Goal: Task Accomplishment & Management: Manage account settings

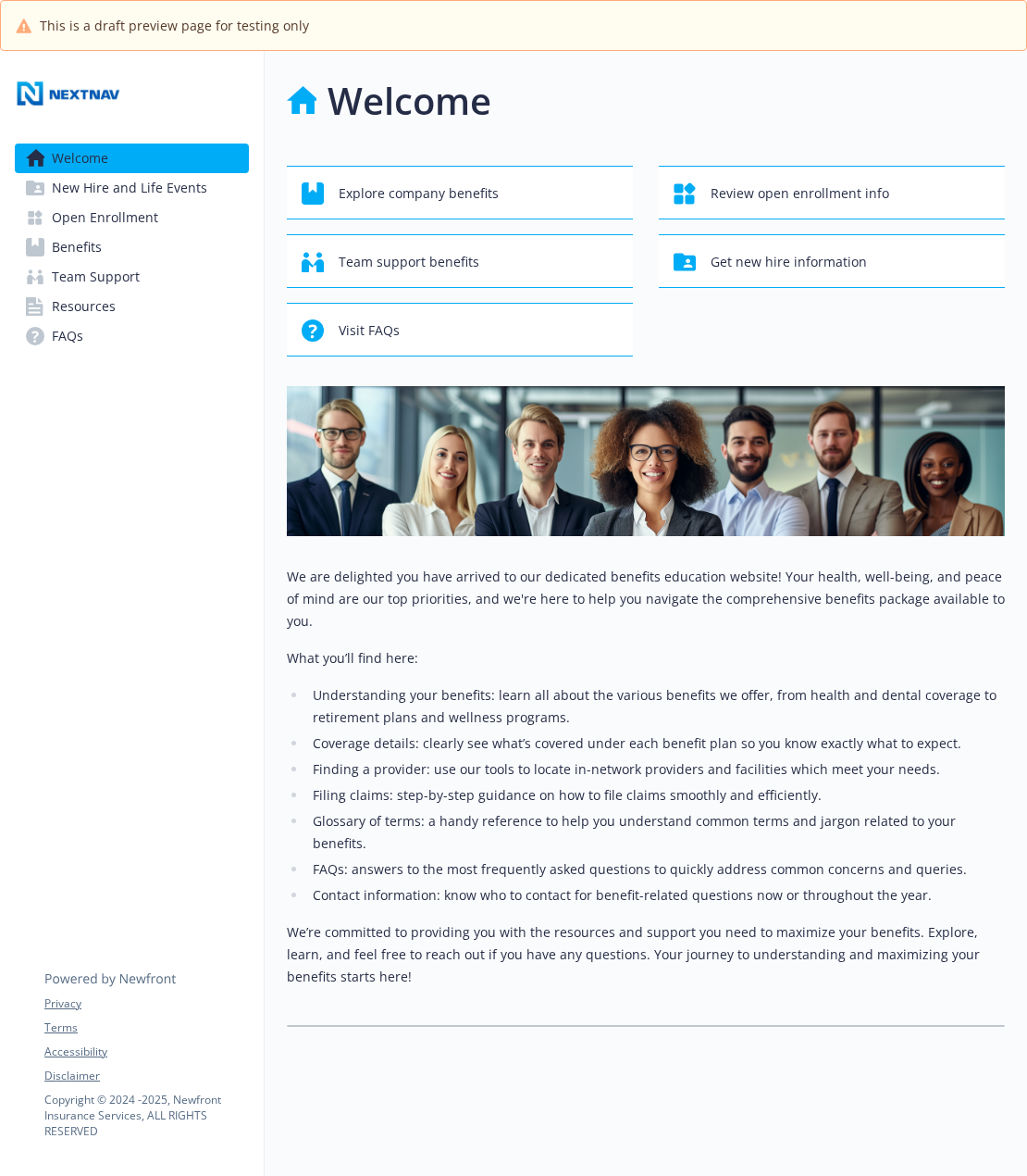
click at [81, 325] on span "FAQs" at bounding box center [67, 336] width 31 height 30
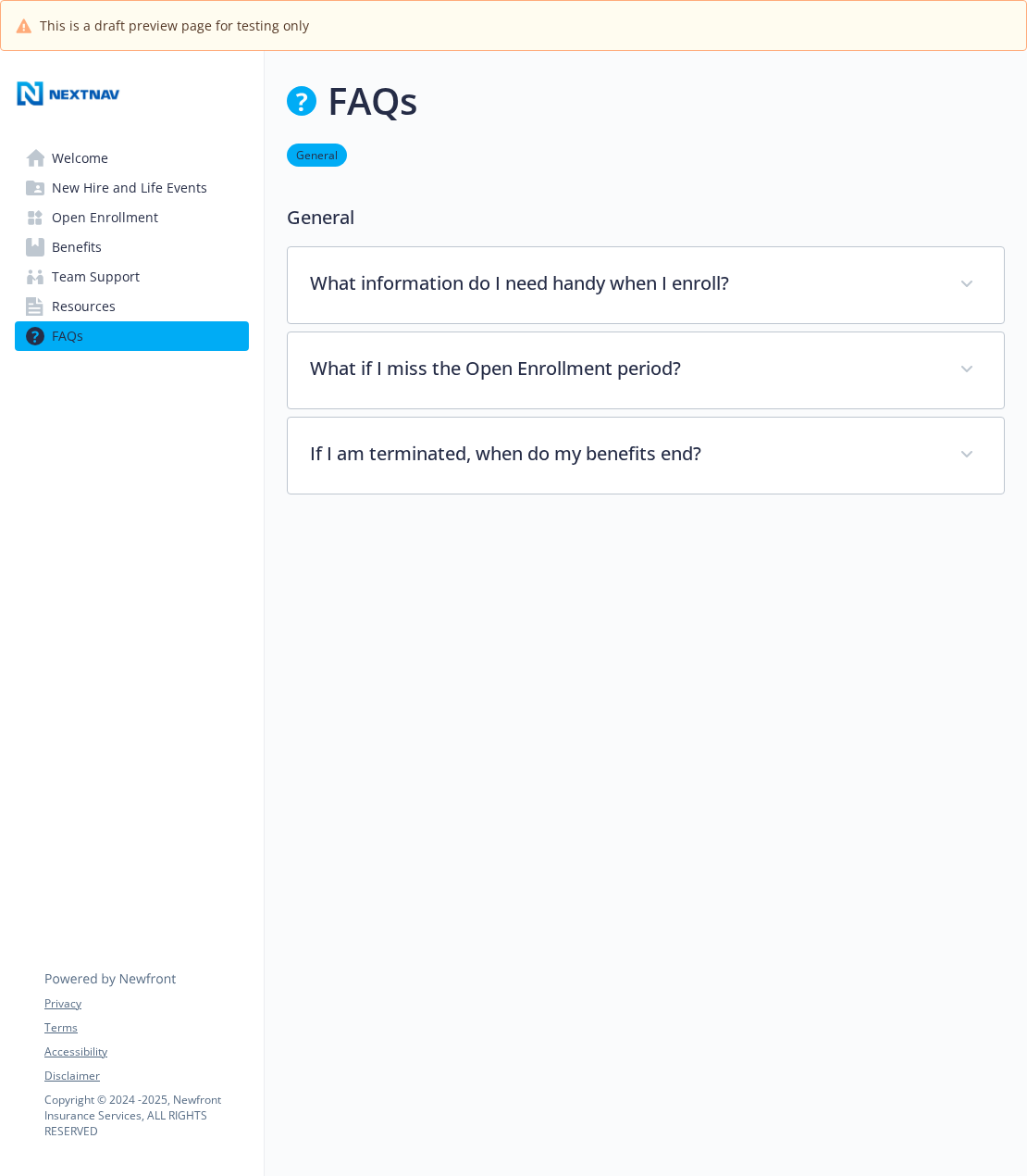
click at [78, 295] on span "Resources" at bounding box center [83, 306] width 64 height 30
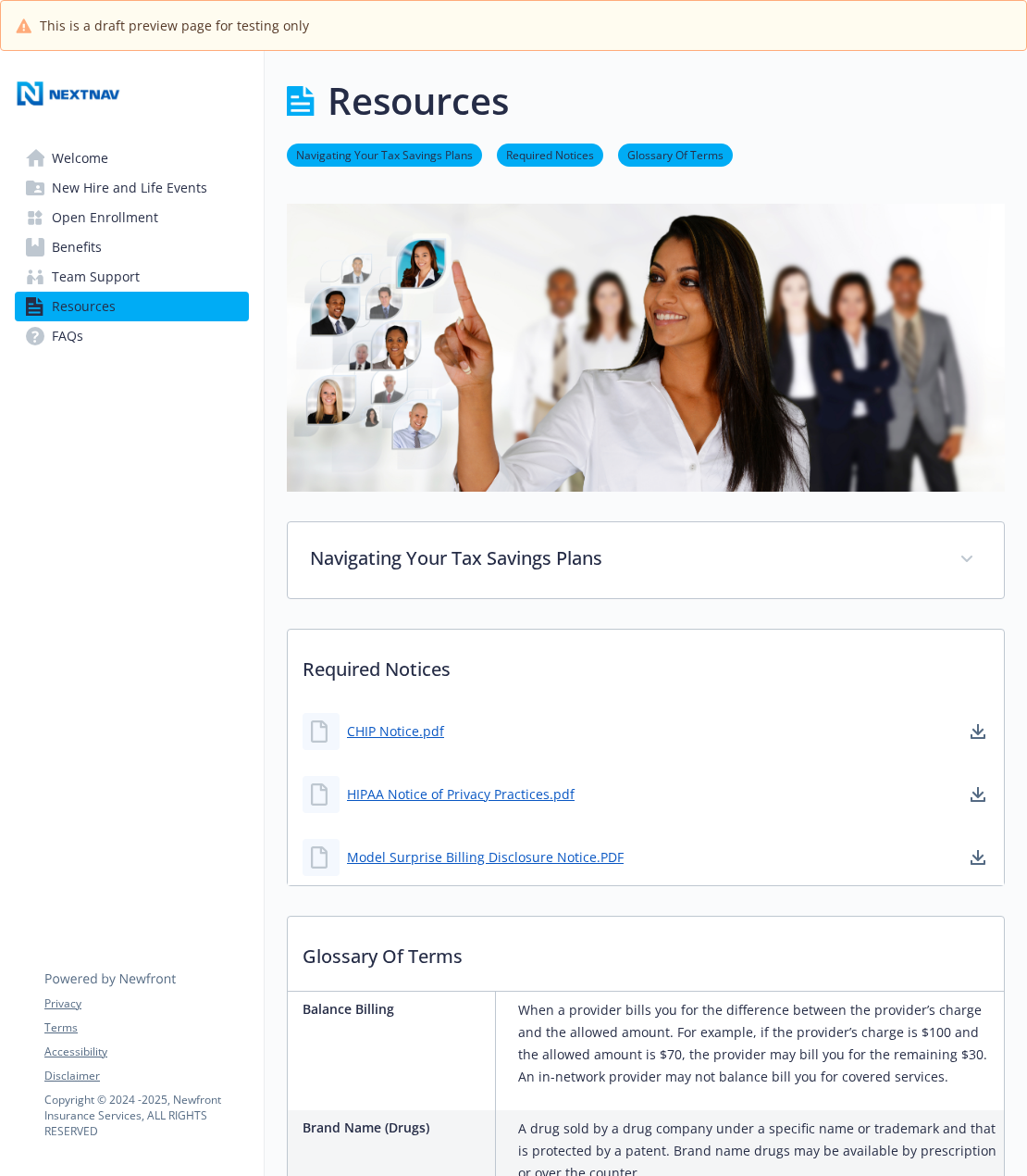
click at [85, 229] on span "Open Enrollment" at bounding box center [105, 218] width 107 height 30
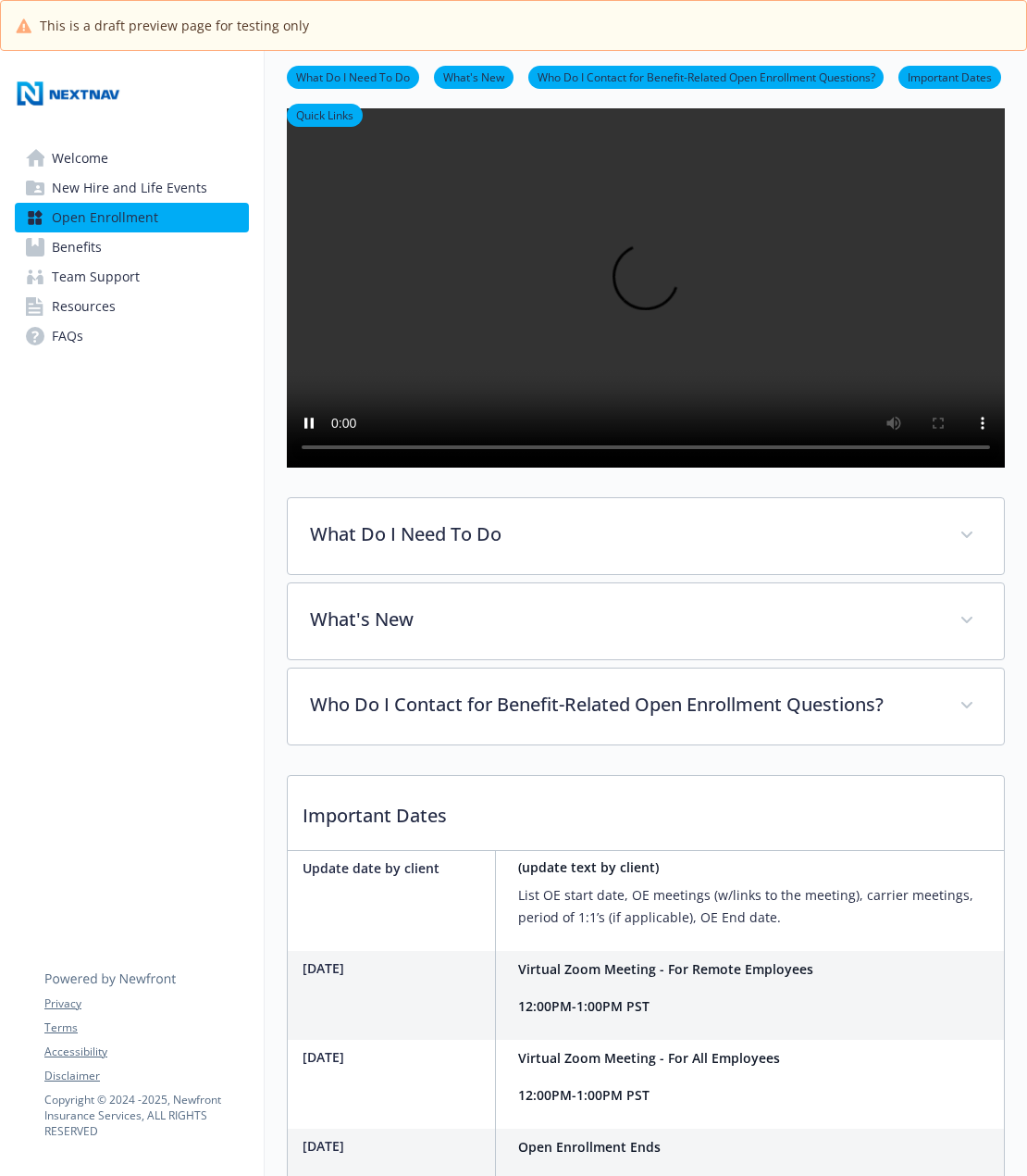
scroll to position [136, 0]
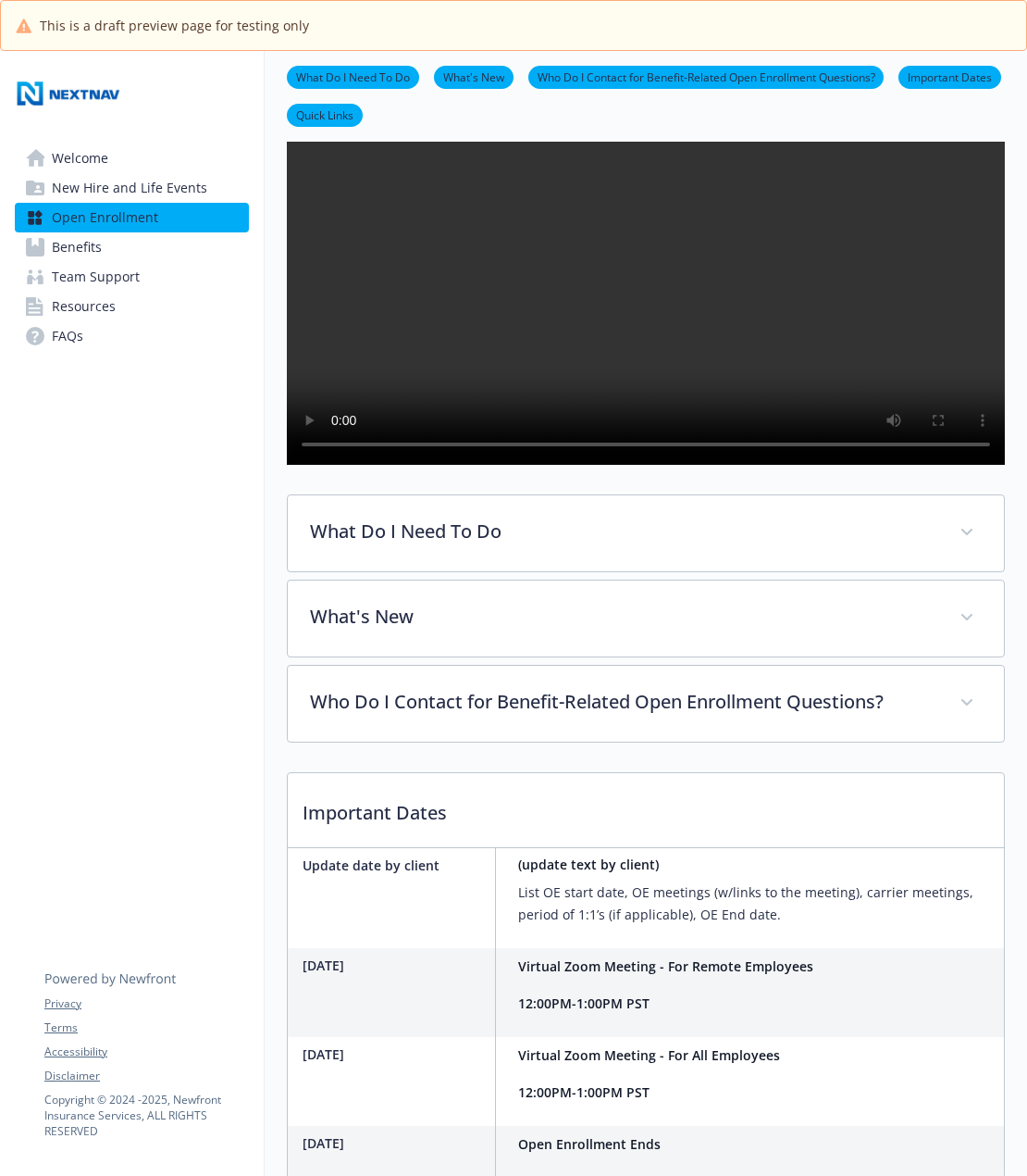
click at [139, 180] on span "New Hire and Life Events" at bounding box center [129, 187] width 155 height 30
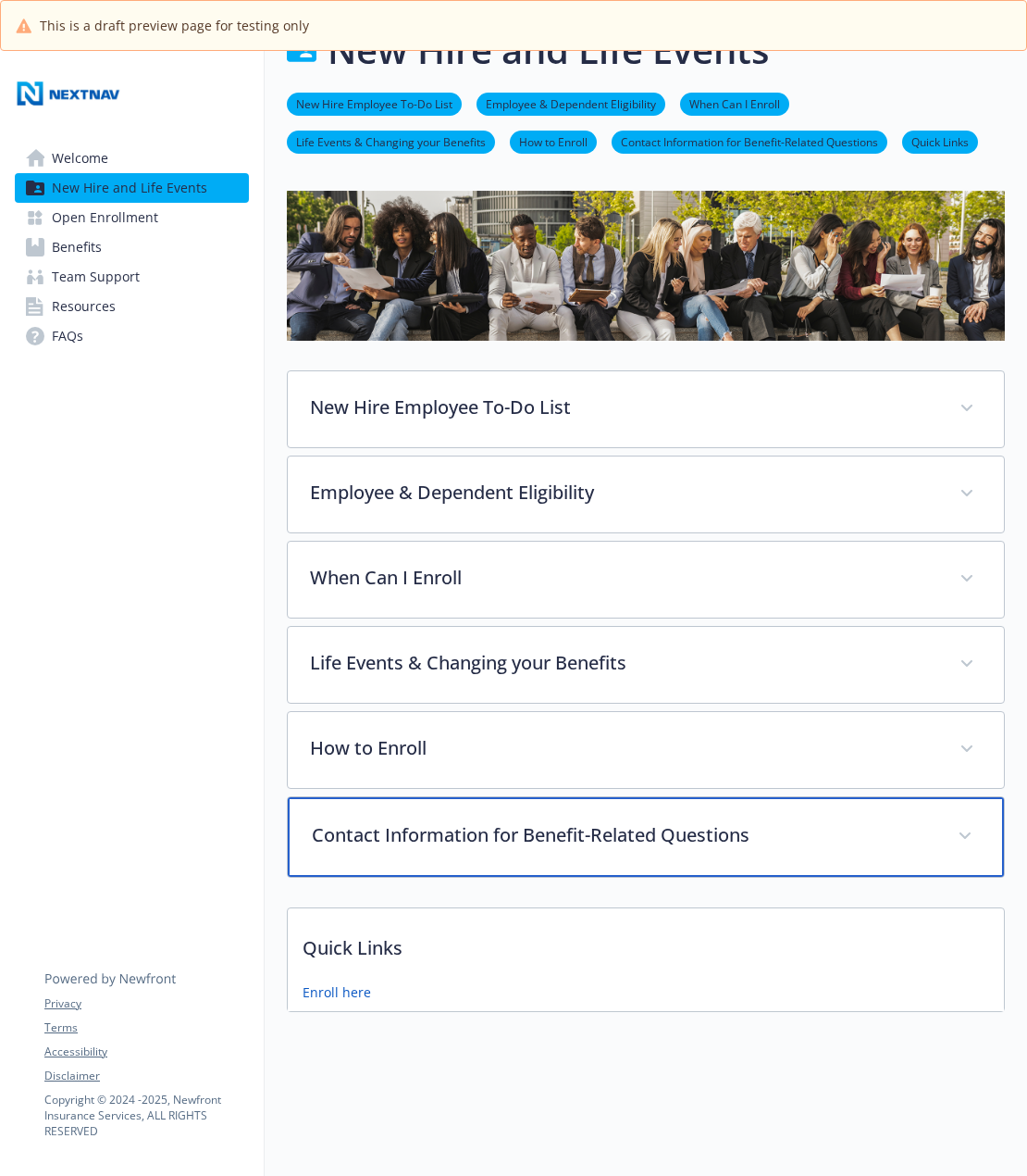
click at [537, 822] on p "Contact Information for Benefit-Related Questions" at bounding box center [623, 835] width 624 height 28
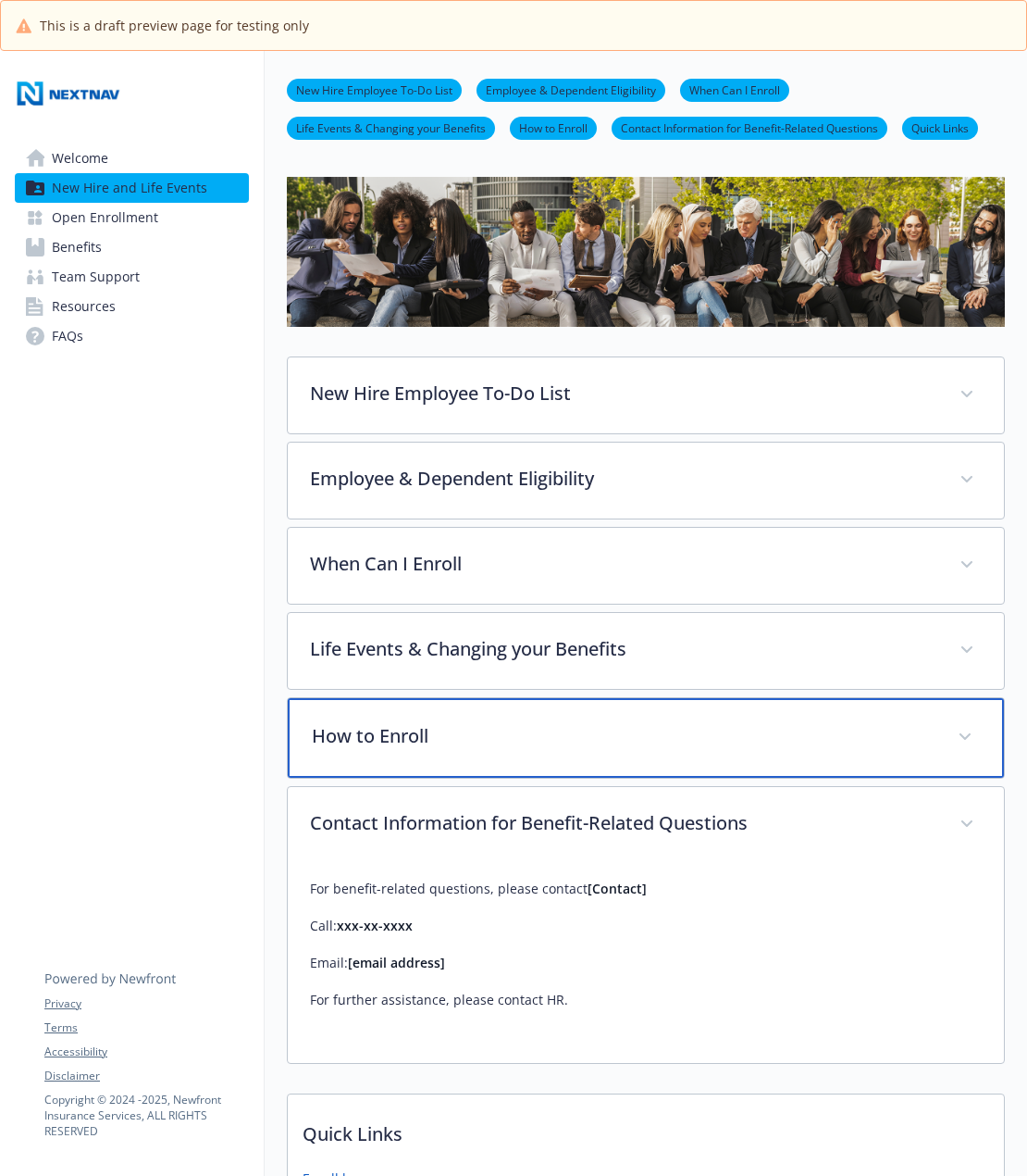
click at [525, 711] on div "How to Enroll" at bounding box center [646, 738] width 716 height 80
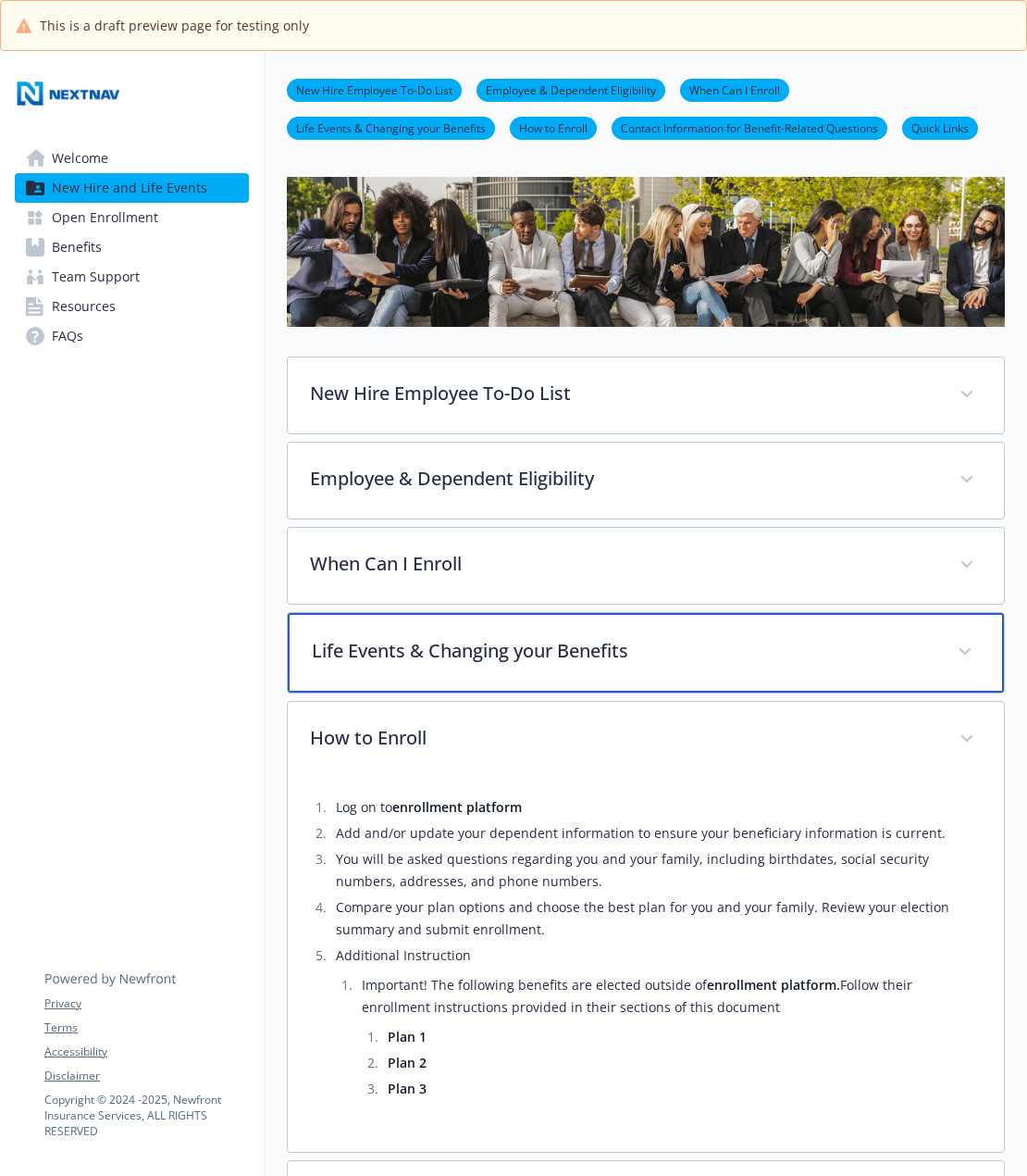
click at [517, 634] on div "Life Events & Changing your Benefits" at bounding box center [646, 653] width 716 height 80
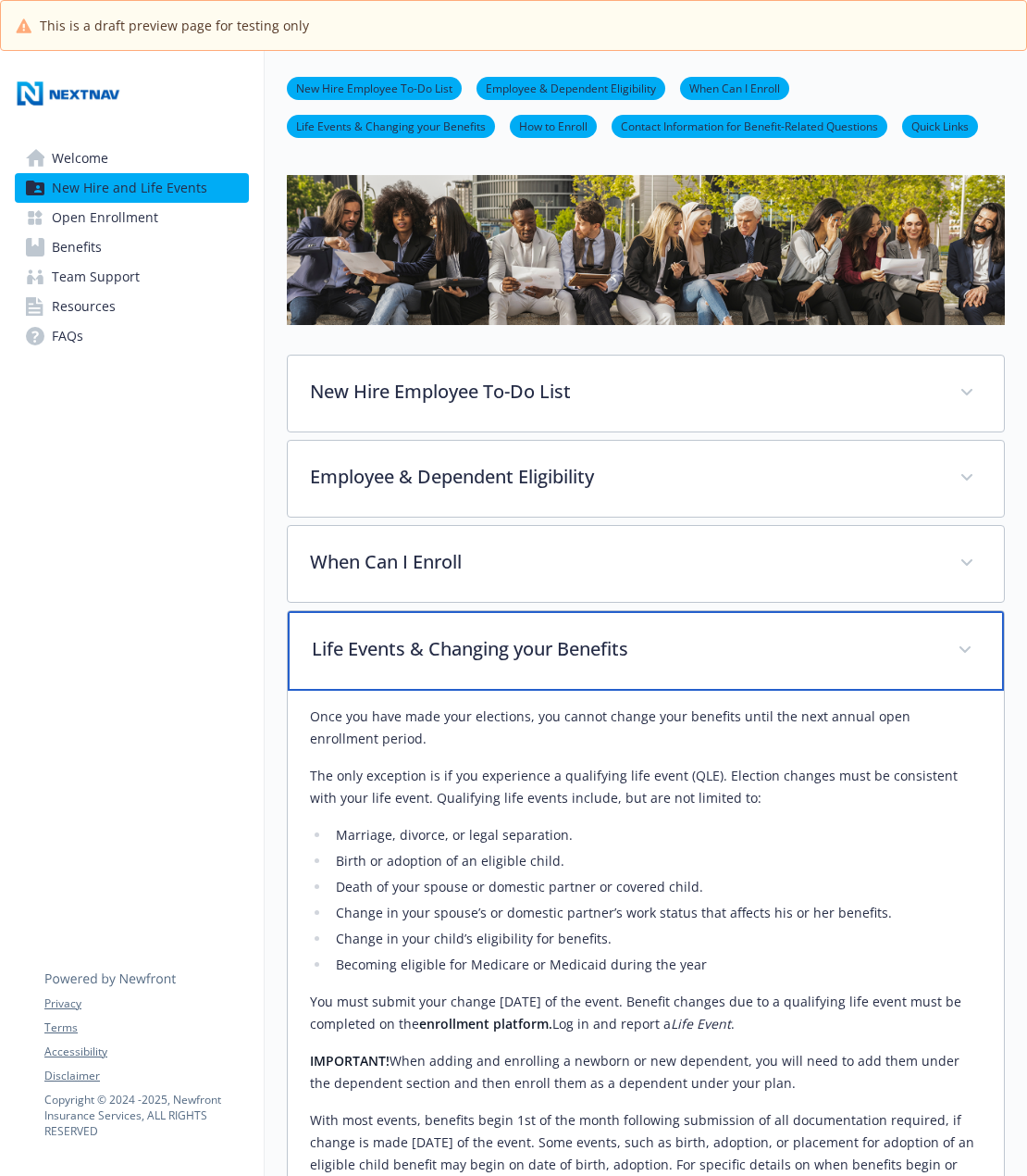
scroll to position [0, 4]
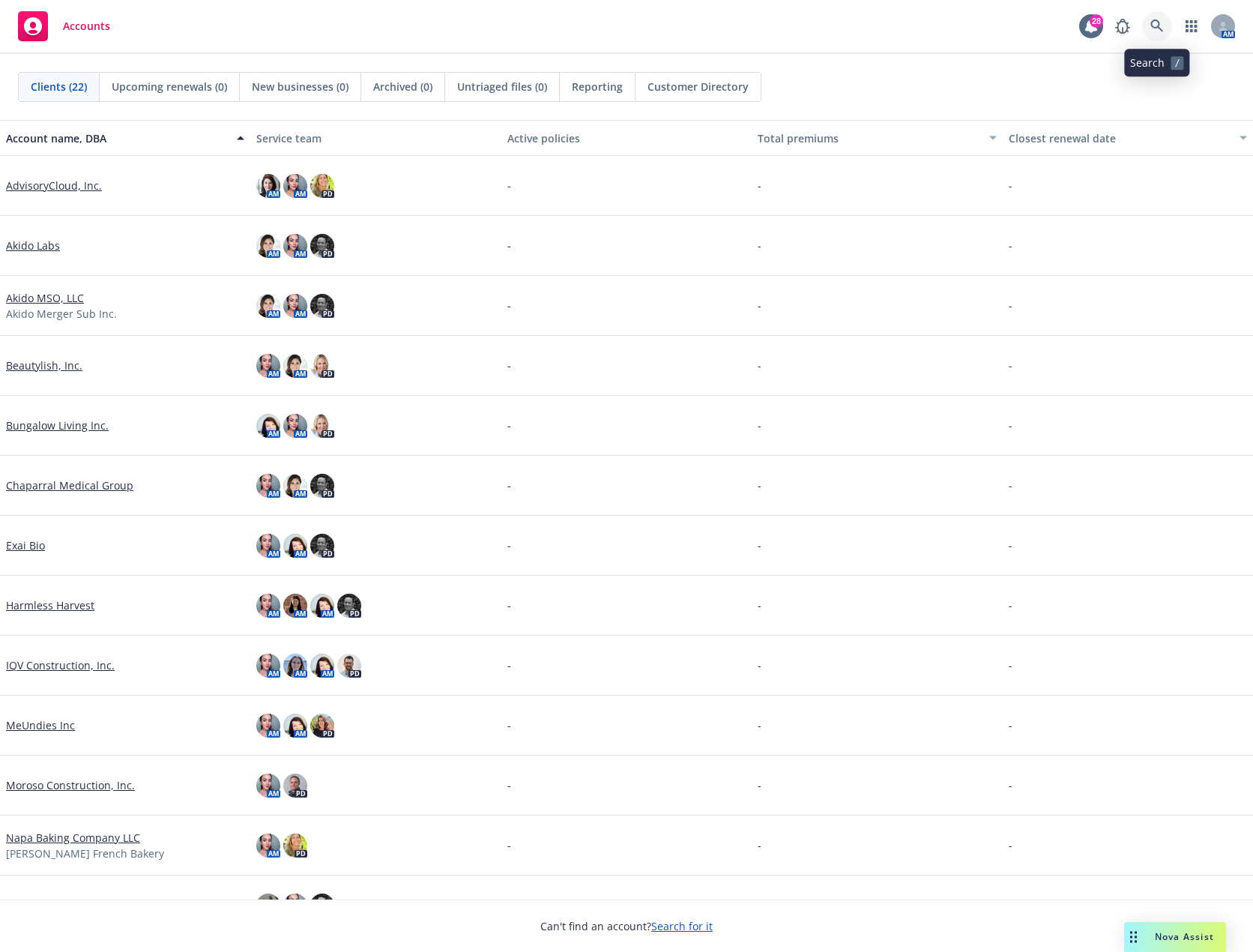
click at [1163, 20] on link at bounding box center [1157, 26] width 30 height 30
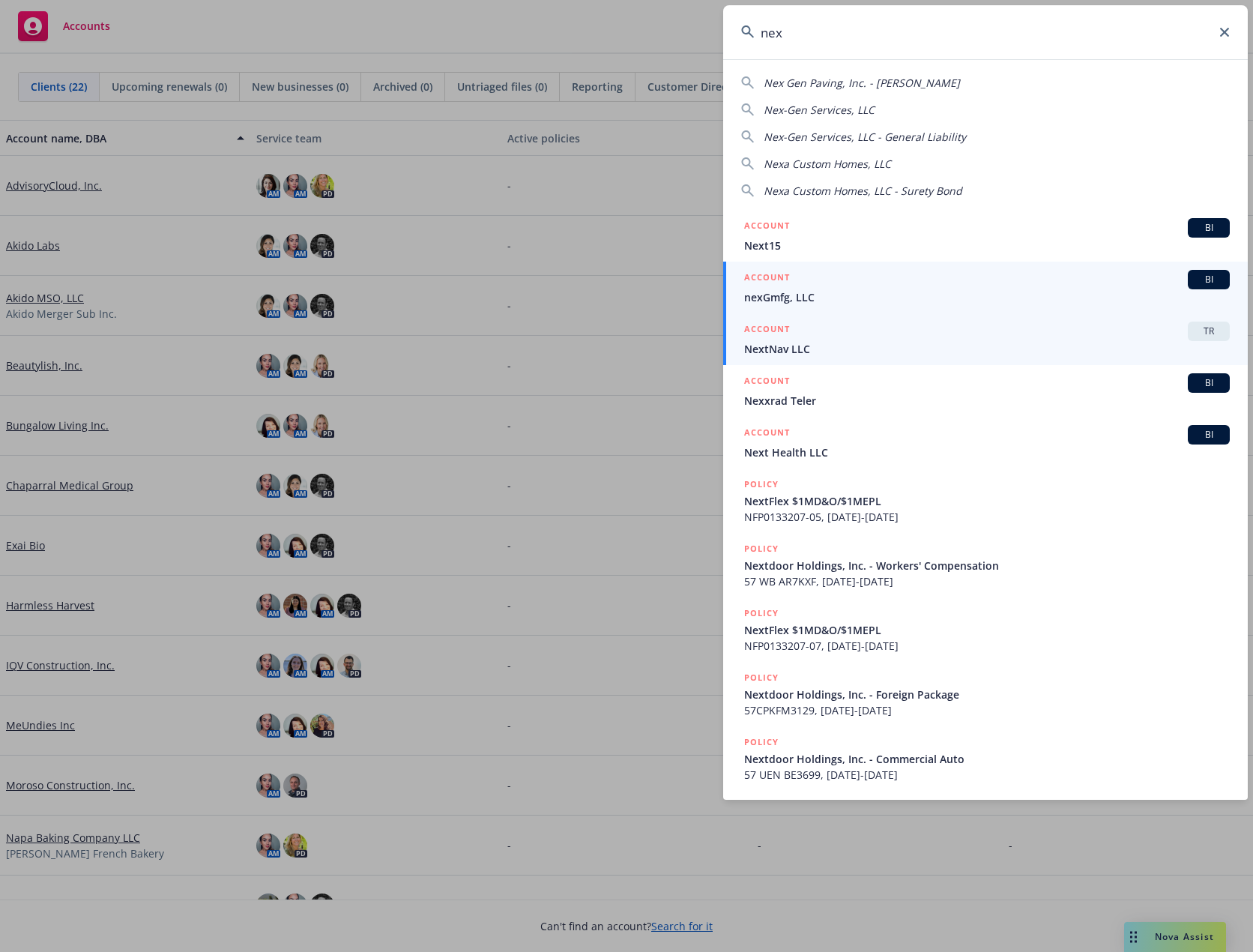
type input "nex"
click at [814, 345] on span "NextNav LLC" at bounding box center [987, 349] width 486 height 16
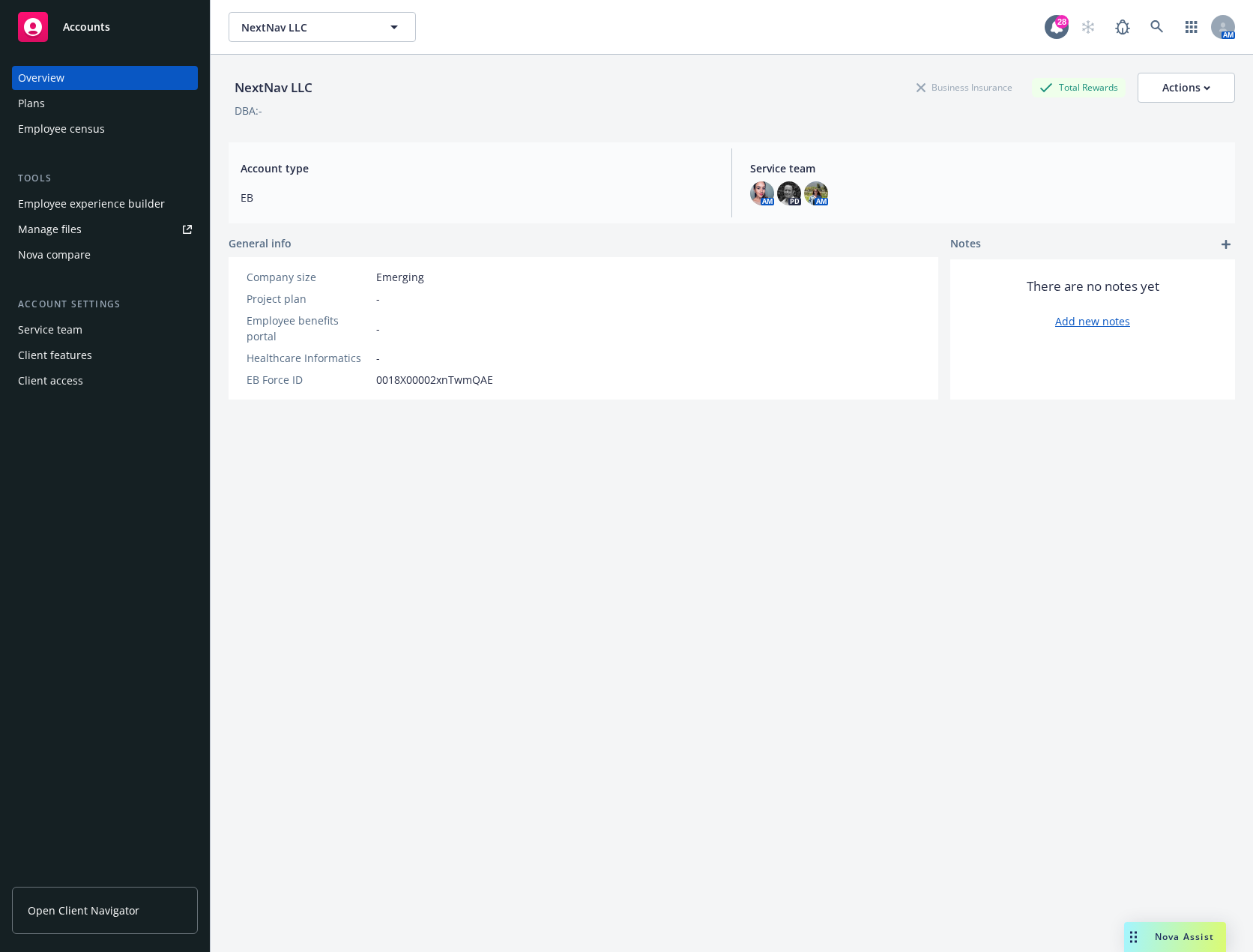
click at [114, 215] on div "Employee experience builder" at bounding box center [91, 204] width 147 height 24
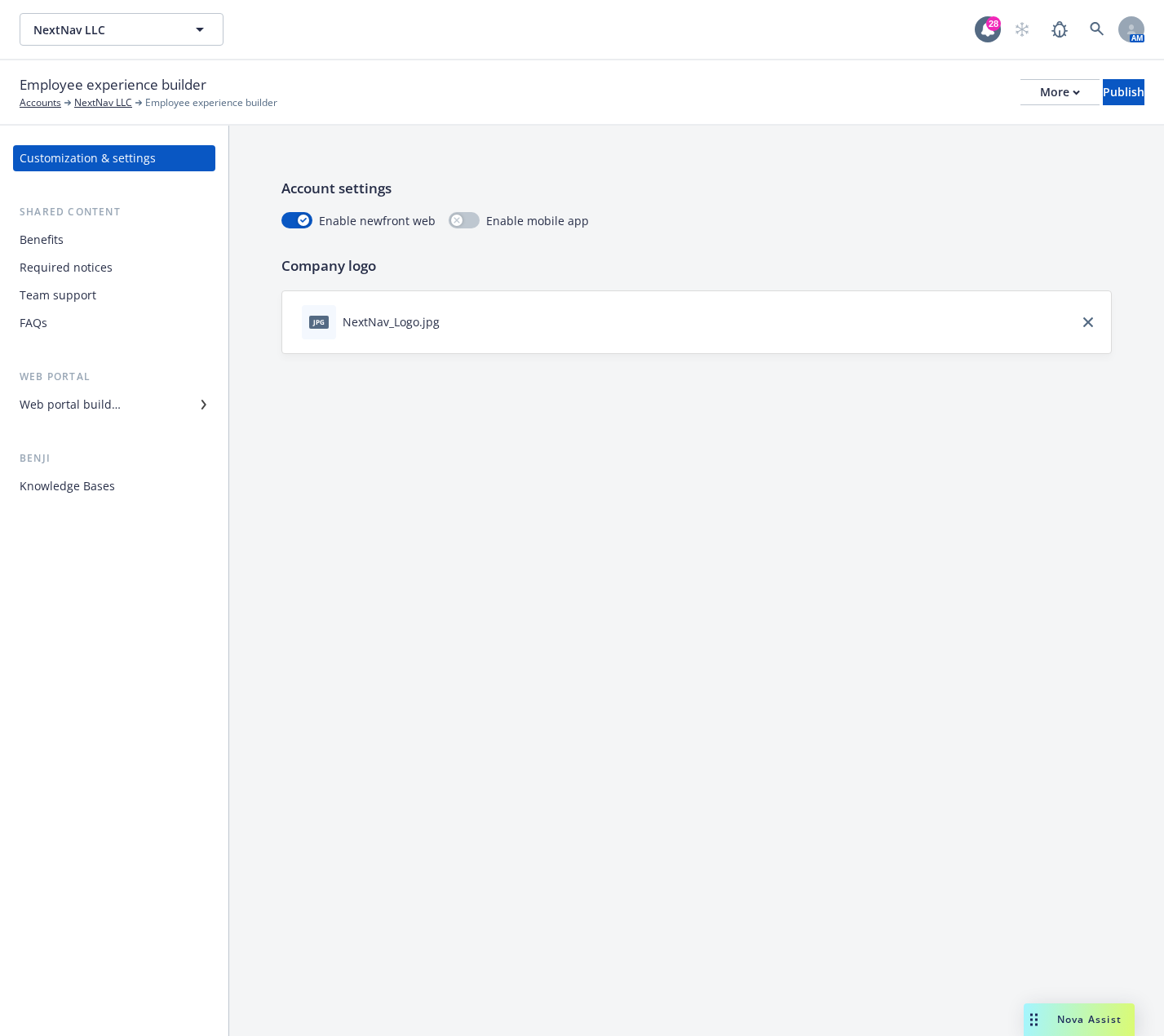
click at [60, 240] on div "Benefits" at bounding box center [41, 240] width 44 height 27
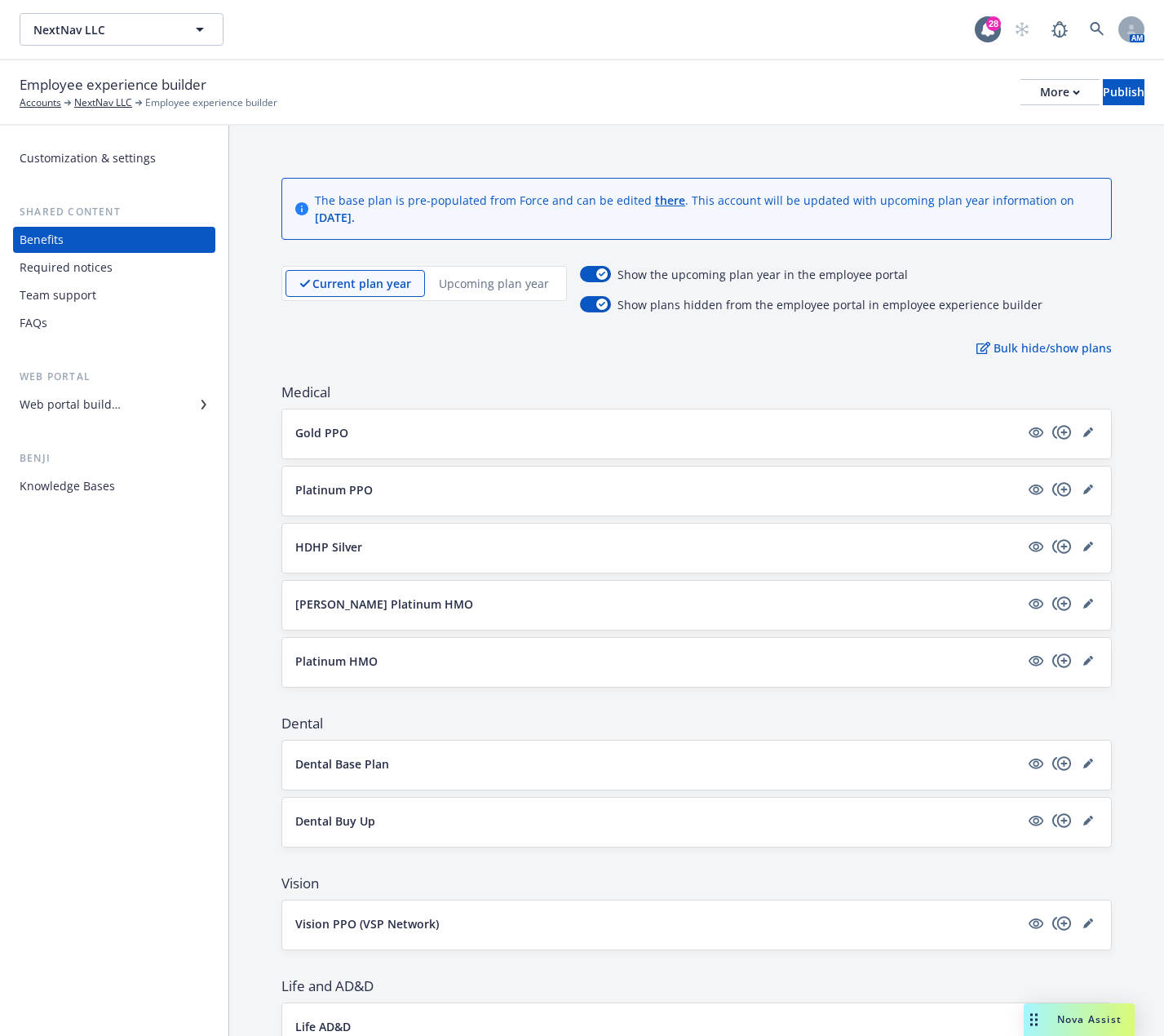
click at [96, 398] on div "Web portal builder" at bounding box center [70, 405] width 101 height 27
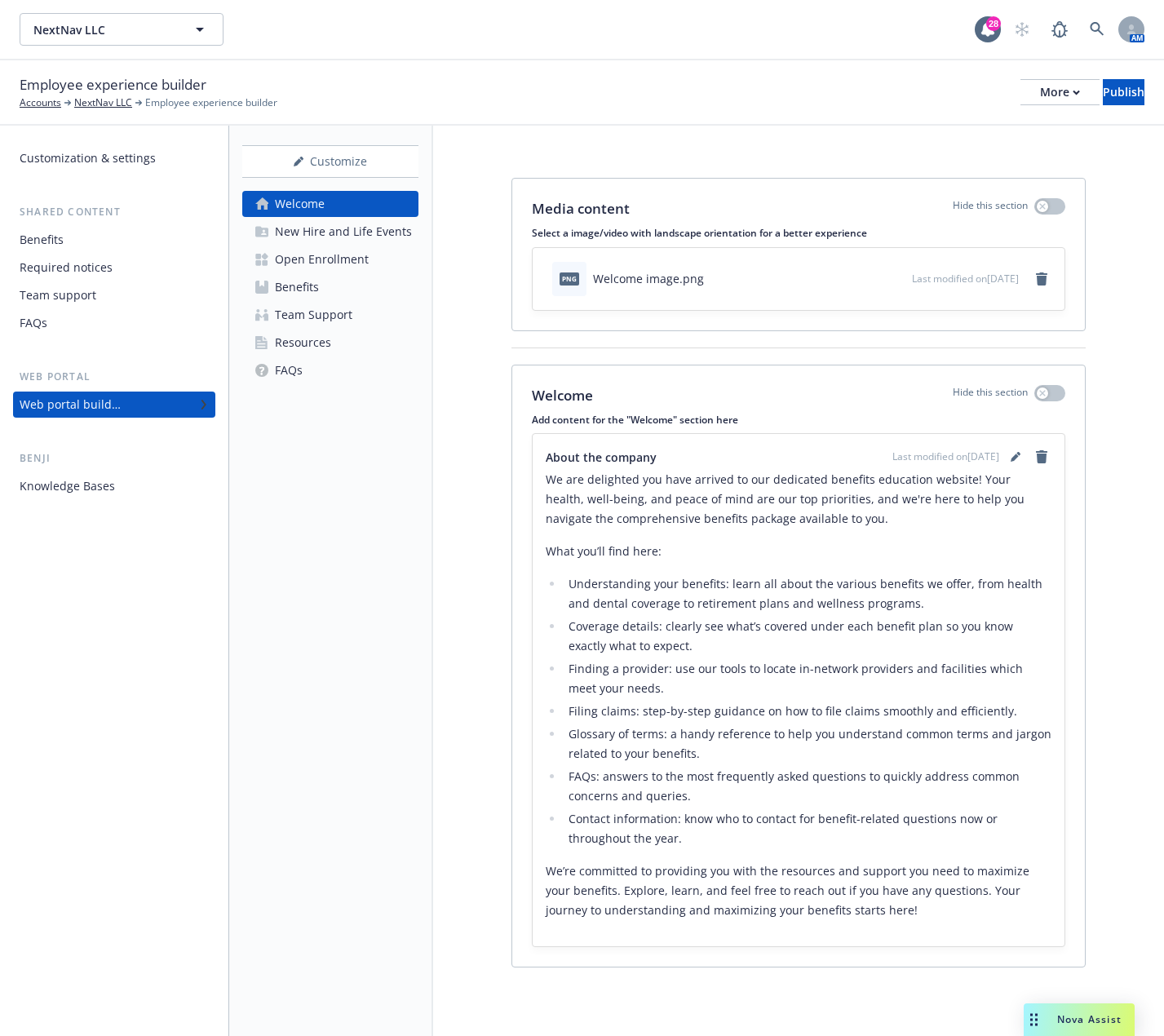
click at [790, 609] on li "Understanding your benefits: learn all about the various benefits we offer, fro…" at bounding box center [808, 594] width 488 height 39
click at [792, 603] on li "Understanding your benefits: learn all about the various benefits we offer, fro…" at bounding box center [808, 594] width 488 height 39
drag, startPoint x: 787, startPoint y: 602, endPoint x: 674, endPoint y: 597, distance: 113.1
click at [674, 597] on li "Understanding your benefits: learn all about the various benefits we offer, fro…" at bounding box center [808, 594] width 488 height 39
click at [1006, 455] on link "editPencil" at bounding box center [1015, 456] width 20 height 20
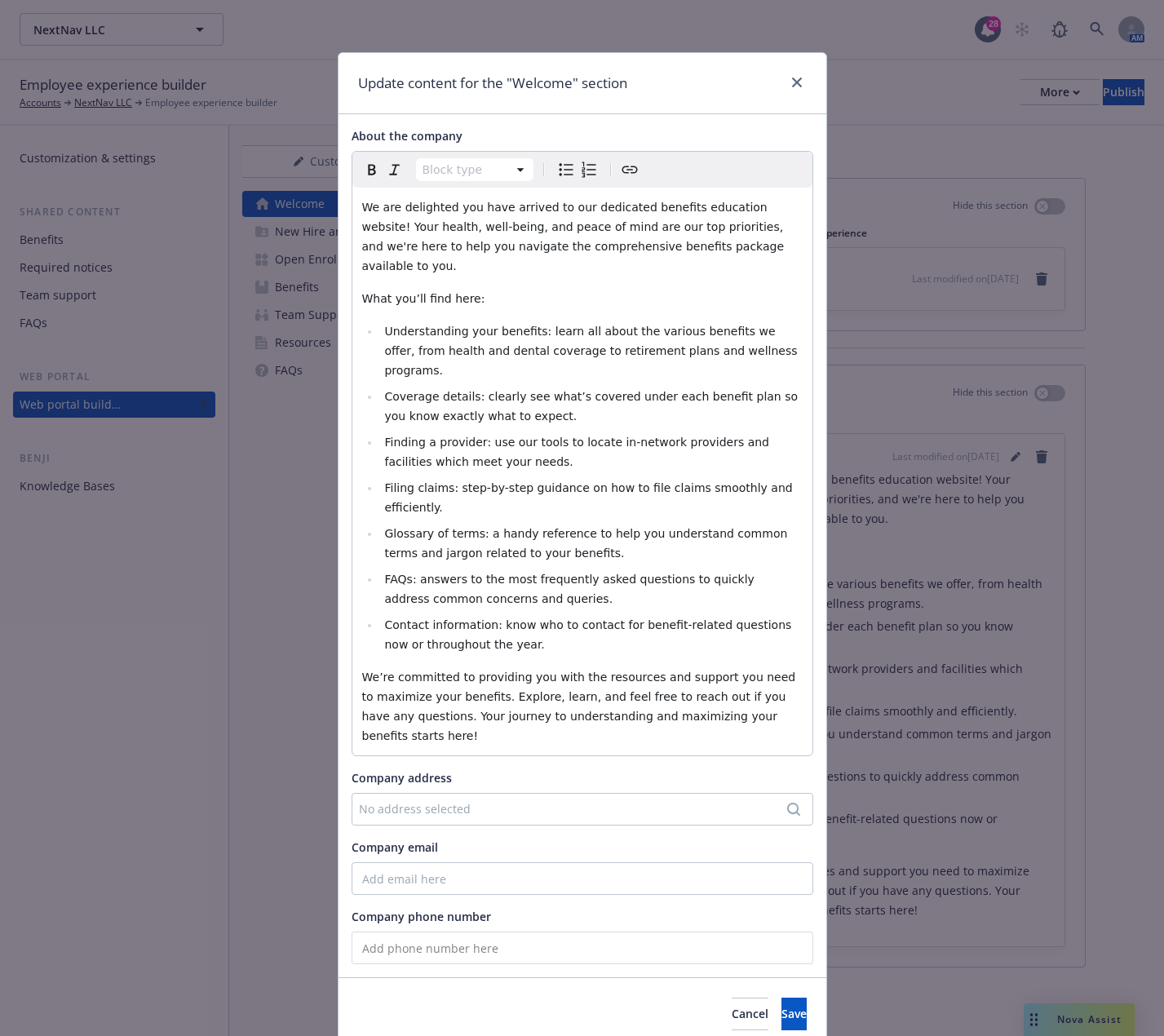
select select
click at [532, 333] on span "Understanding your benefits: learn all about the various benefits we offer, fro…" at bounding box center [592, 350] width 417 height 52
drag, startPoint x: 627, startPoint y: 330, endPoint x: 548, endPoint y: 326, distance: 79.1
click at [548, 326] on span "Understanding your benefits: learn all about the various benefits we offer, fro…" at bounding box center [592, 350] width 417 height 52
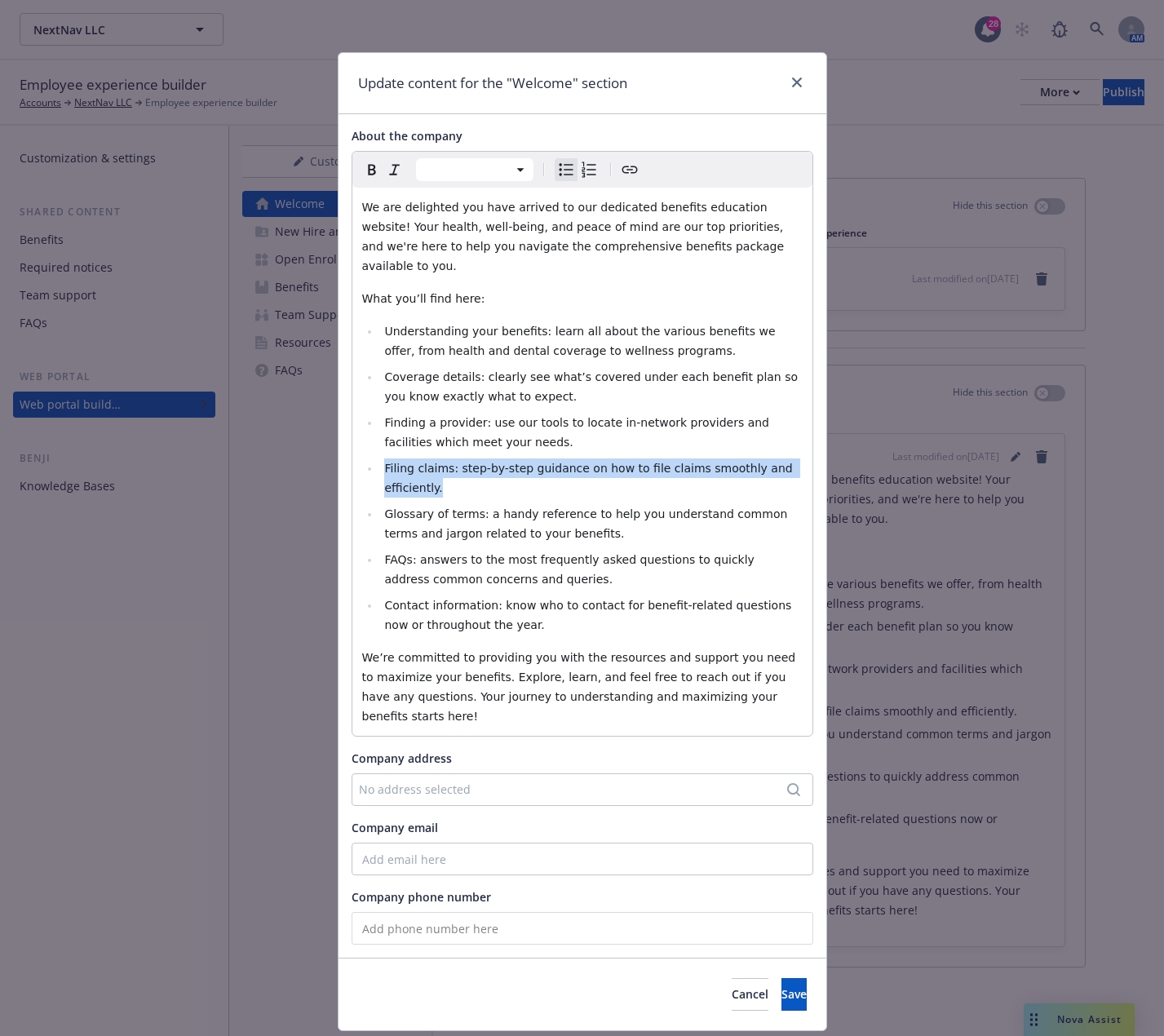
drag, startPoint x: 799, startPoint y: 449, endPoint x: 369, endPoint y: 453, distance: 430.0
click at [380, 459] on li "Filing claims: step-by-step guidance on how to file claims smoothly and efficie…" at bounding box center [591, 478] width 423 height 39
click at [751, 438] on ul "Understanding your benefits: learn all about the various benefits we offer, fro…" at bounding box center [582, 478] width 441 height 313
drag, startPoint x: 795, startPoint y: 447, endPoint x: 357, endPoint y: 441, distance: 438.0
click at [357, 441] on div "We are delighted you have arrived to our dedicated benefits education website! …" at bounding box center [583, 461] width 460 height 548
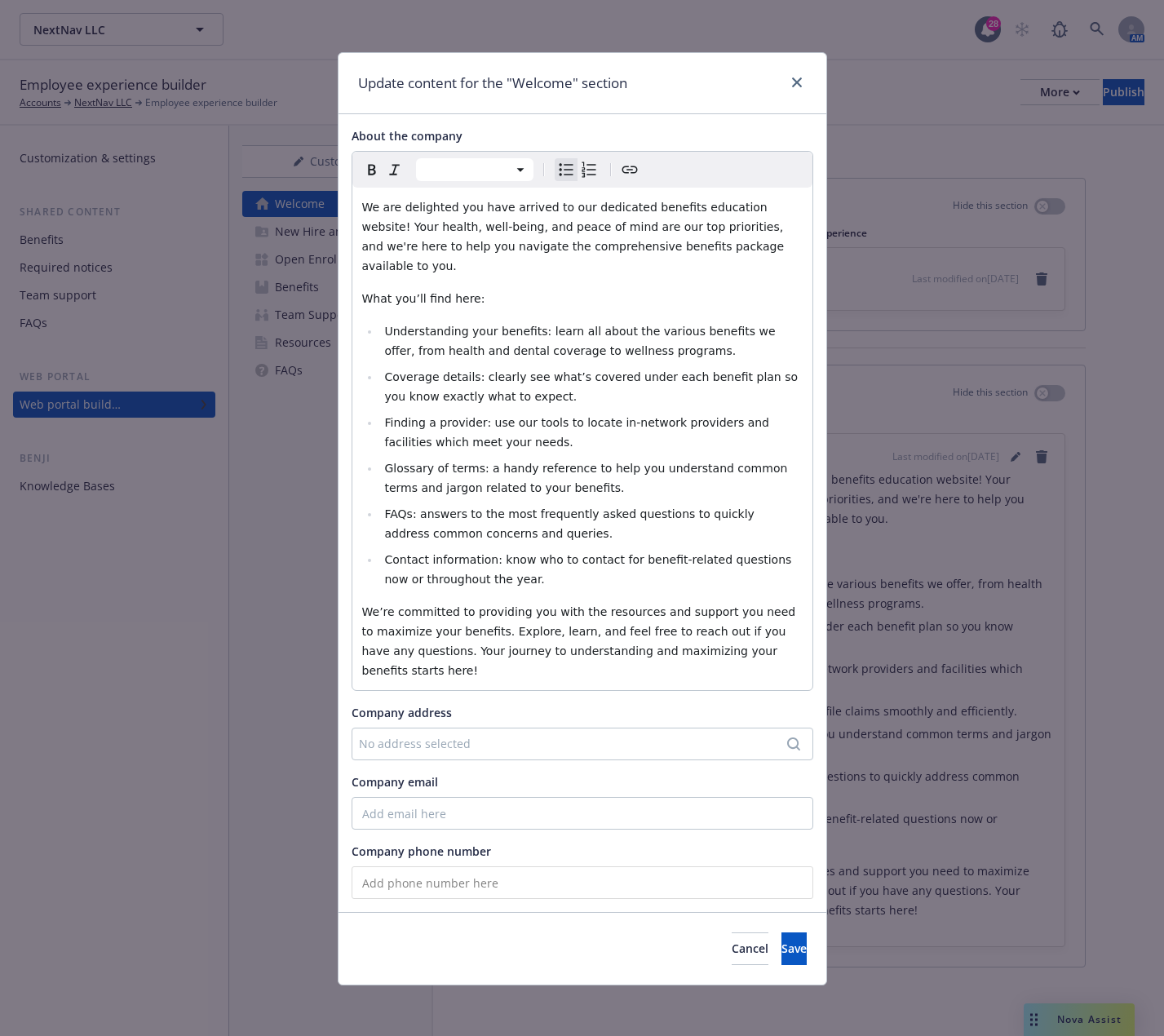
click at [528, 511] on li "FAQs: answers to the most frequently asked questions to quickly address common …" at bounding box center [591, 524] width 423 height 39
click at [404, 735] on div "No address selected" at bounding box center [573, 743] width 431 height 17
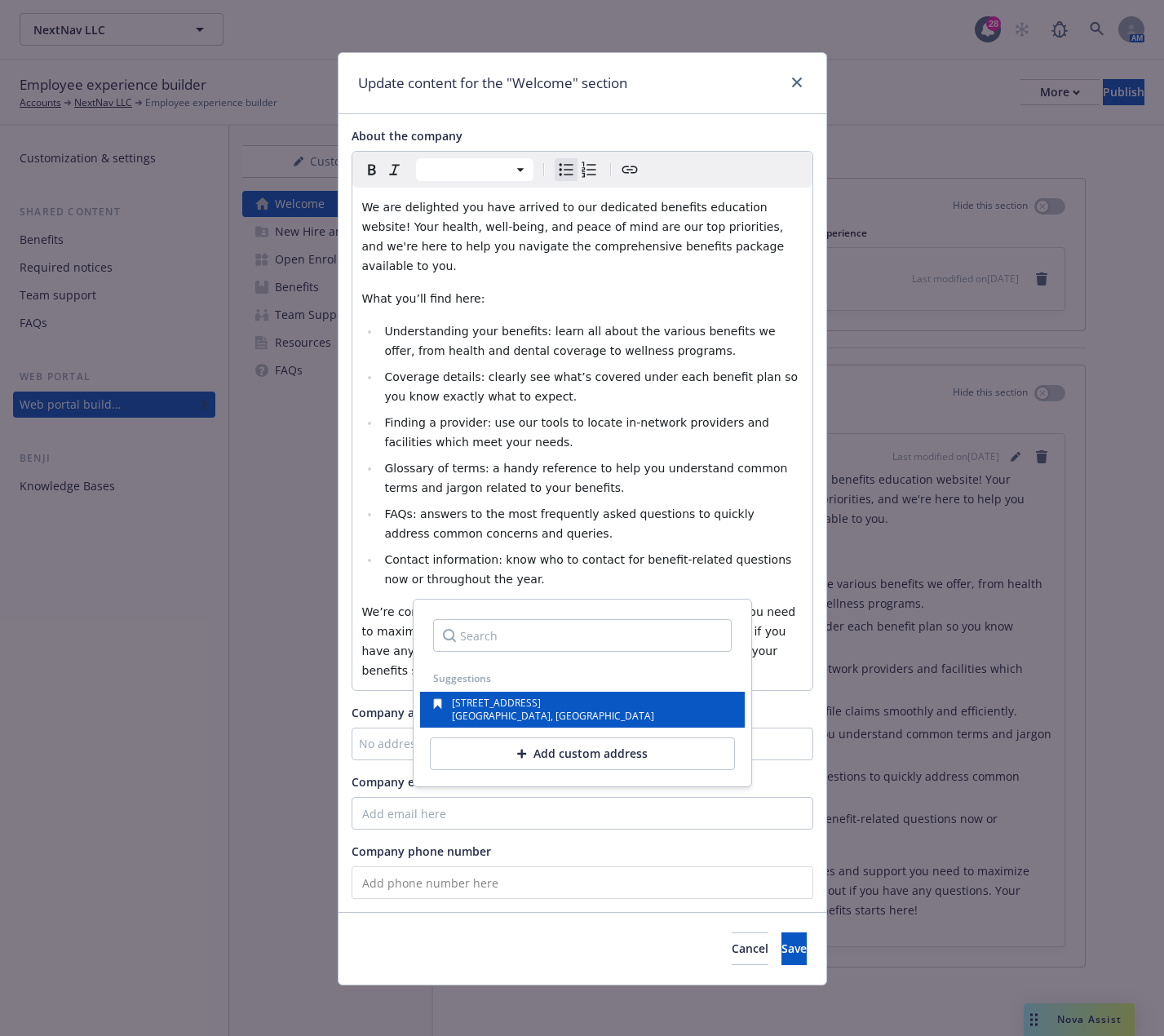
click at [507, 713] on span "Santa Clara, CA, 95054, USA" at bounding box center [553, 715] width 202 height 14
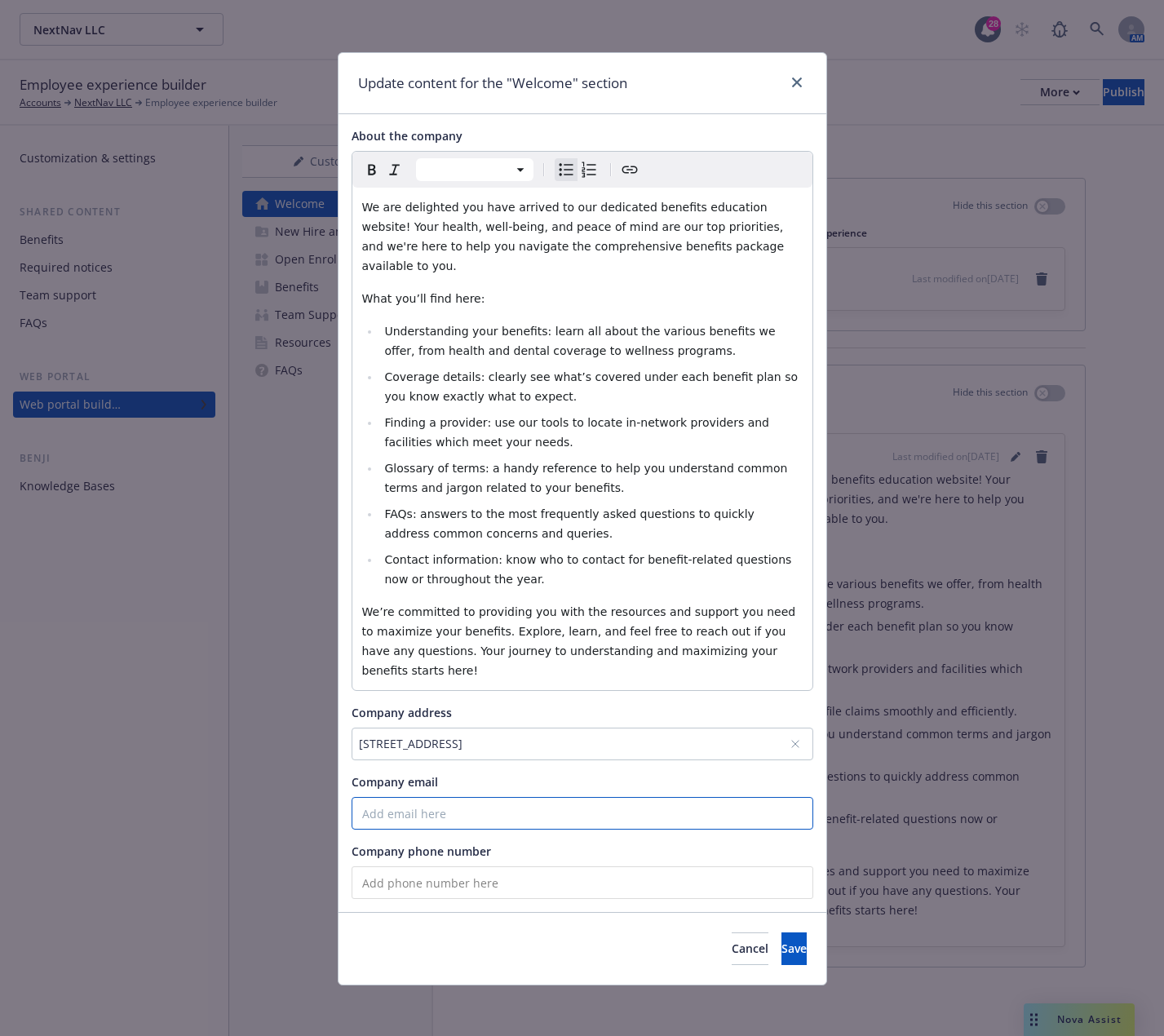
click at [400, 796] on input "Company email" at bounding box center [583, 813] width 462 height 33
click at [467, 866] on input "tel" at bounding box center [583, 882] width 462 height 33
click at [781, 940] on span "Save" at bounding box center [794, 948] width 26 height 15
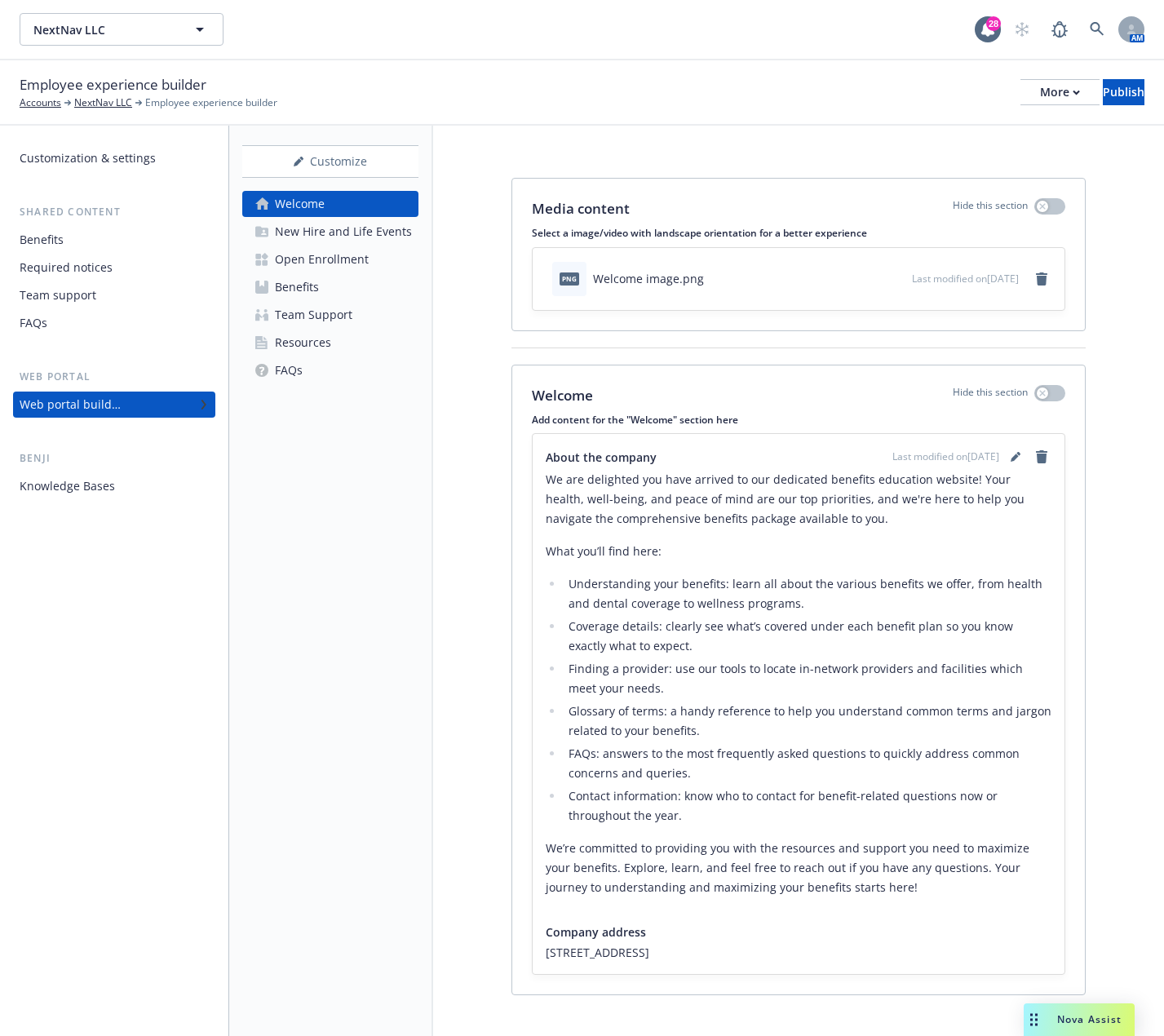
click at [326, 229] on div "New Hire and Life Events" at bounding box center [343, 231] width 137 height 27
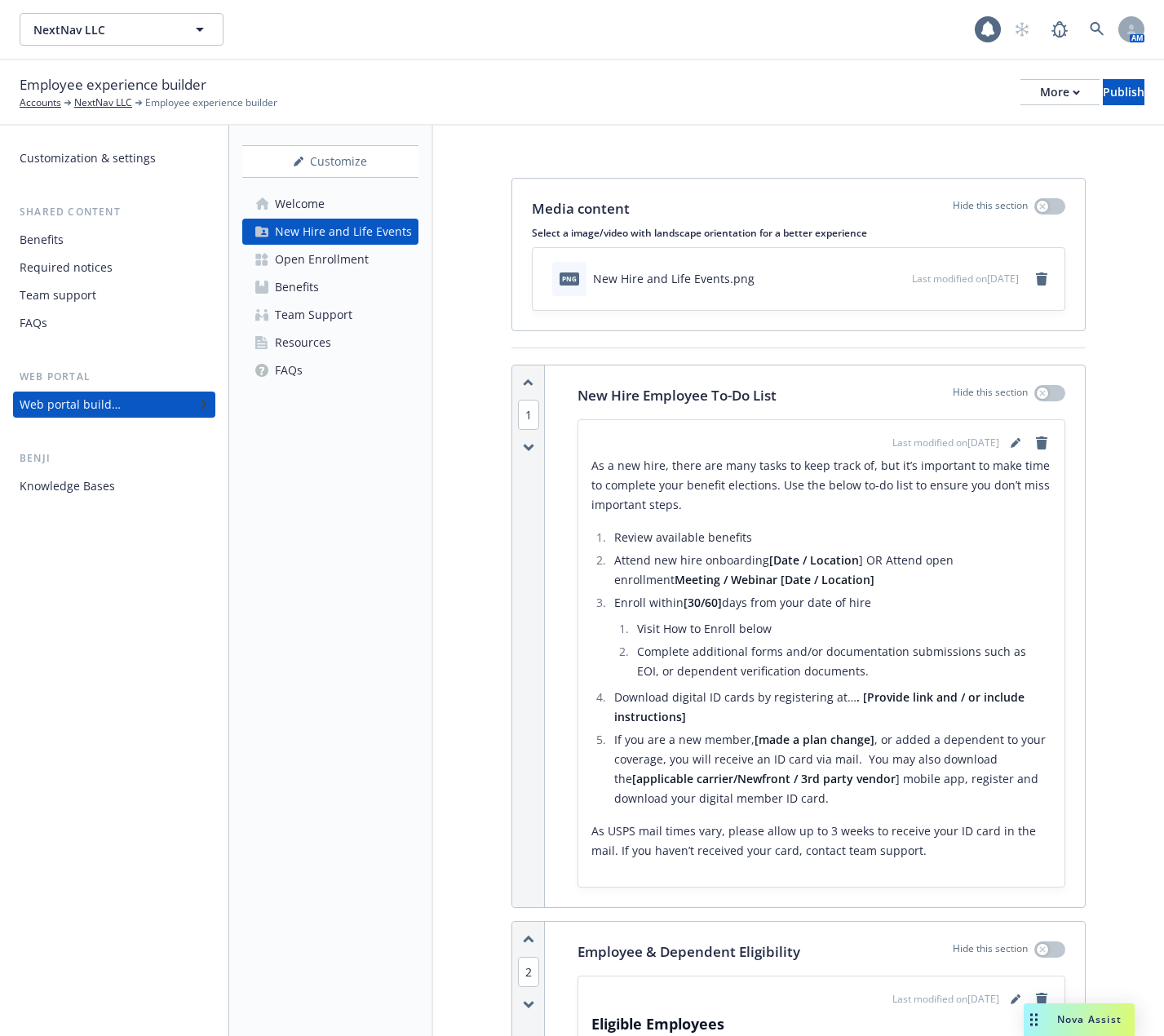
scroll to position [48, 0]
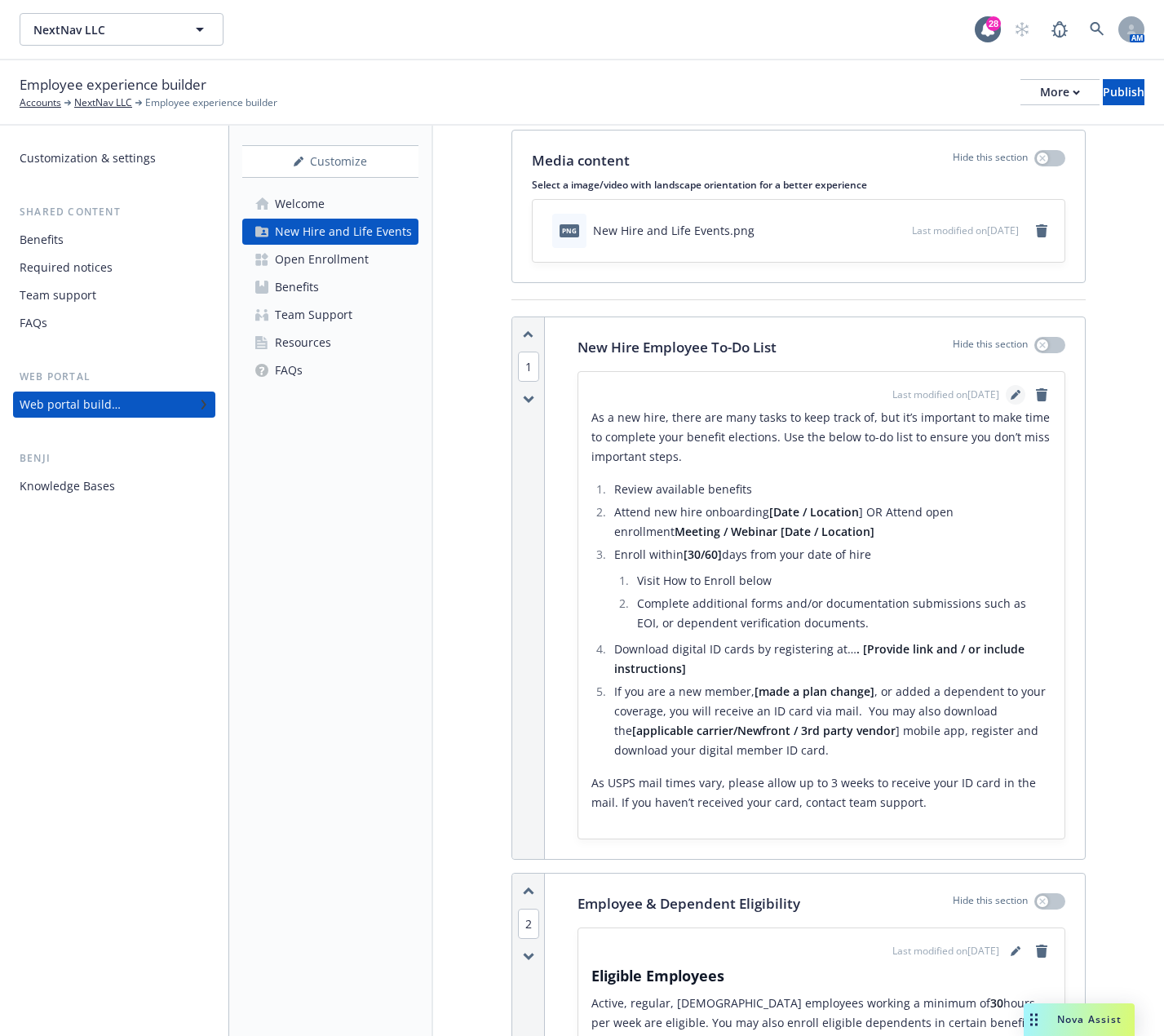
click at [1006, 394] on link "editPencil" at bounding box center [1015, 394] width 20 height 20
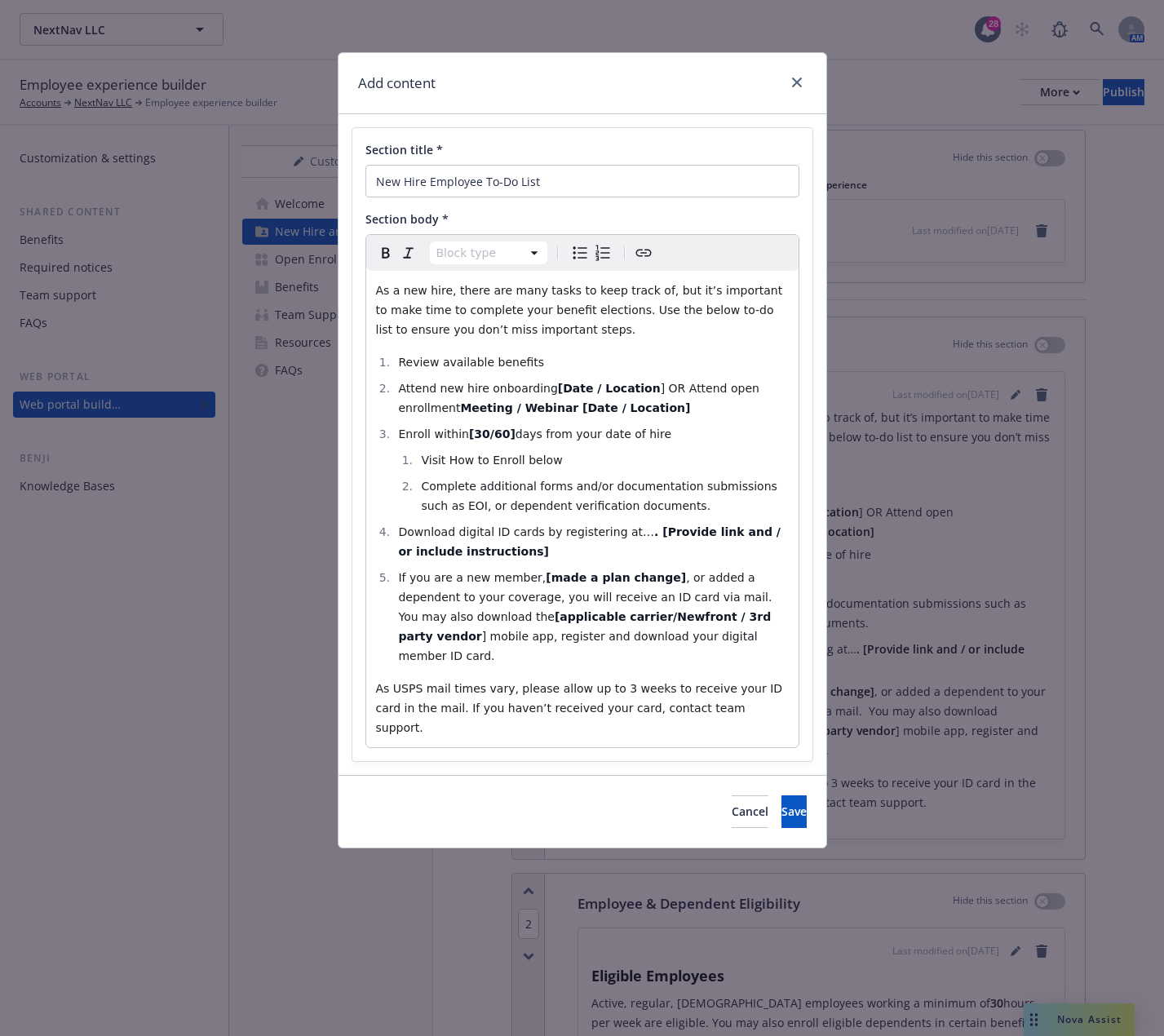
click at [543, 331] on p "As a new hire, there are many tasks to keep track of, but it’s important to mak…" at bounding box center [582, 310] width 413 height 59
select select
drag, startPoint x: 655, startPoint y: 387, endPoint x: 590, endPoint y: 385, distance: 65.0
click at [590, 385] on li "Attend new hire onboarding [Date / Location ] OR Attend open enrollment Meeting…" at bounding box center [591, 398] width 395 height 39
click at [627, 407] on strong "Meeting / Webinar [Date / Location]" at bounding box center [575, 407] width 230 height 13
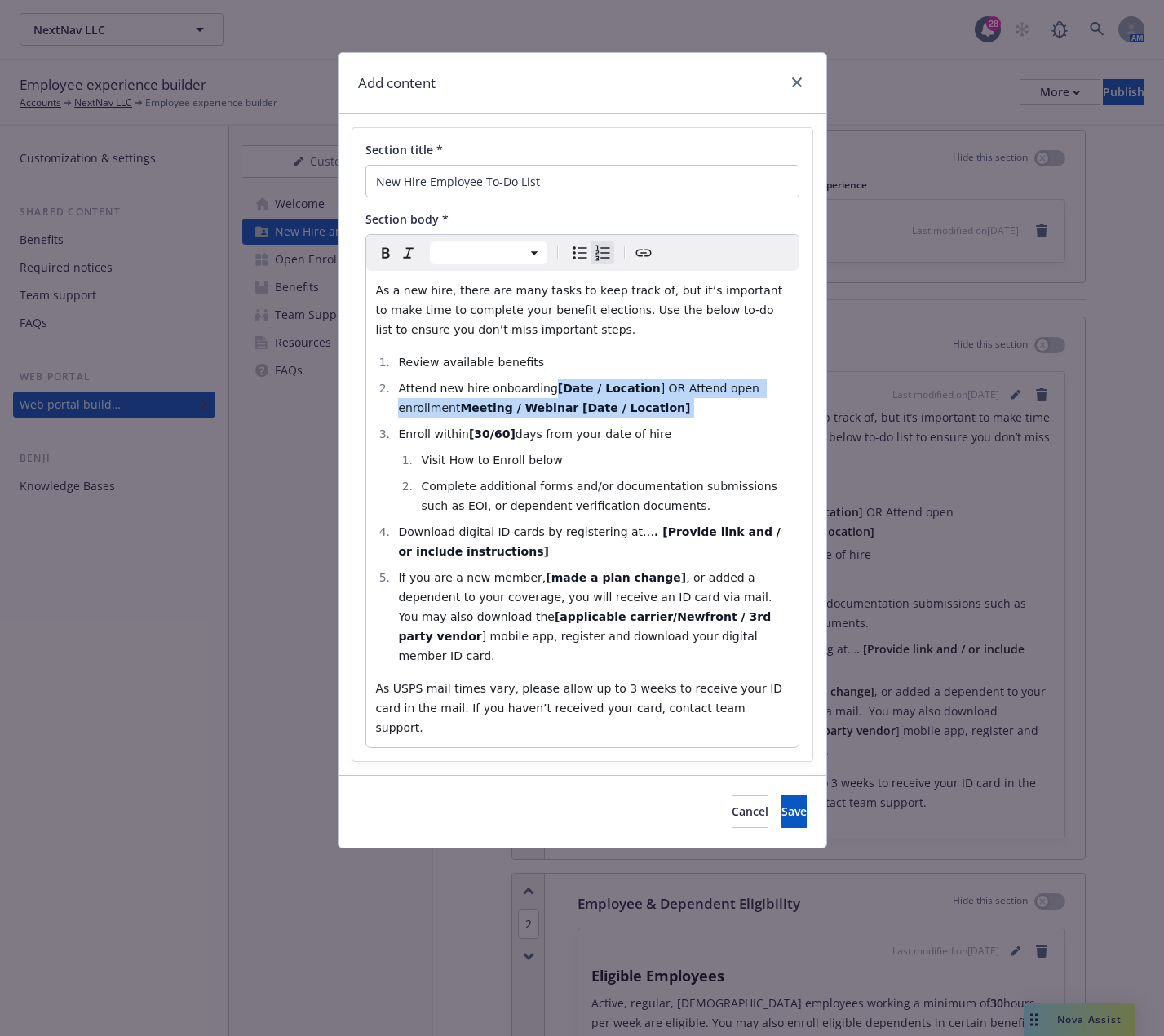
drag, startPoint x: 672, startPoint y: 412, endPoint x: 545, endPoint y: 378, distance: 131.5
click at [545, 378] on li "Attend new hire onboarding [Date / Location ] OR Attend open enrollment Meeting…" at bounding box center [591, 398] width 395 height 39
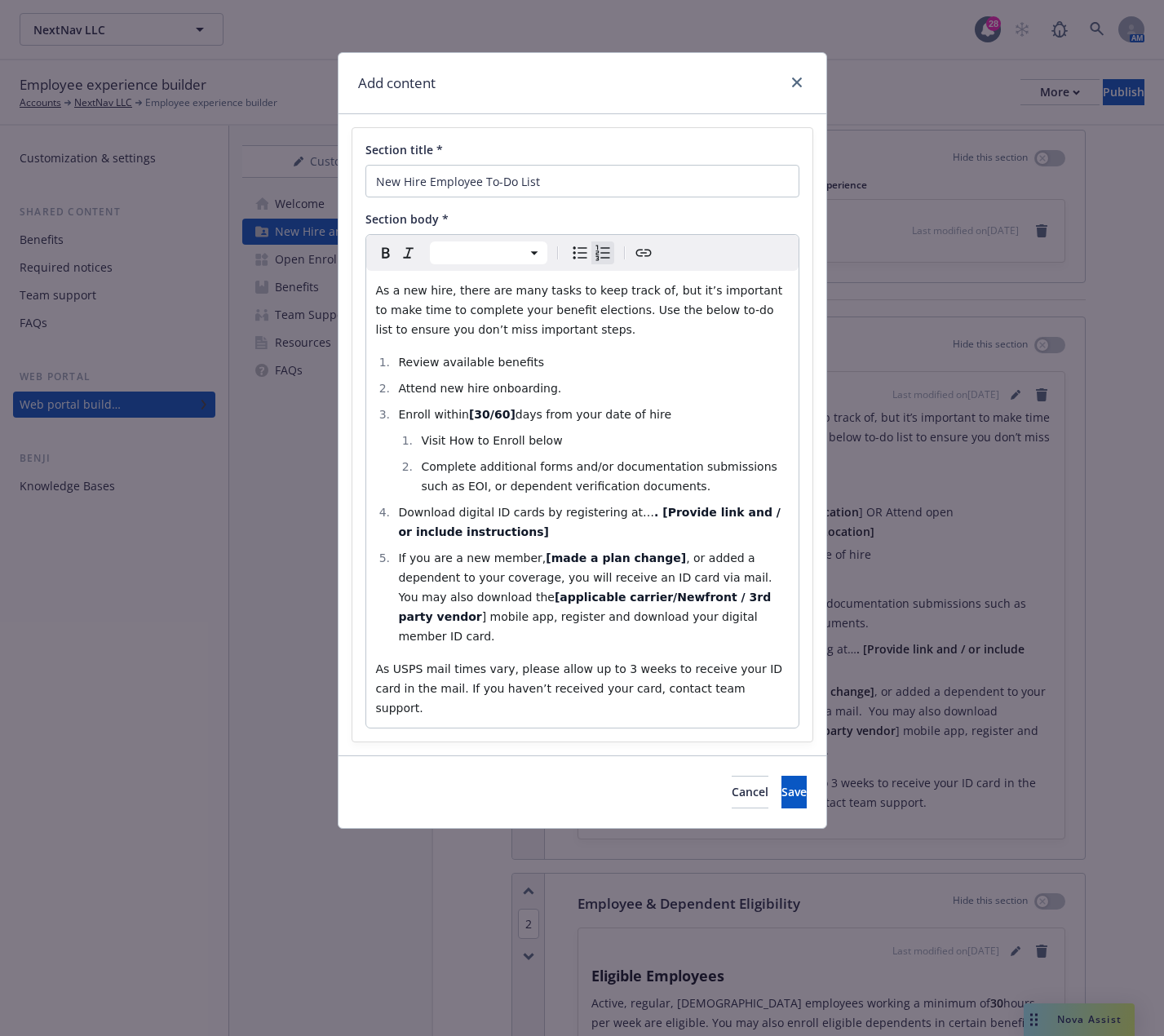
click at [515, 416] on span "days from your date of hire" at bounding box center [593, 414] width 156 height 13
click at [566, 441] on li "Visit How to Enroll below" at bounding box center [602, 440] width 372 height 20
drag, startPoint x: 617, startPoint y: 511, endPoint x: 716, endPoint y: 541, distance: 103.4
click at [716, 541] on li "Download digital ID cards by registering at… . [Provide link and / or include i…" at bounding box center [591, 522] width 395 height 39
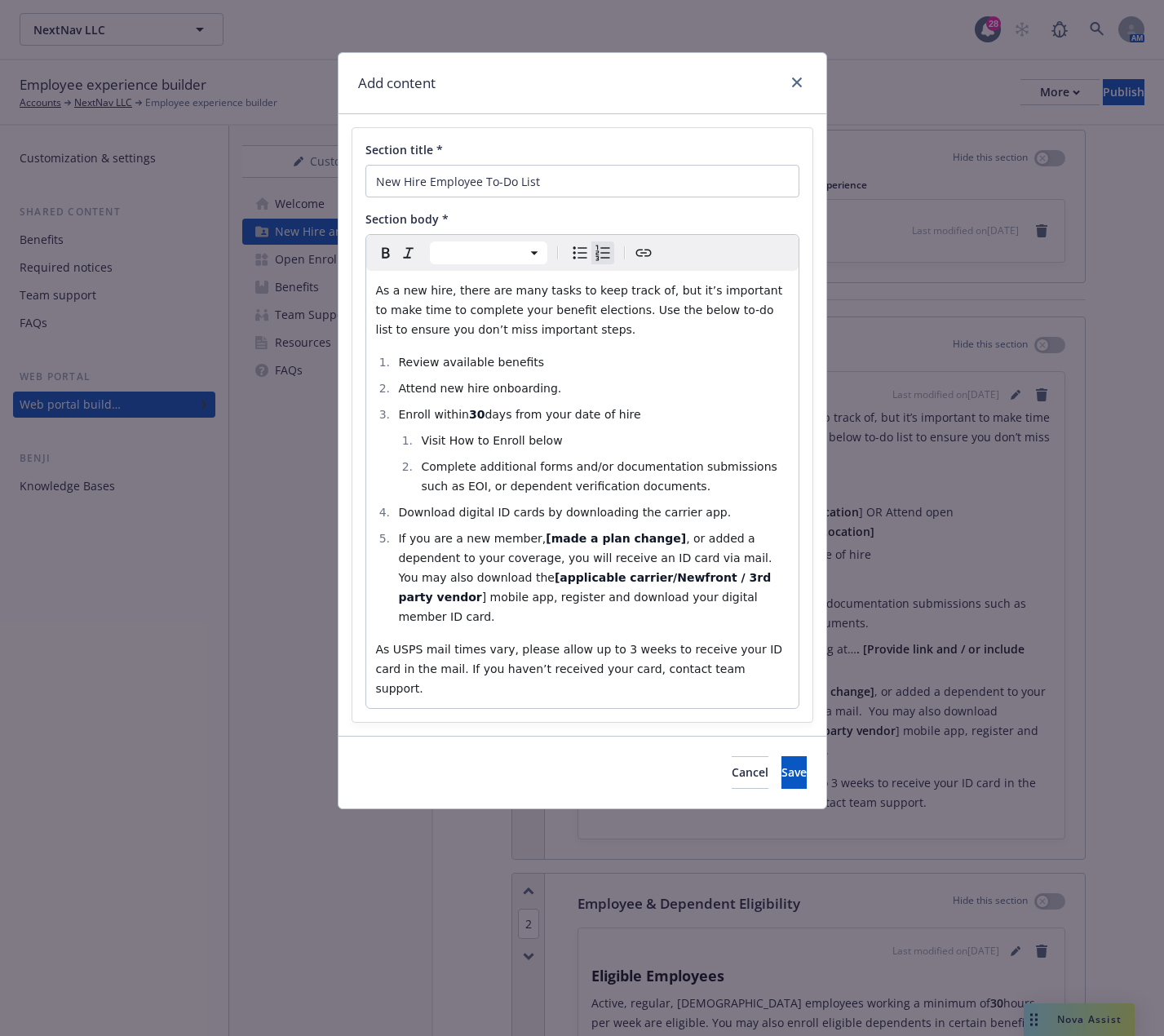
click at [651, 537] on span ", or added a dependent to your coverage, you will receive an ID card via mail. …" at bounding box center [588, 558] width 381 height 52
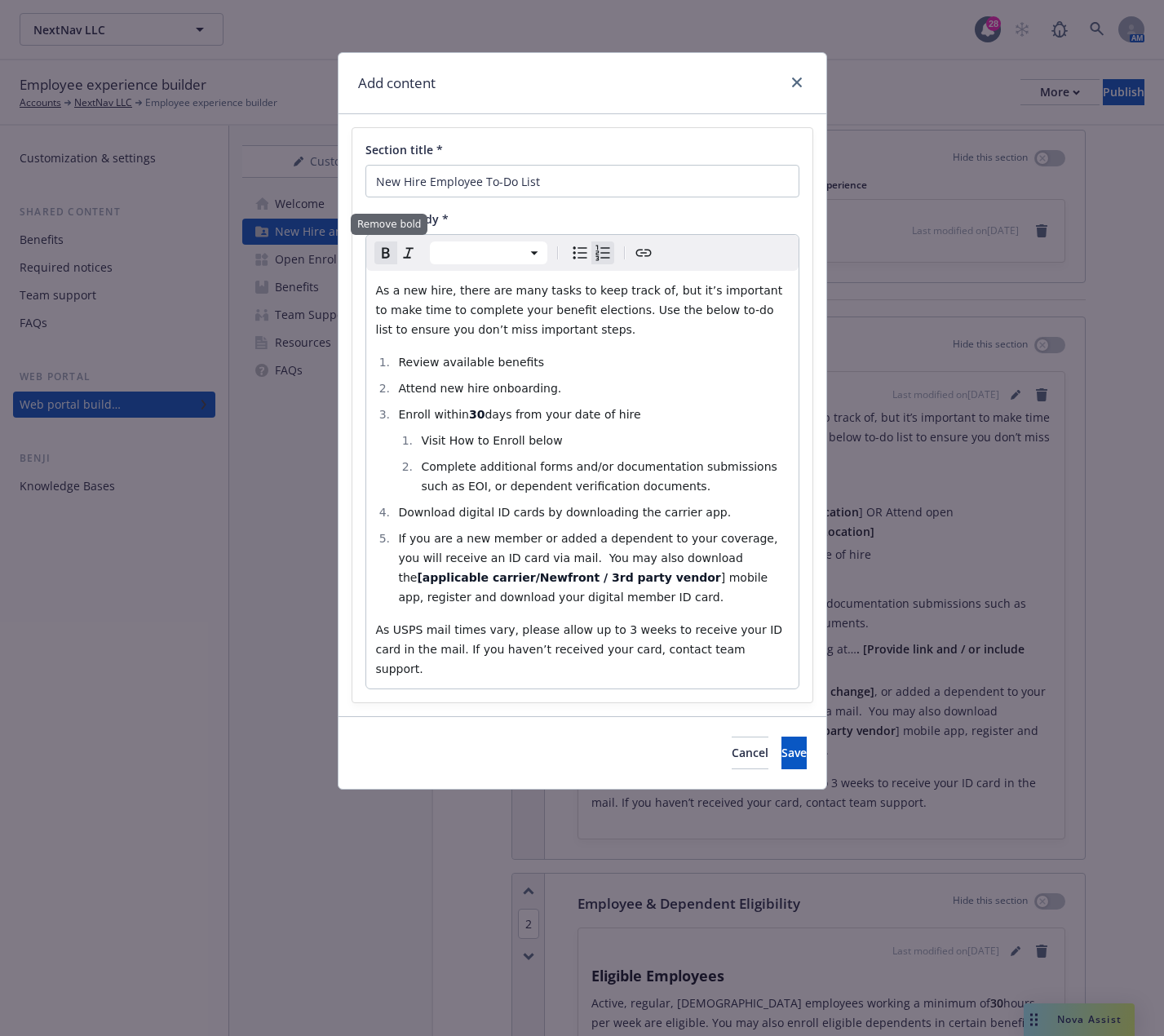
click at [383, 253] on icon "Remove bold" at bounding box center [385, 253] width 8 height 10
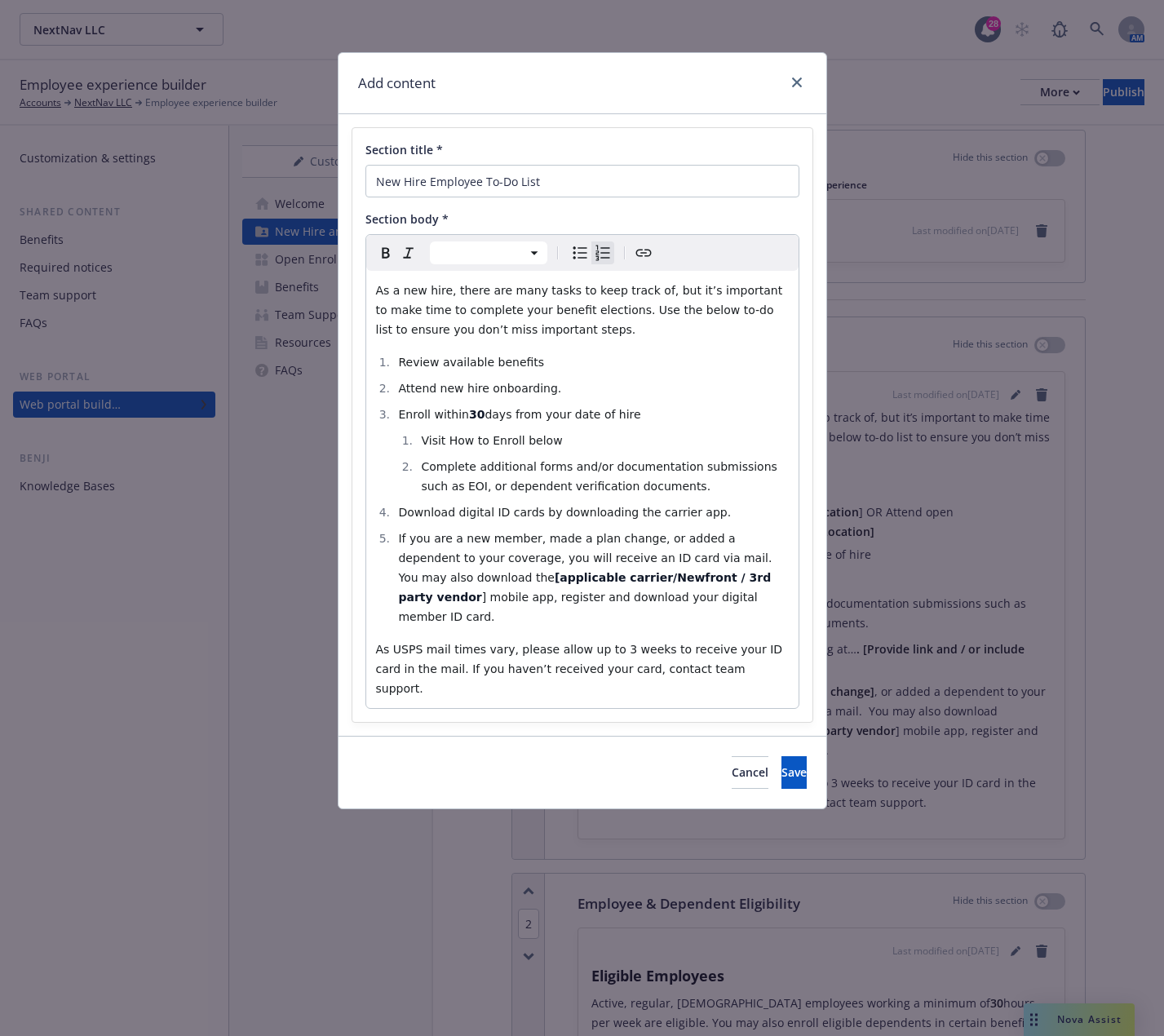
click at [672, 508] on span "Download digital ID cards by downloading the carrier app." at bounding box center [564, 512] width 333 height 13
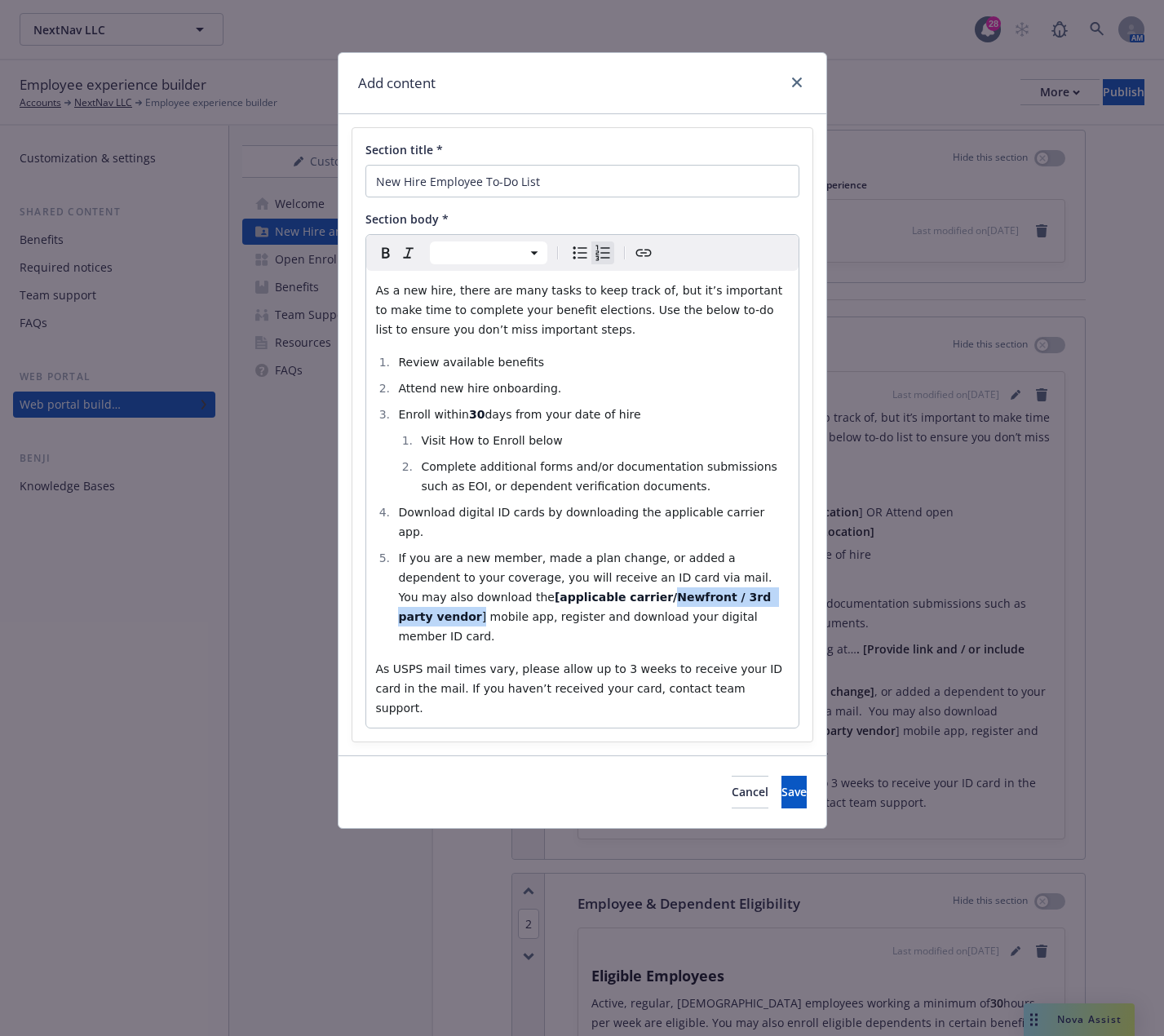
drag, startPoint x: 676, startPoint y: 576, endPoint x: 520, endPoint y: 569, distance: 156.2
click at [520, 569] on li "If you are a new member, made a plan change, or added a dependent to your cover…" at bounding box center [591, 597] width 395 height 98
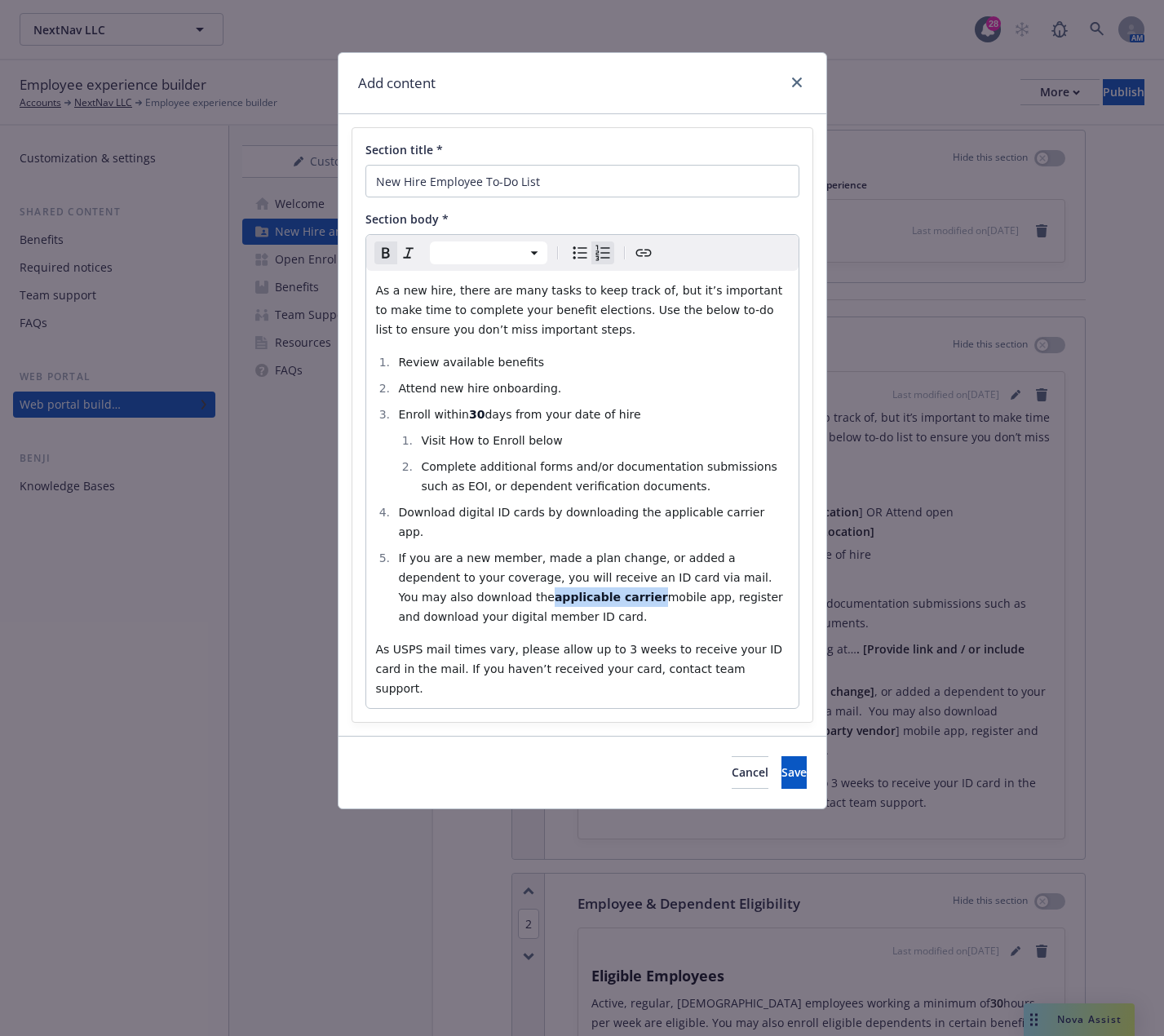
click at [384, 252] on icon "Remove bold" at bounding box center [385, 252] width 20 height 20
click at [520, 597] on li "If you are a new member, made a plan change, or added a dependent to your cover…" at bounding box center [591, 588] width 395 height 79
click at [781, 764] on span "Save" at bounding box center [794, 772] width 26 height 15
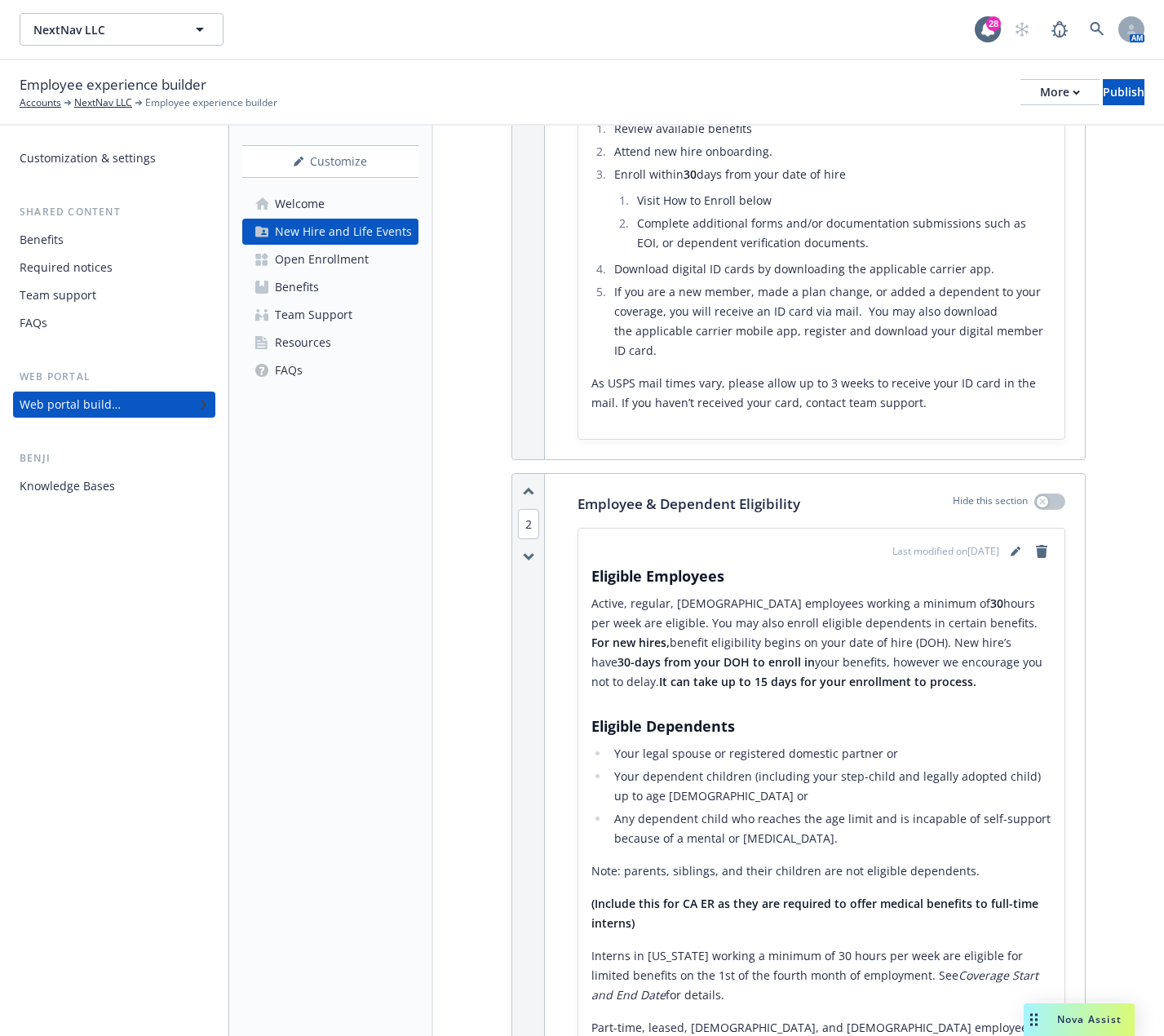
scroll to position [417, 0]
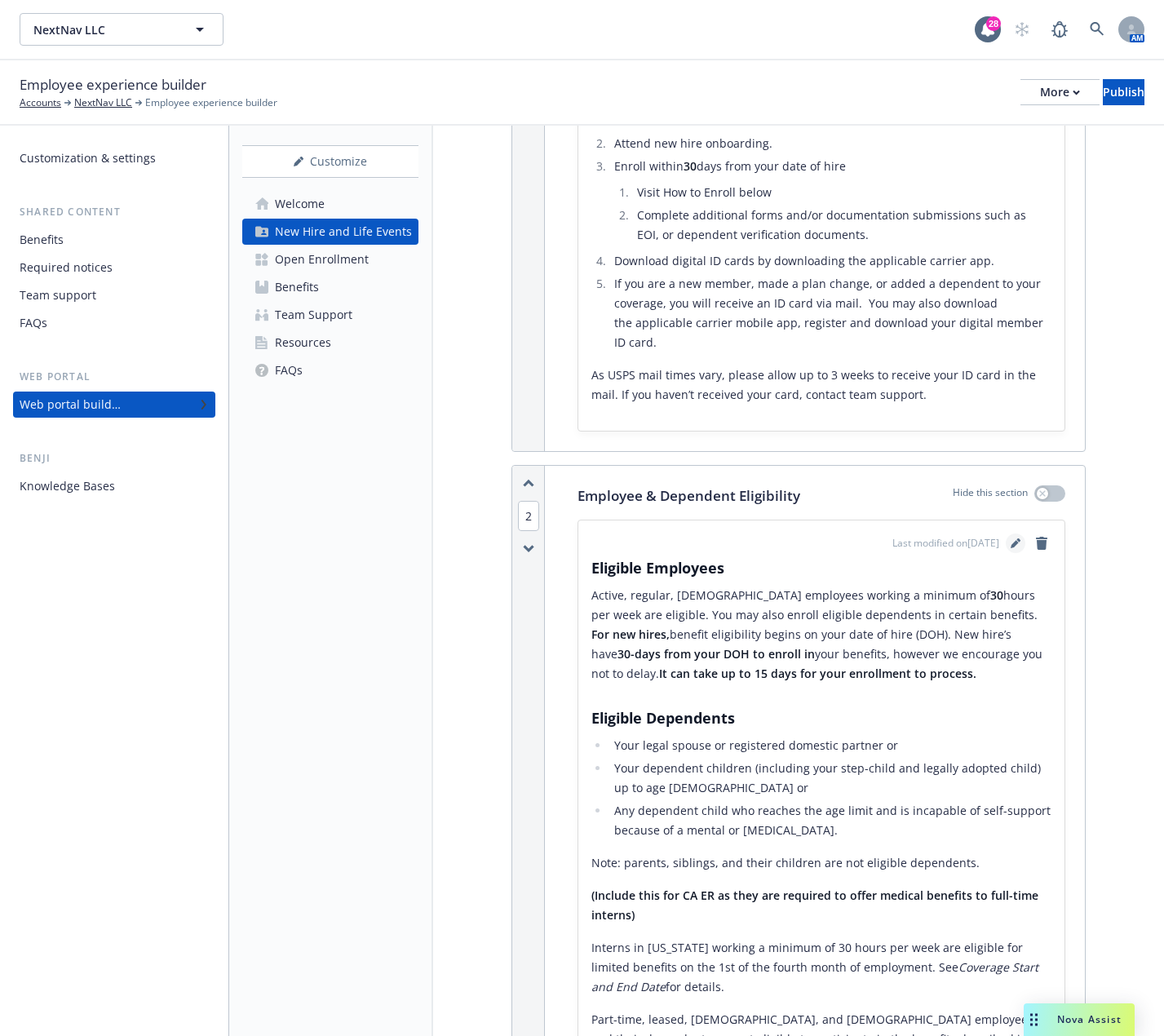
click at [1011, 545] on icon "editPencil" at bounding box center [1015, 542] width 9 height 9
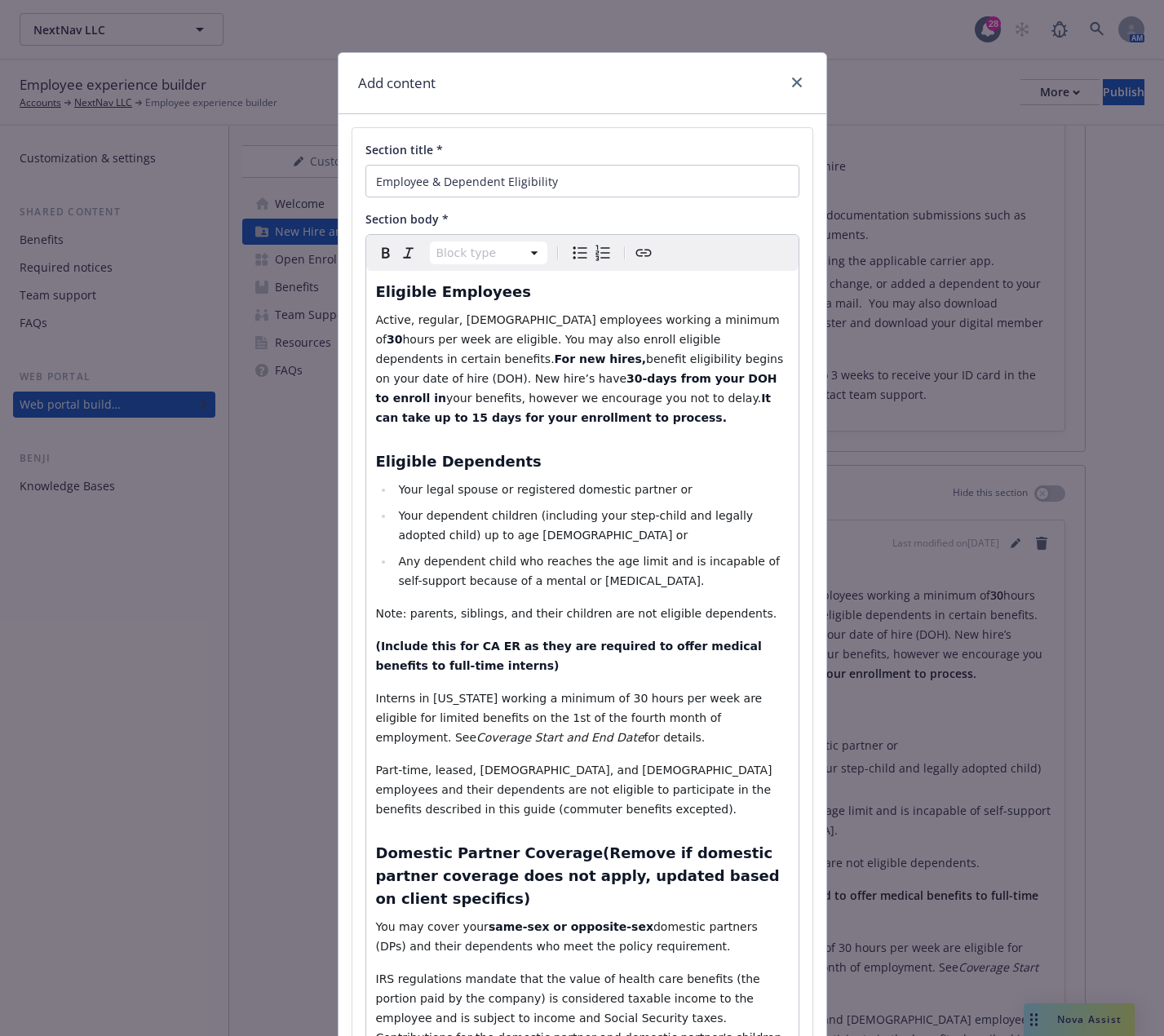
click at [666, 358] on span "benefit eligibility begins on your date of hire (DOH). New hire’s have" at bounding box center [581, 369] width 411 height 33
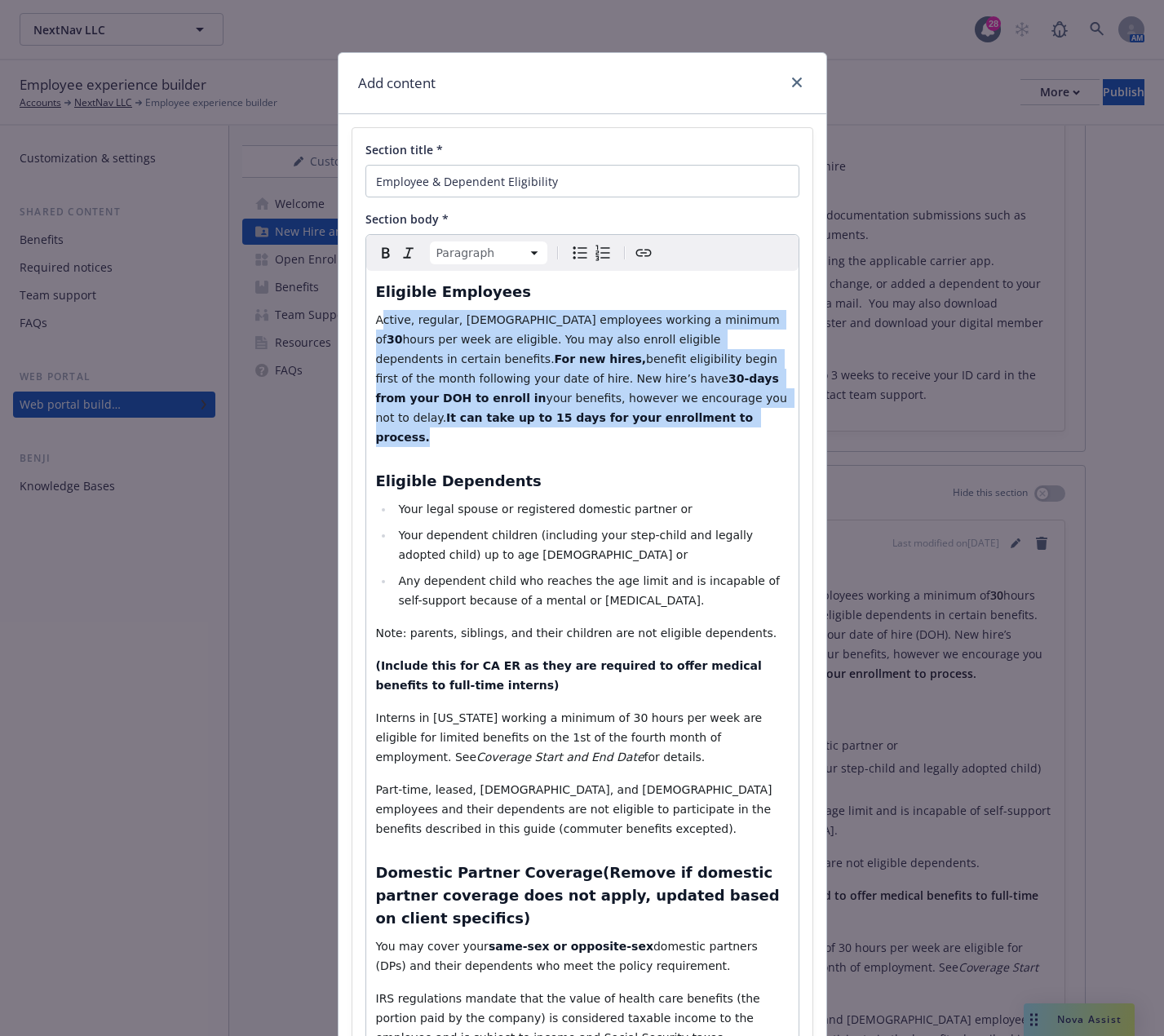
drag, startPoint x: 424, startPoint y: 422, endPoint x: 374, endPoint y: 308, distance: 124.5
click at [374, 308] on div "Eligible Employees Active, regular, full-time employees working a minimum of 30…" at bounding box center [582, 712] width 432 height 884
click at [379, 248] on icon "Bold" at bounding box center [385, 252] width 20 height 20
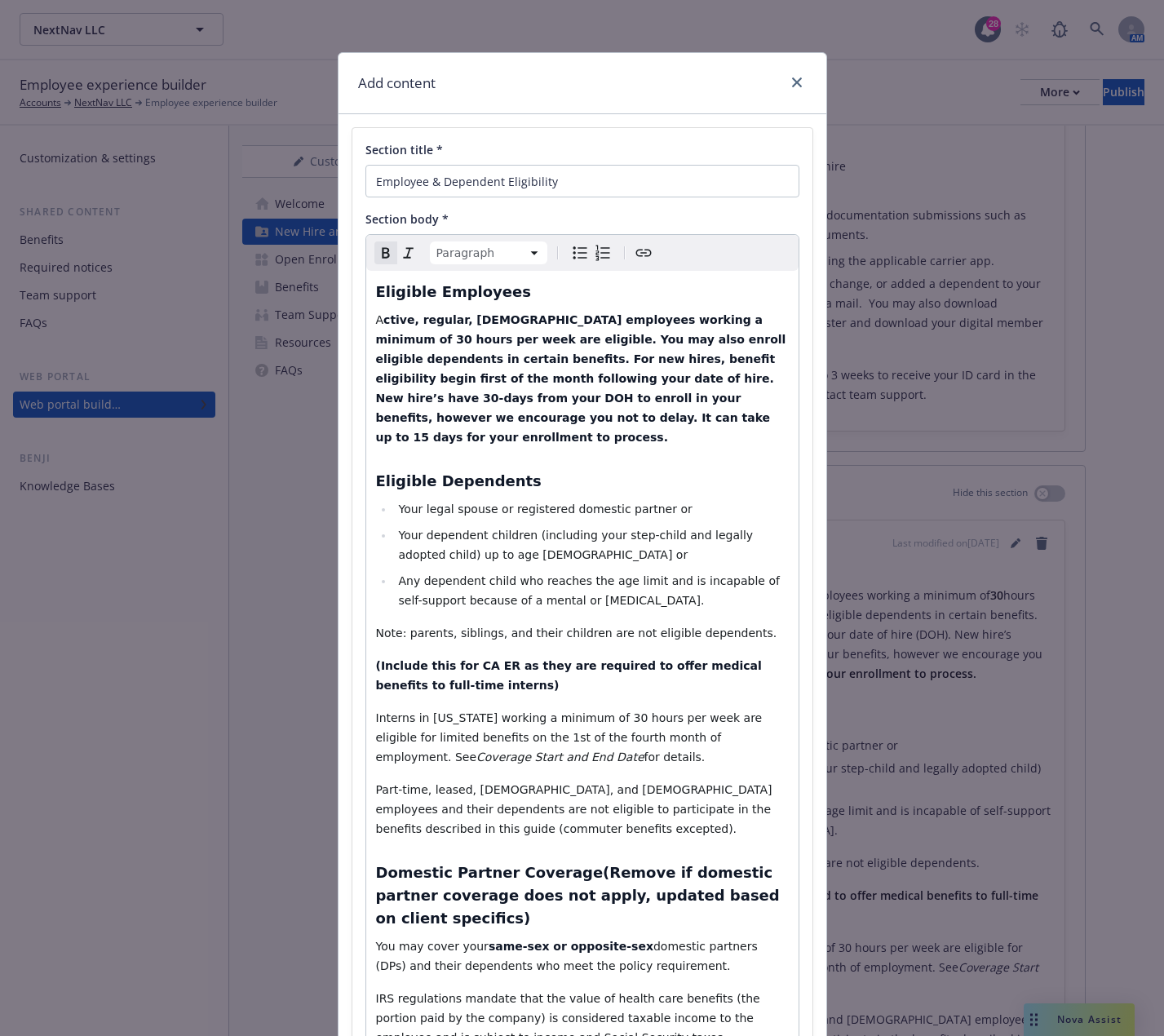
click at [379, 248] on icon "Remove bold" at bounding box center [385, 252] width 20 height 20
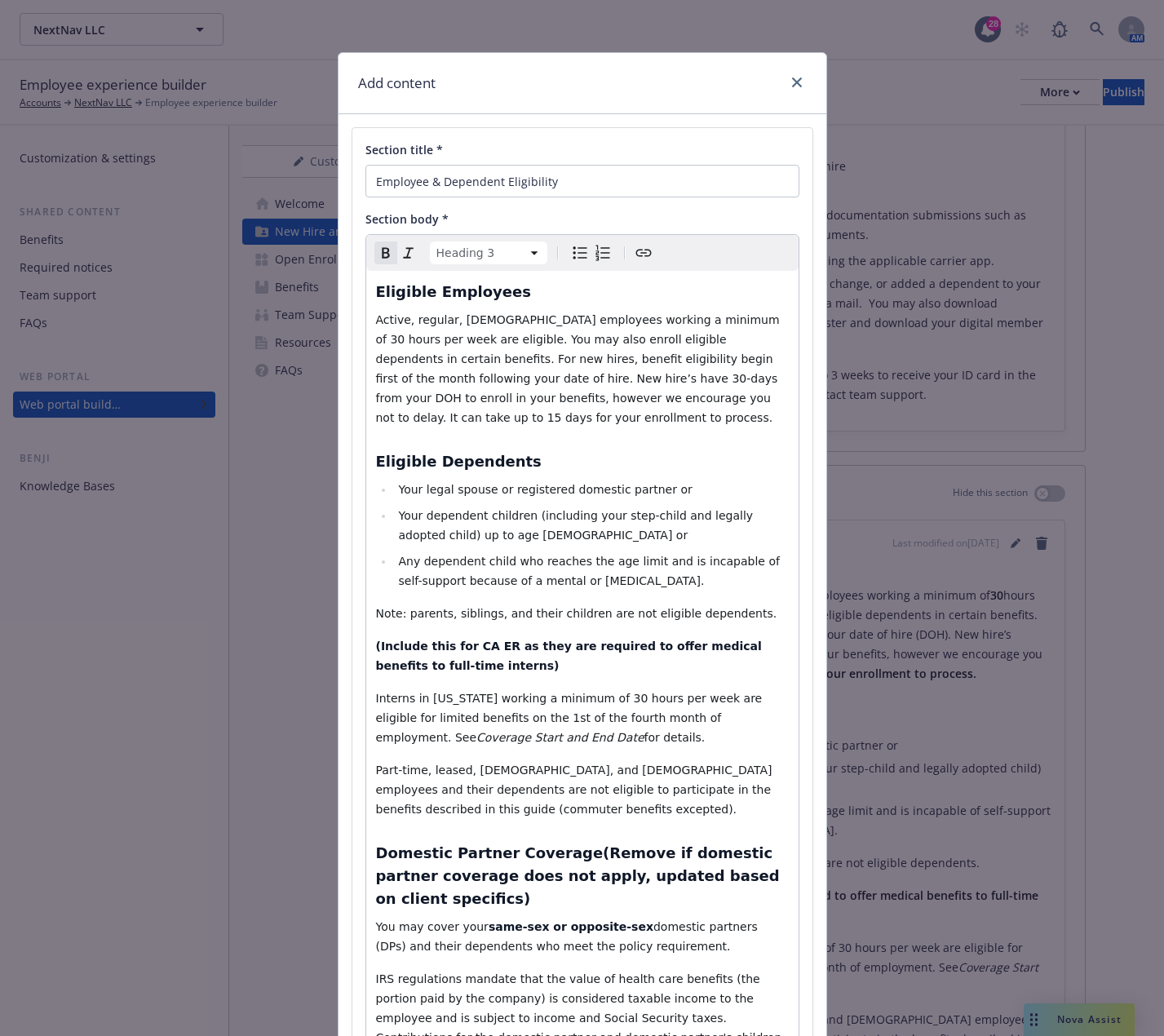
click at [466, 429] on div "Eligible Employees Active, regular, full-time employees working a minimum of 30…" at bounding box center [582, 702] width 432 height 865
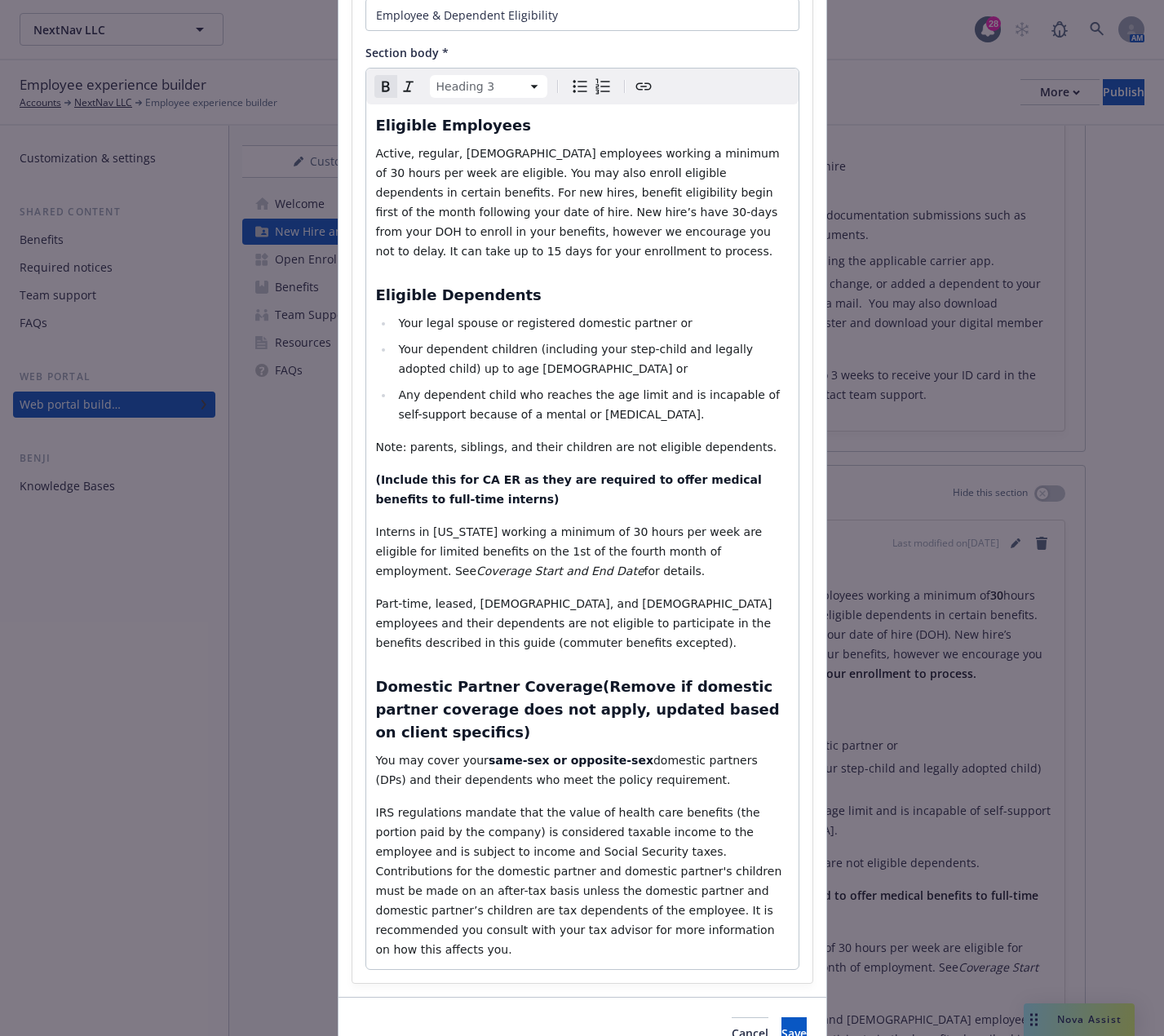
scroll to position [167, 0]
drag, startPoint x: 455, startPoint y: 500, endPoint x: 363, endPoint y: 474, distance: 95.6
click at [366, 474] on div "Eligible Employees Active, regular, full-time employees working a minimum of 30…" at bounding box center [582, 536] width 432 height 865
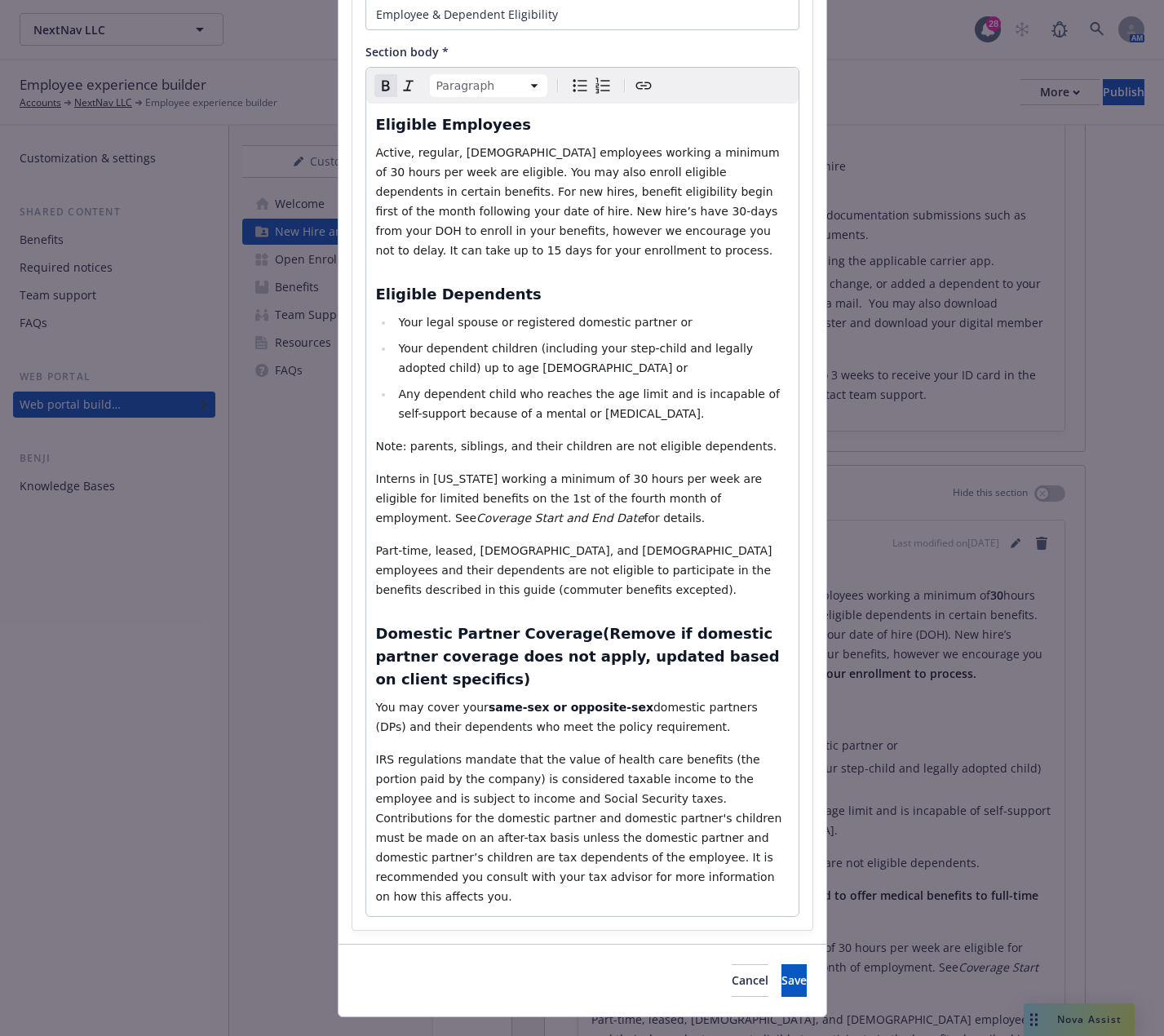
scroll to position [158, 0]
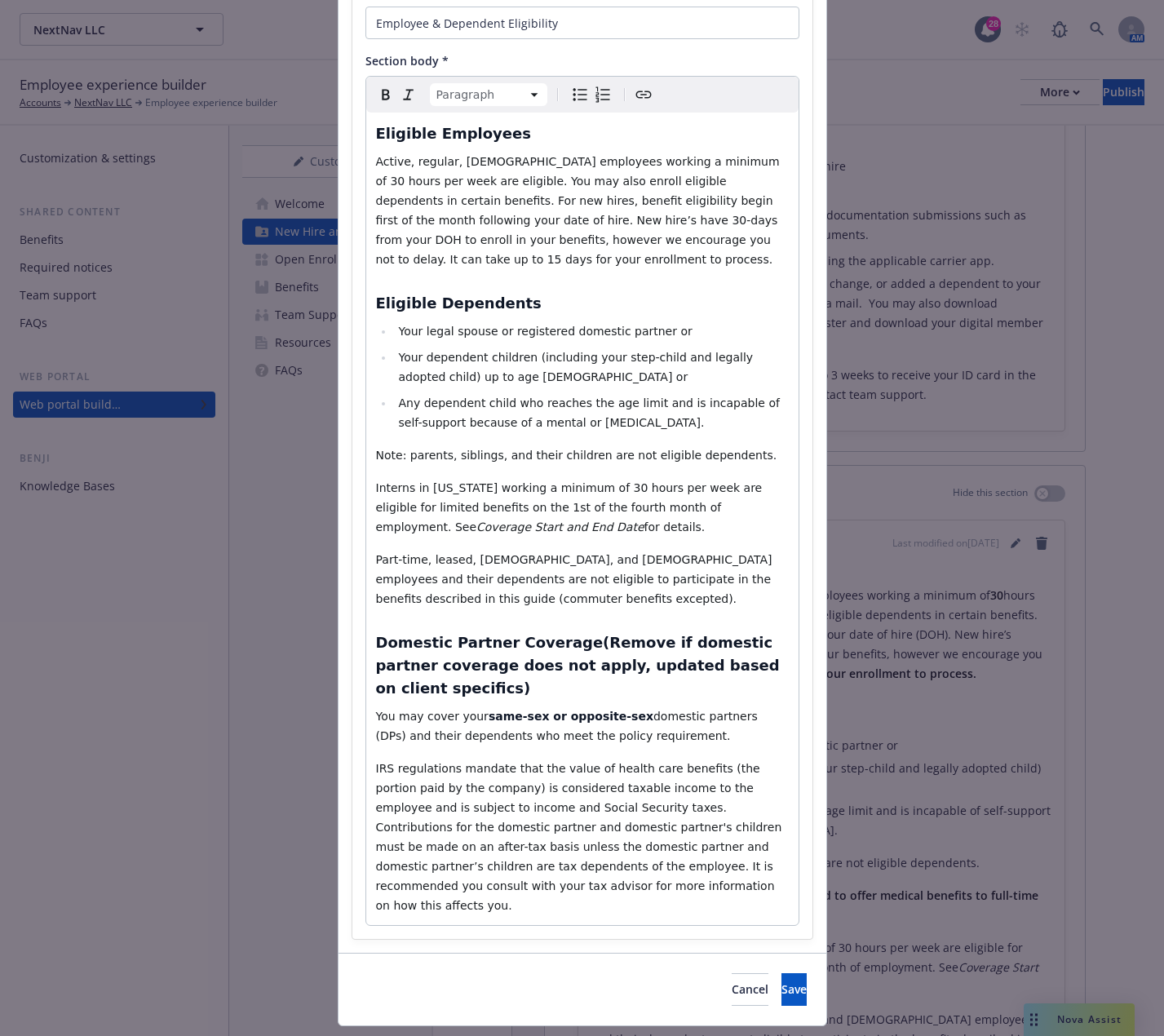
click at [475, 602] on p "Part-time, leased, temporary, and seasonal employees and their dependents are n…" at bounding box center [582, 579] width 413 height 59
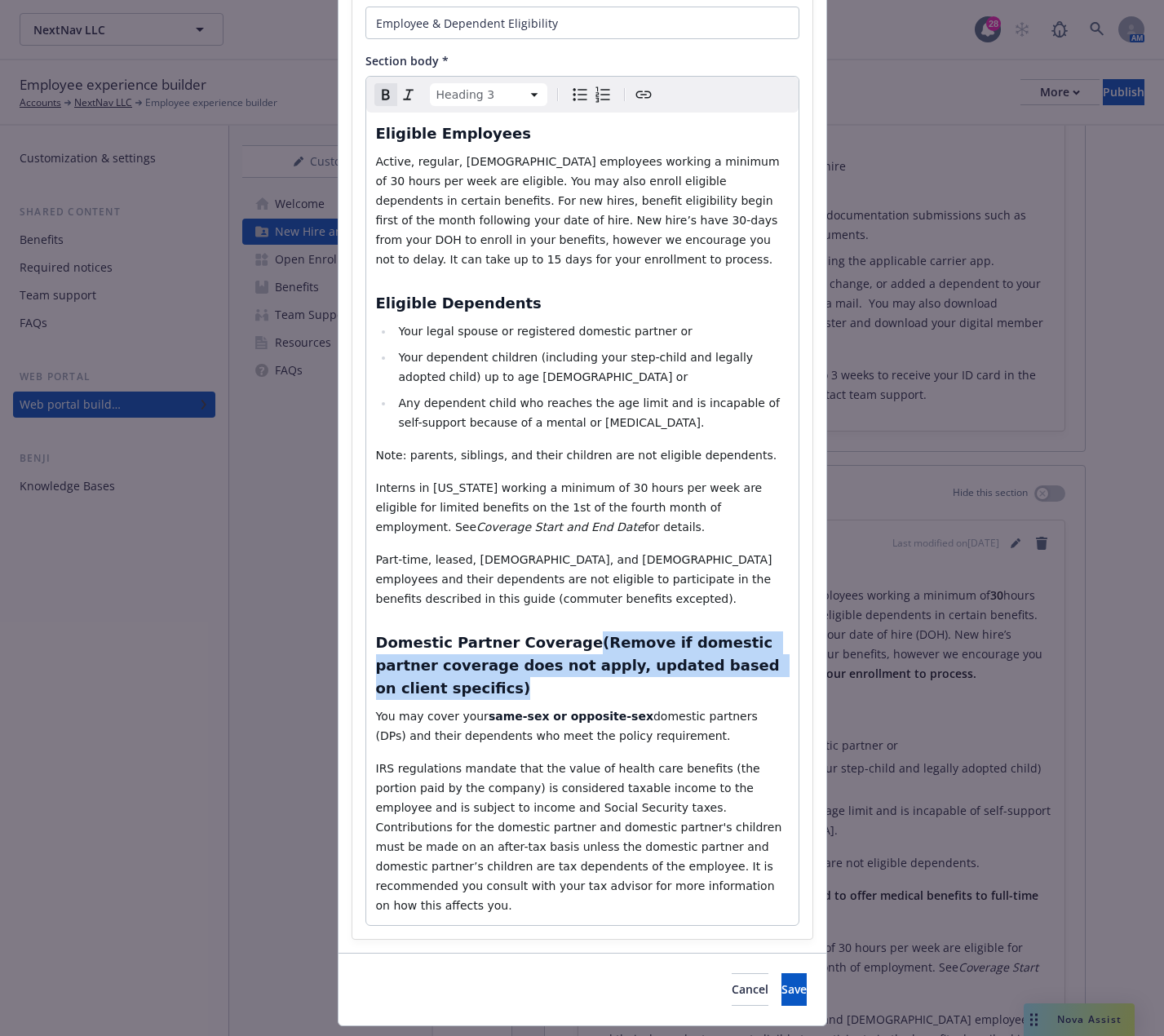
drag, startPoint x: 559, startPoint y: 641, endPoint x: 781, endPoint y: 667, distance: 223.5
click at [781, 667] on h3 "Domestic Partner Coverage (Remove if domestic partner coverage does not apply, …" at bounding box center [582, 666] width 413 height 68
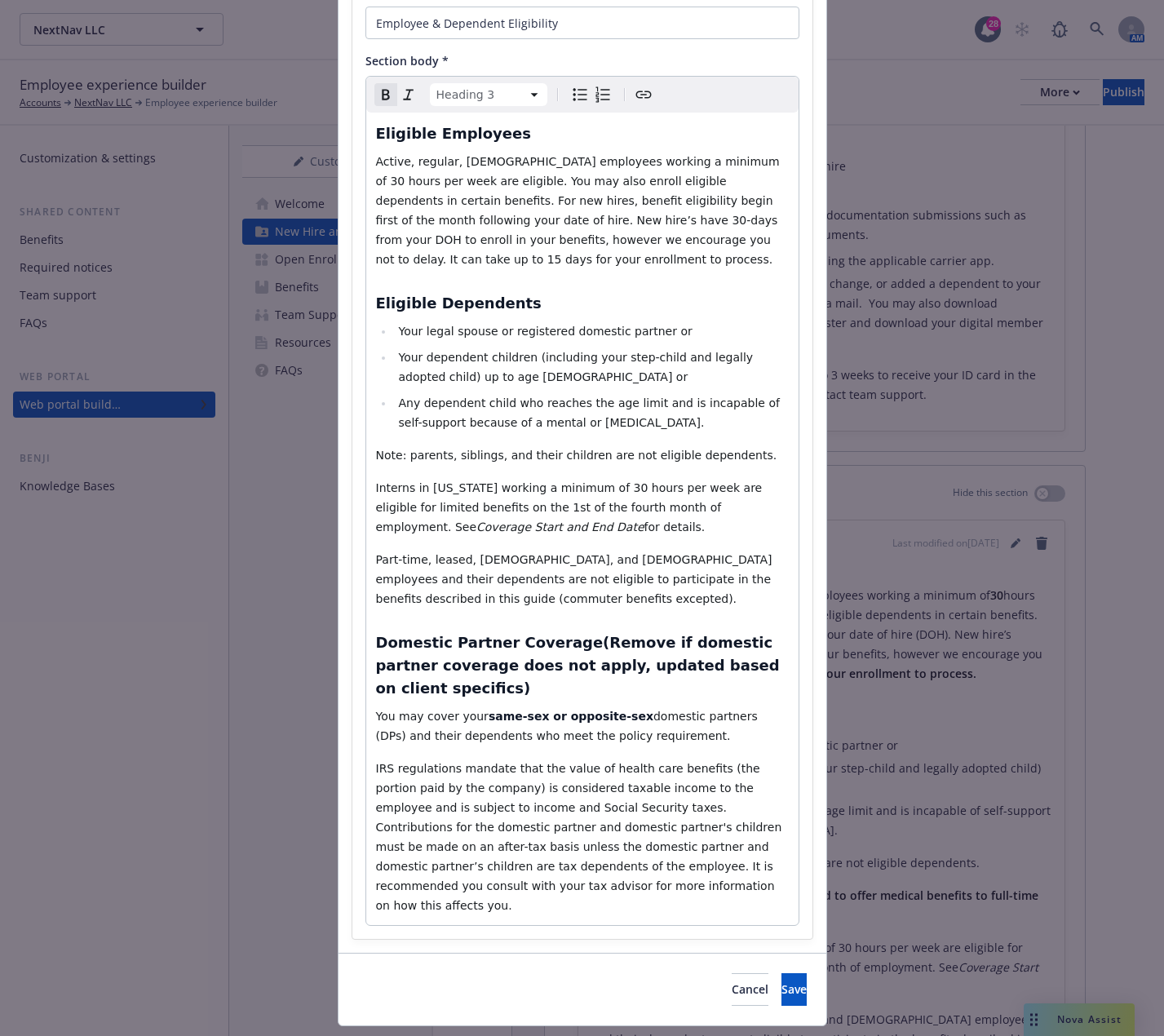
scroll to position [135, 0]
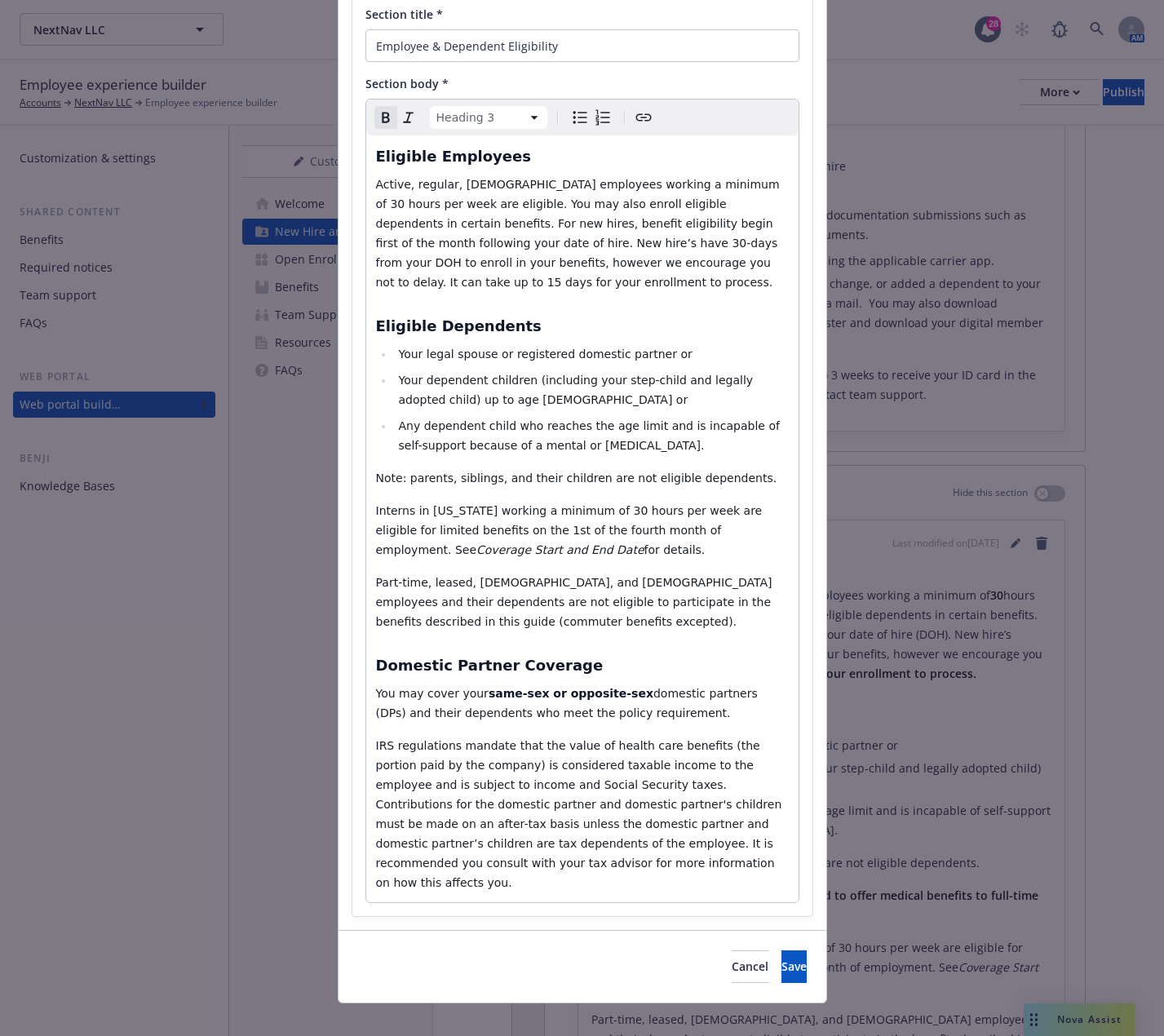
select select "paragraph"
drag, startPoint x: 615, startPoint y: 696, endPoint x: 466, endPoint y: 693, distance: 149.0
click at [466, 693] on p "You may cover your same-sex or opposite-sex domestic partners (DPs) and their d…" at bounding box center [582, 703] width 413 height 39
click at [512, 757] on span "​IRS regulations mandate that the value of health care benefits (the portion pa…" at bounding box center [580, 814] width 410 height 150
click at [781, 956] on button "Save" at bounding box center [794, 967] width 26 height 33
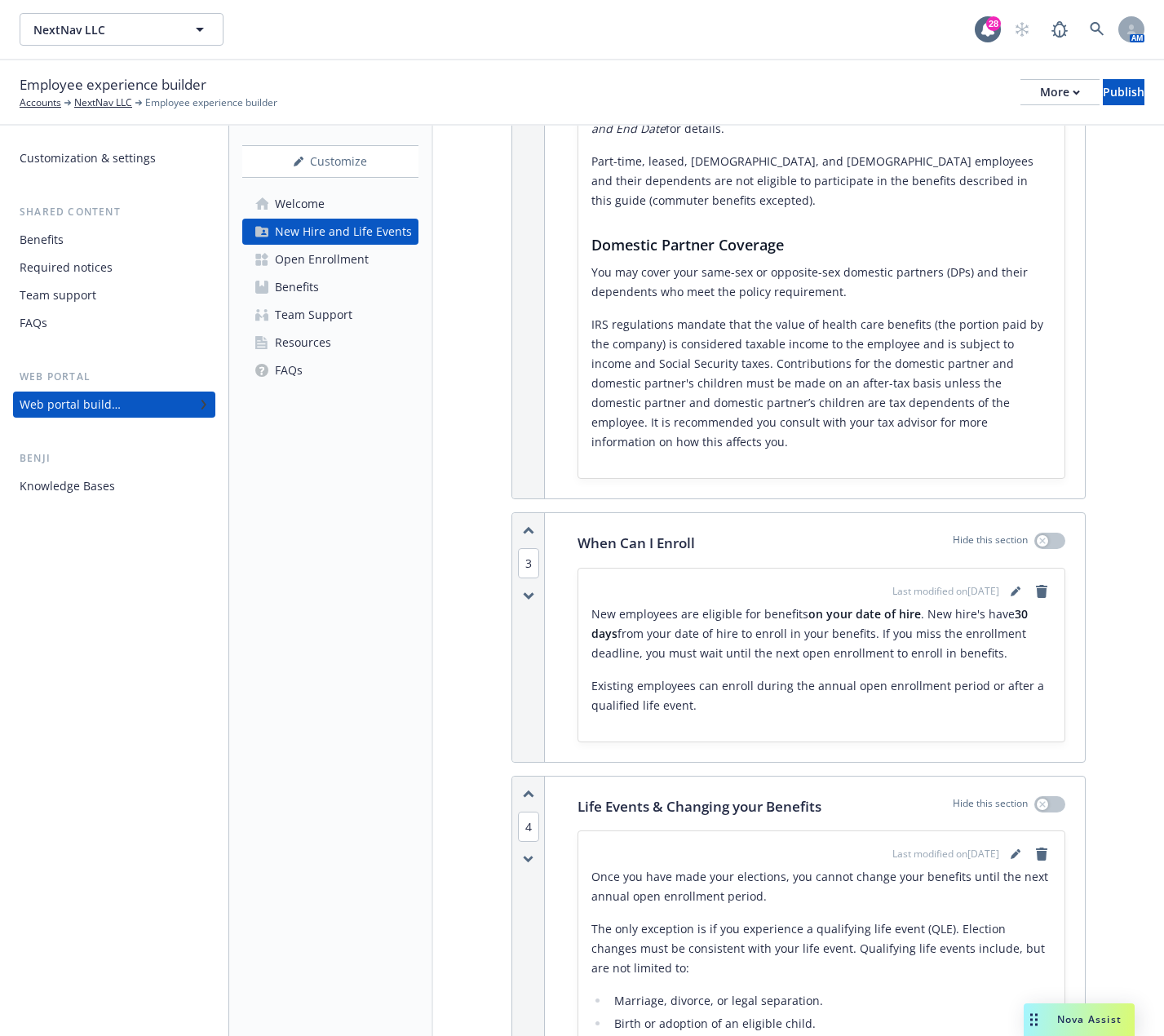
scroll to position [1281, 0]
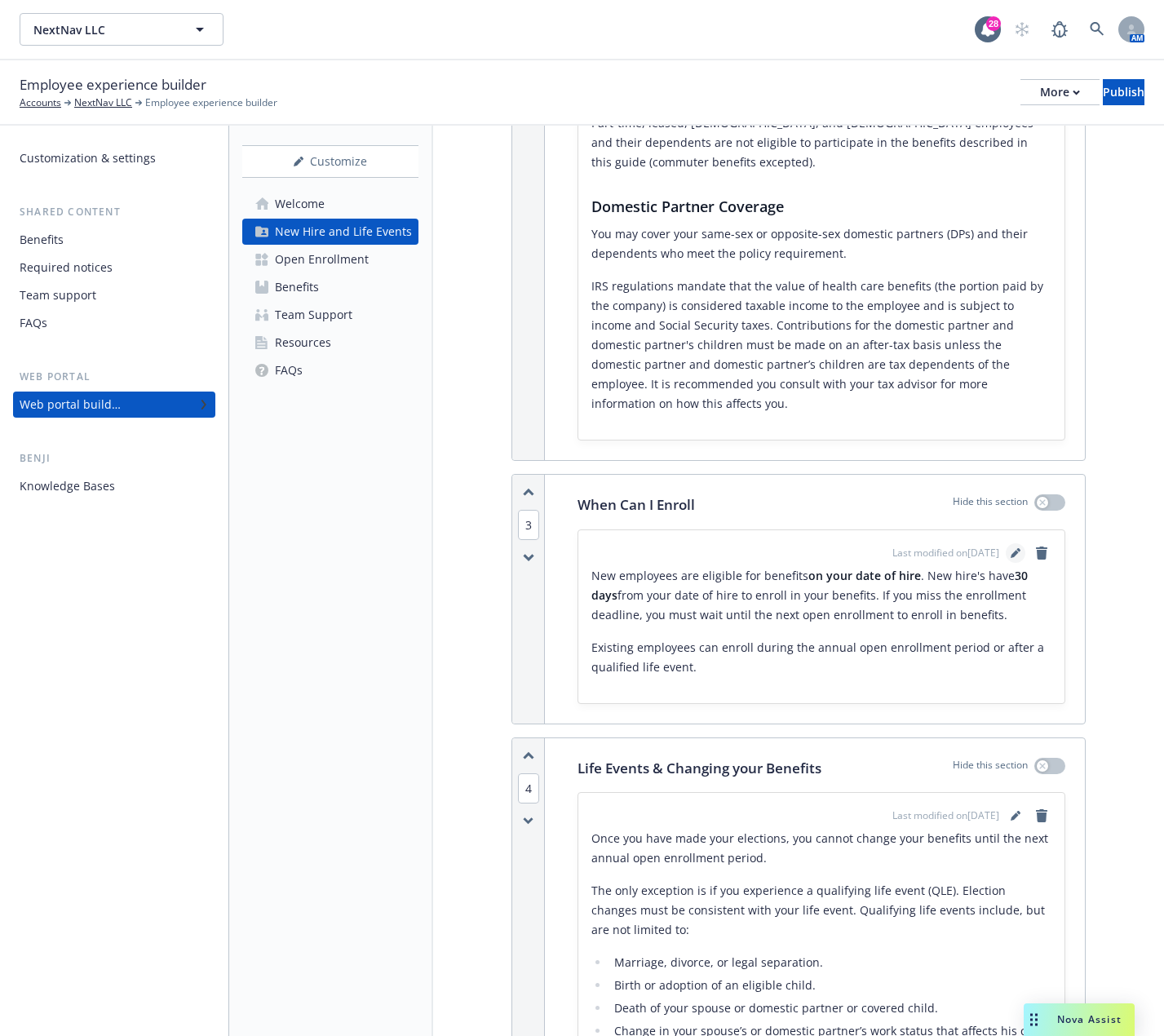
click at [1006, 557] on link "editPencil" at bounding box center [1015, 553] width 20 height 20
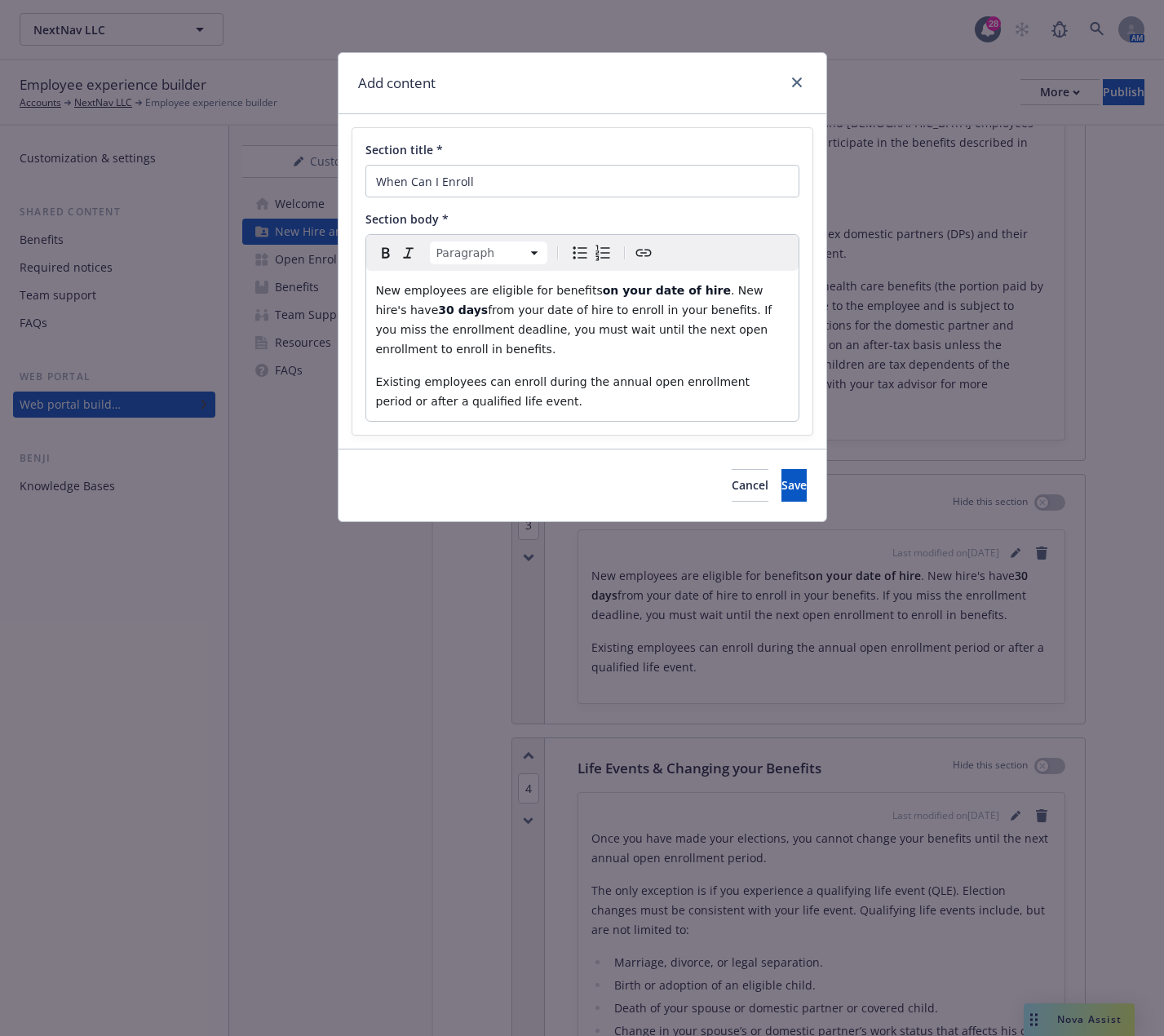
click at [578, 288] on p "New employees are eligible for benefits on your date of hire . New hire's have …" at bounding box center [582, 320] width 413 height 79
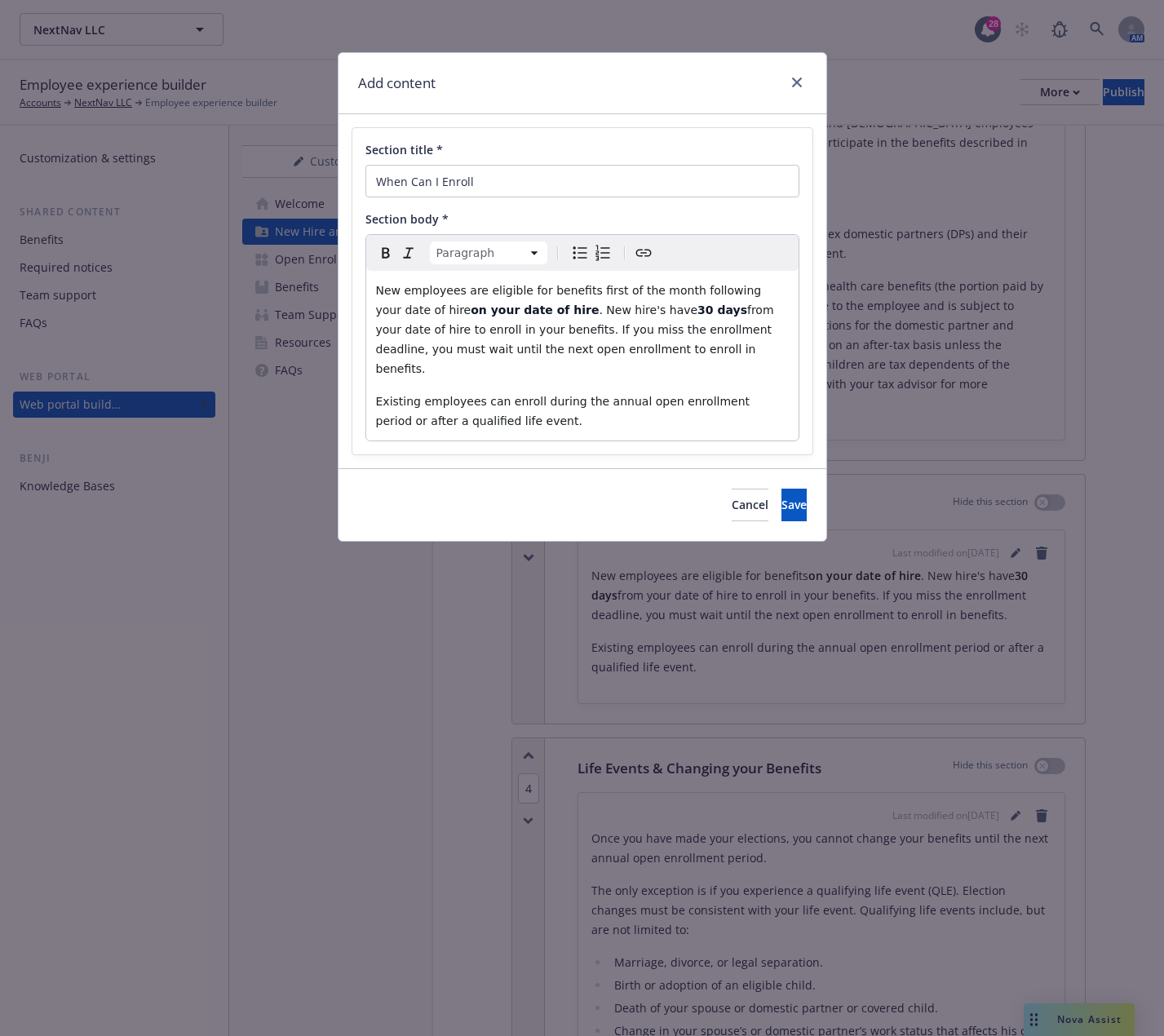
click at [599, 311] on span ". New hire's have" at bounding box center [648, 310] width 98 height 13
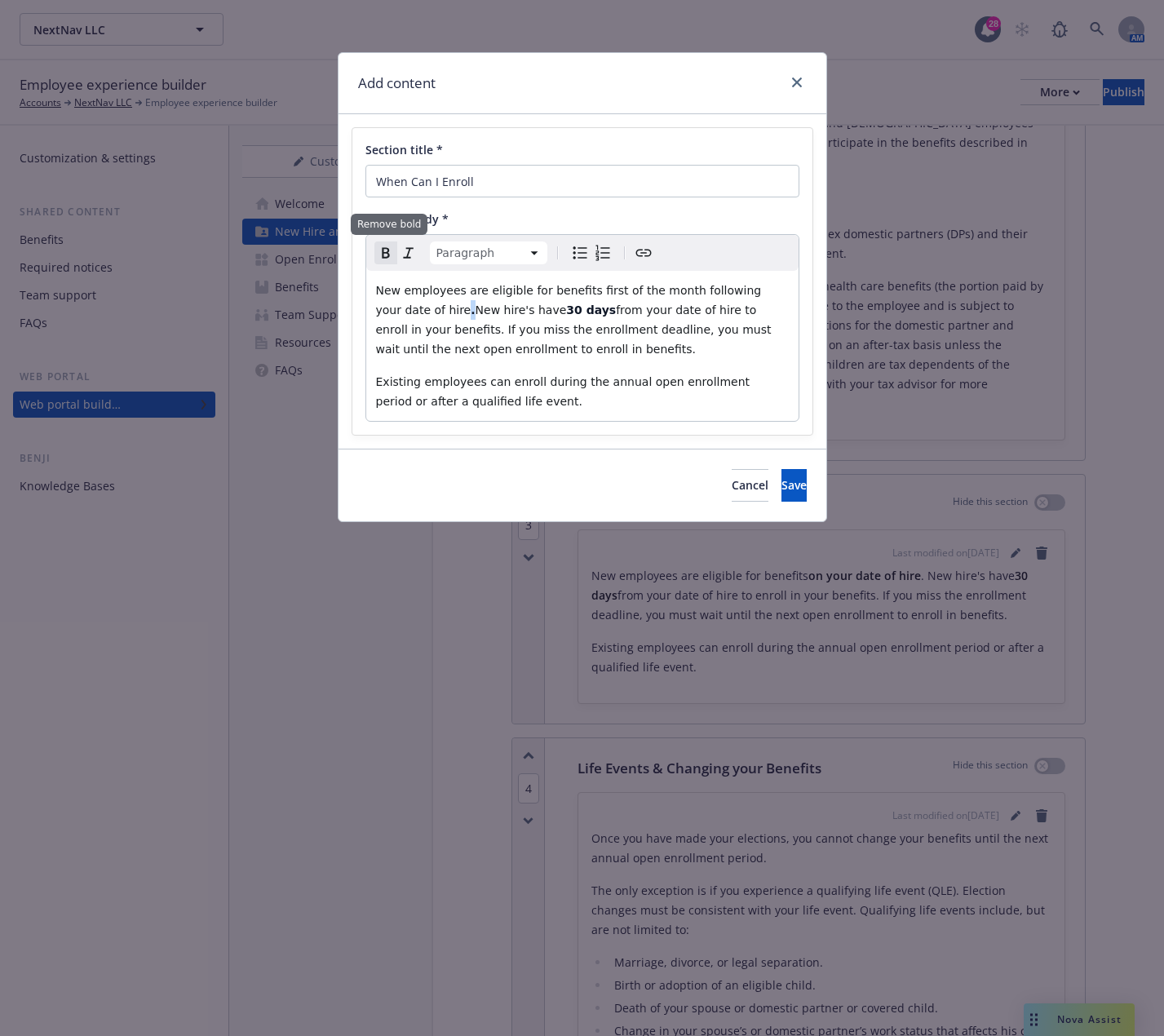
click at [386, 249] on icon "Remove bold" at bounding box center [385, 253] width 8 height 10
click at [490, 356] on p "New employees are eligible for benefits first of the month following your date …" at bounding box center [582, 320] width 413 height 79
click at [784, 486] on button "Save" at bounding box center [794, 485] width 26 height 33
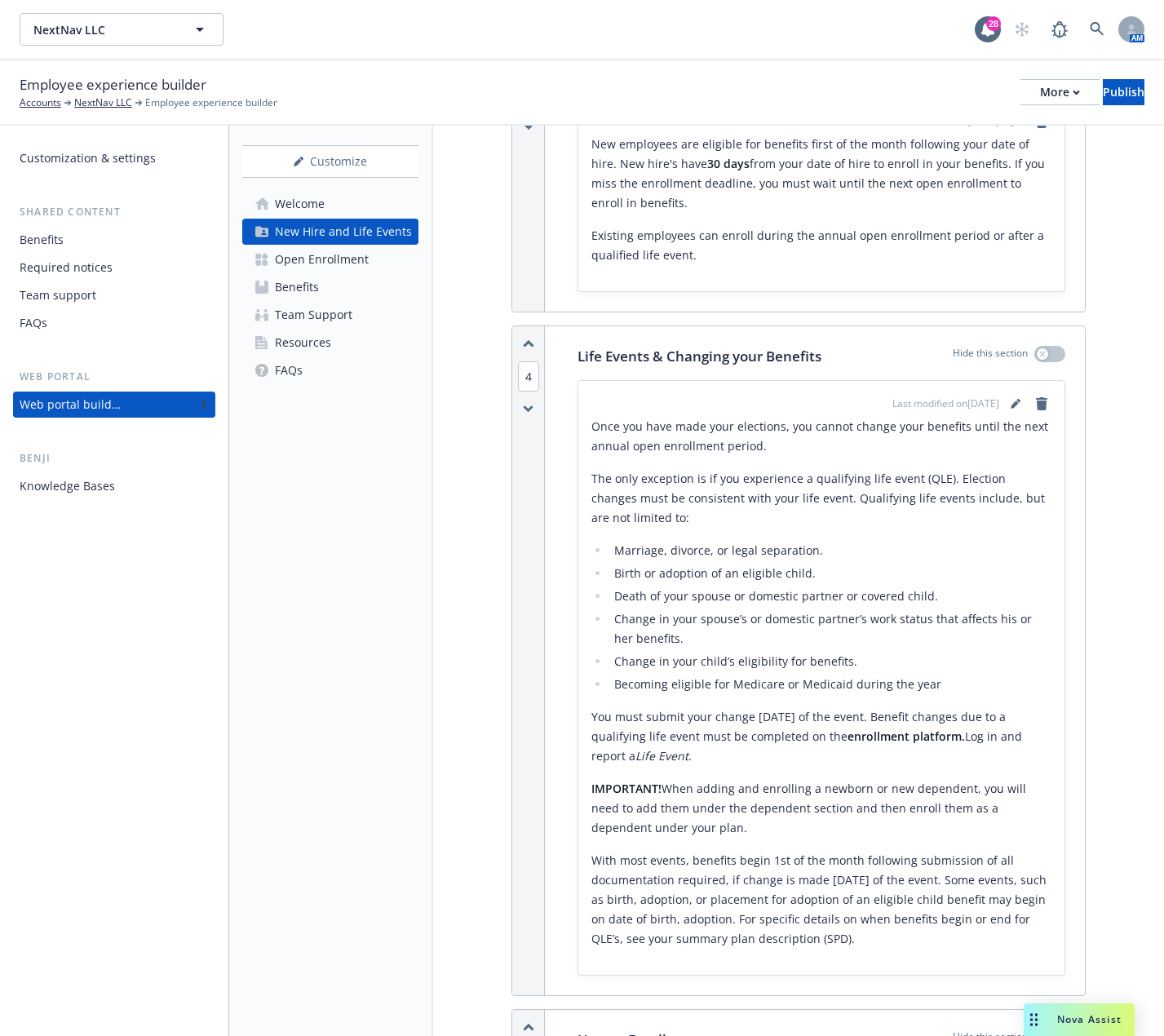
scroll to position [1718, 0]
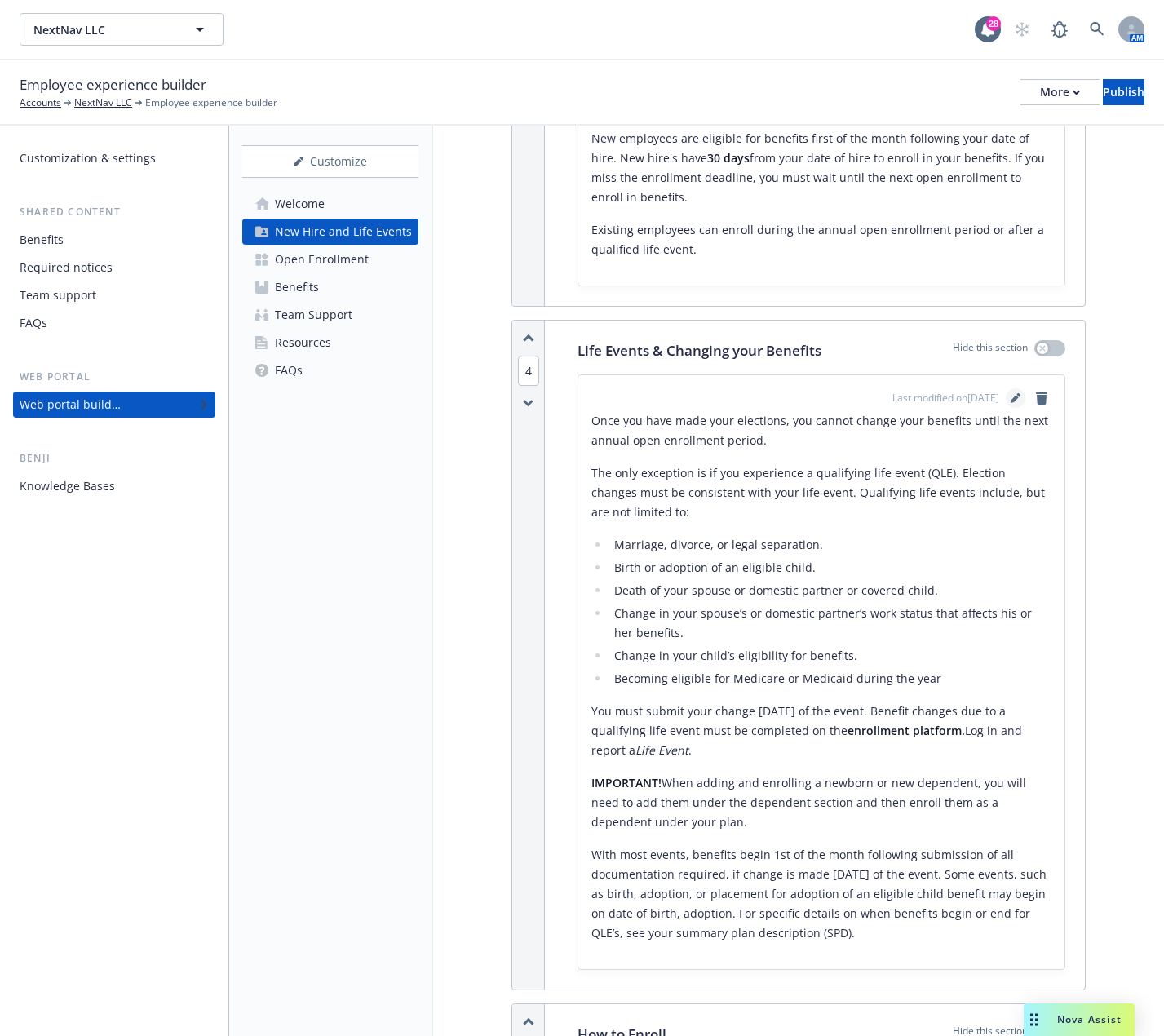
click at [1011, 396] on icon "editPencil" at bounding box center [1015, 397] width 9 height 9
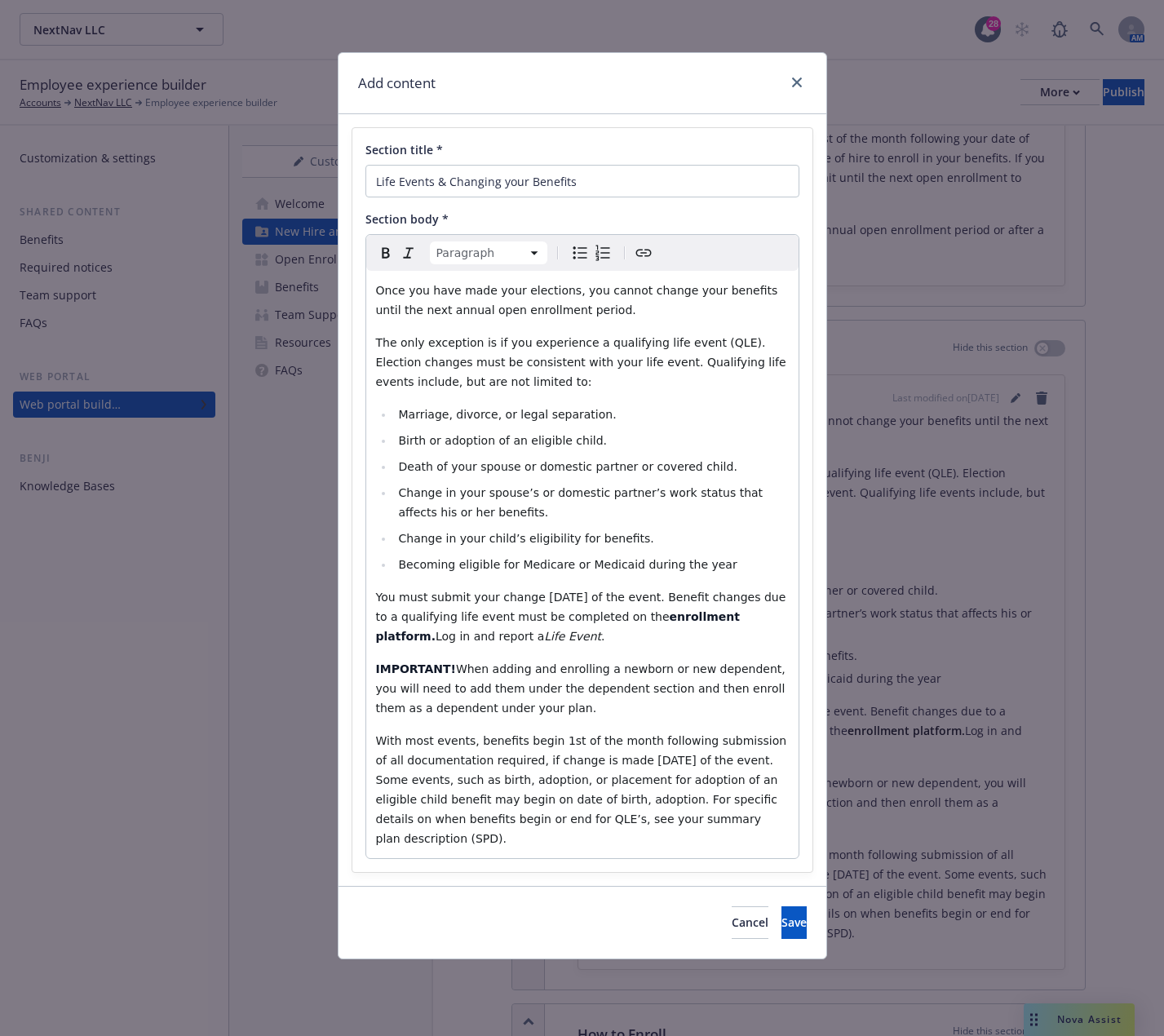
click at [579, 311] on p "Once you have made your elections, you cannot change your benefits until the ne…" at bounding box center [582, 300] width 413 height 39
drag, startPoint x: 739, startPoint y: 620, endPoint x: 626, endPoint y: 620, distance: 113.0
click at [626, 620] on p "You must submit your change within 30 days of the event. Benefit changes due to…" at bounding box center [582, 616] width 413 height 59
click at [536, 702] on p "IMPORTANT! When adding and enrolling a newborn or new dependent, you will need …" at bounding box center [582, 688] width 413 height 59
click at [723, 817] on p "With most events, benefits begin 1st of the month following submission of all d…" at bounding box center [582, 789] width 413 height 117
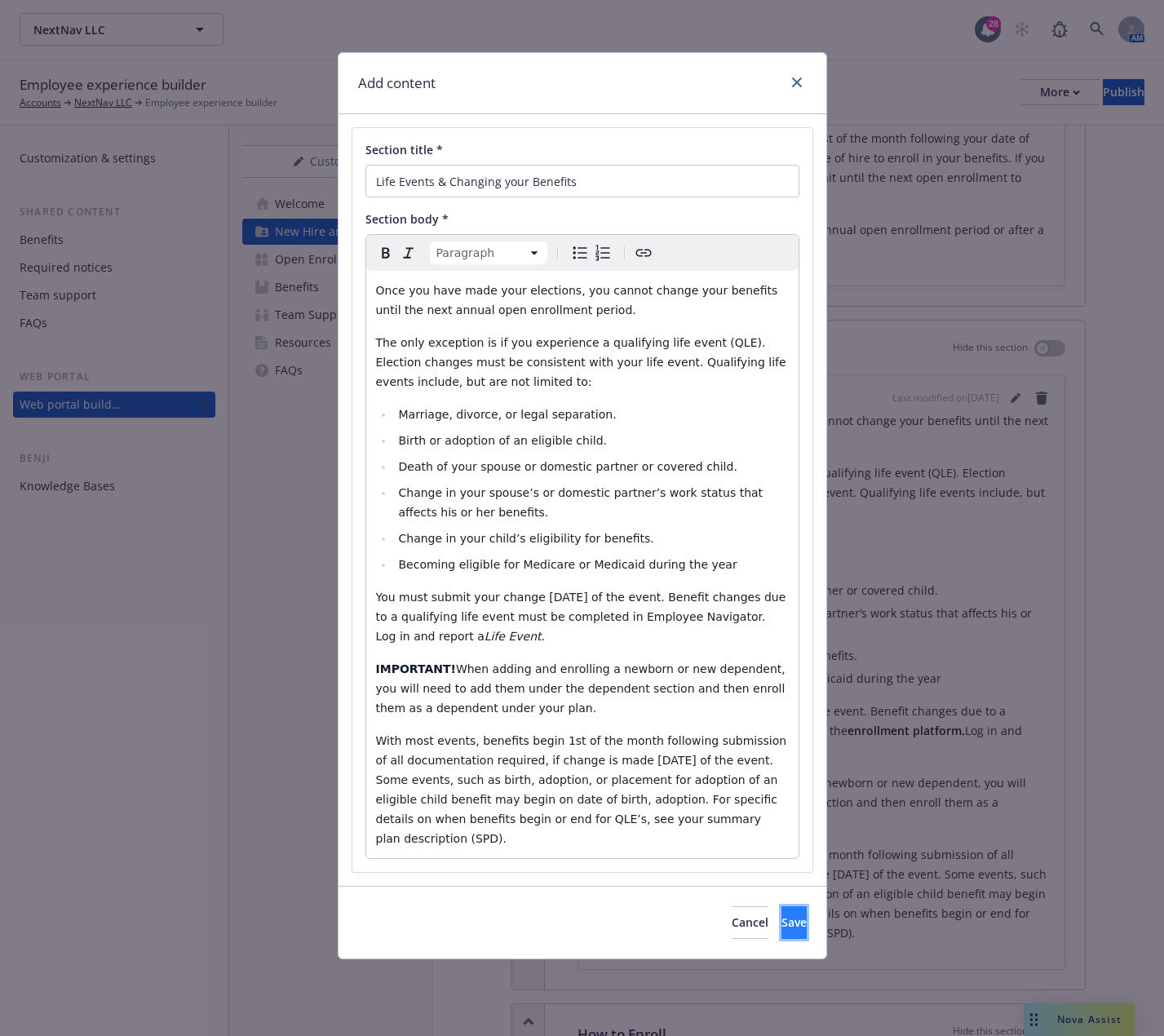
click at [781, 915] on button "Save" at bounding box center [794, 922] width 26 height 33
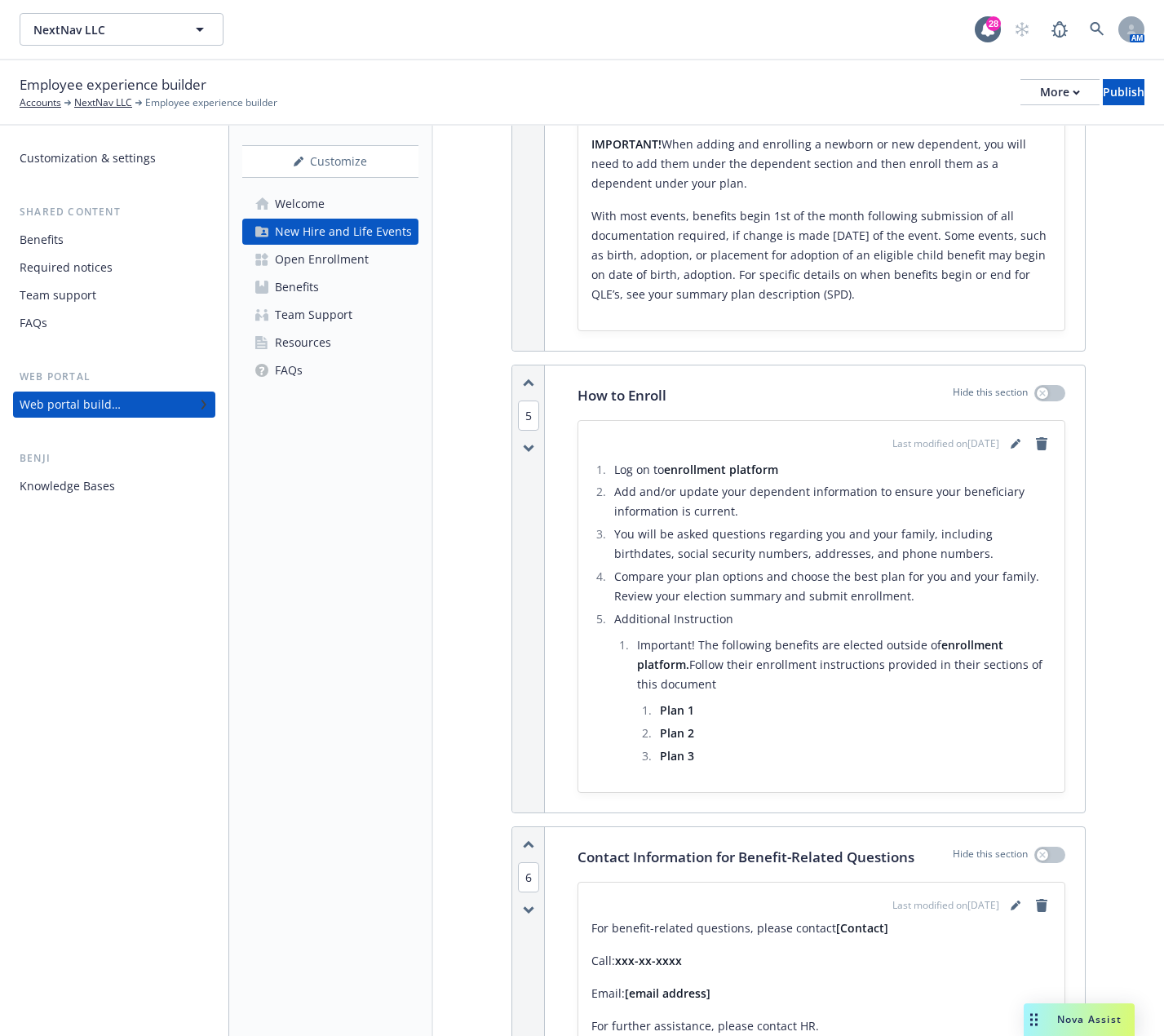
scroll to position [2358, 0]
click at [1011, 440] on icon "editPencil" at bounding box center [1015, 441] width 9 height 9
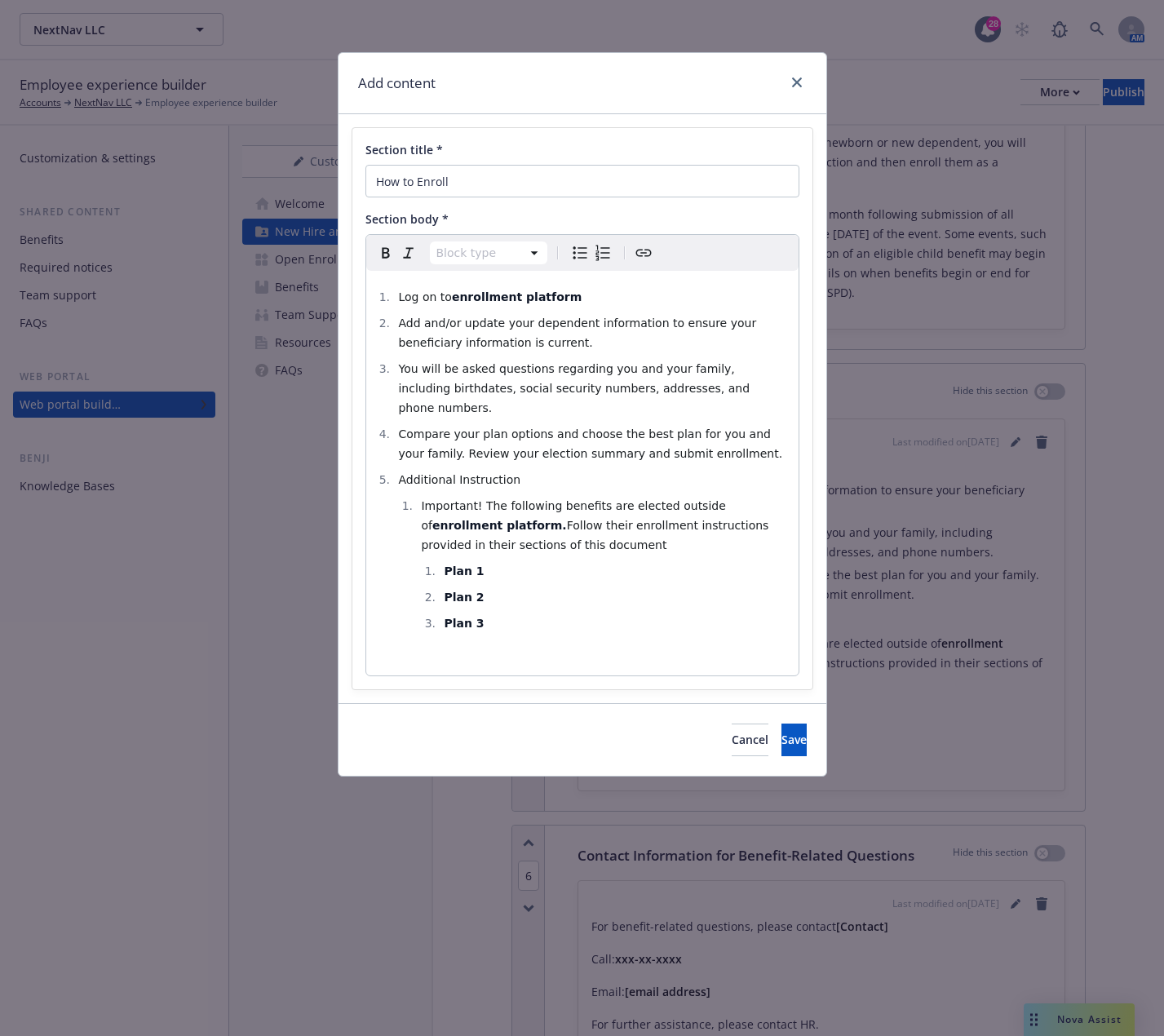
select select
drag, startPoint x: 572, startPoint y: 295, endPoint x: 444, endPoint y: 293, distance: 128.0
click at [444, 293] on li "Log on to enrollment platform" at bounding box center [591, 297] width 395 height 20
select select "paragraph"
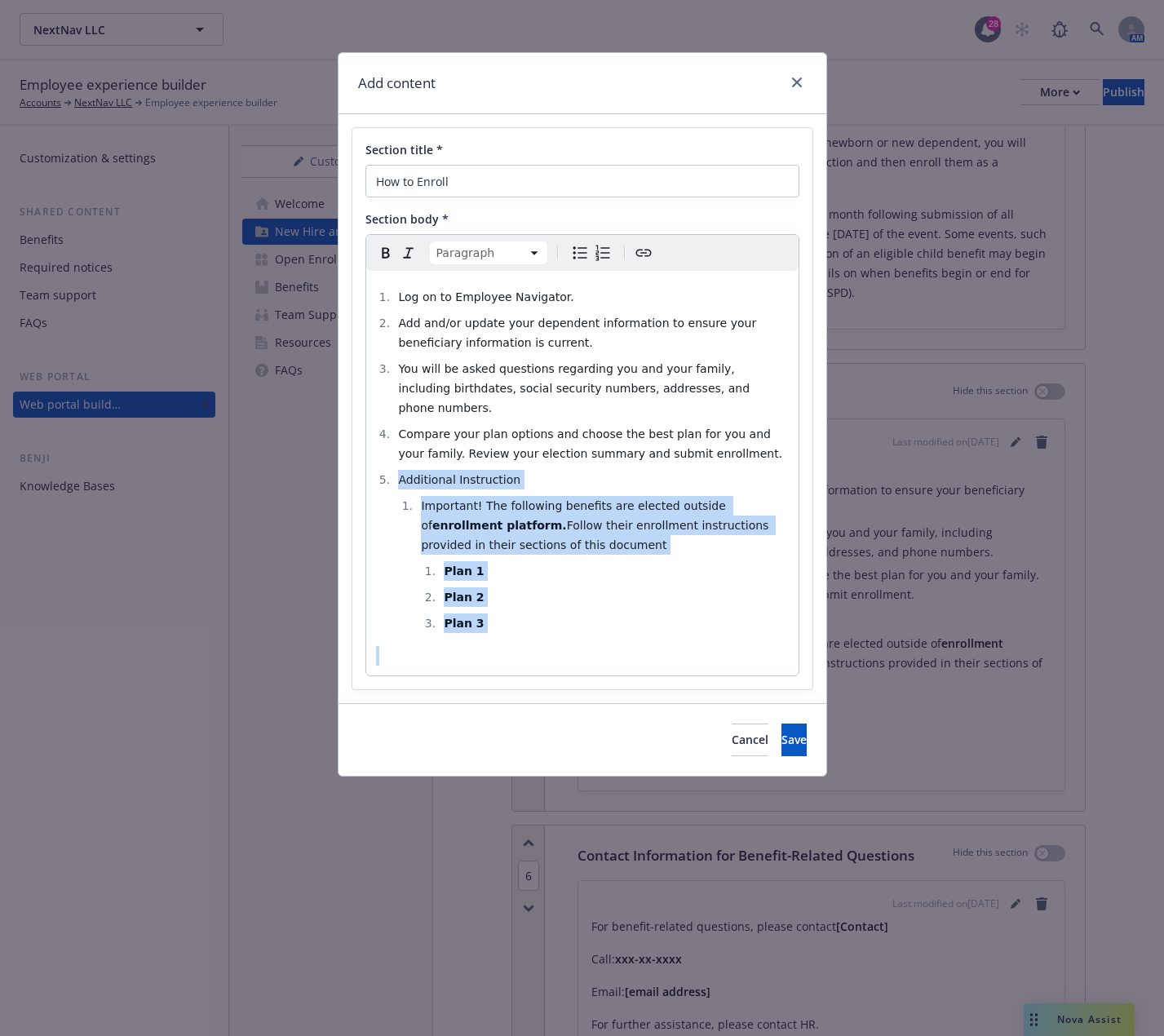
drag, startPoint x: 494, startPoint y: 620, endPoint x: 365, endPoint y: 463, distance: 203.2
click at [365, 463] on div "Paragraph Paragraph Heading 1 Heading 2 Heading 3 Heading 4 Heading 5 Heading 6…" at bounding box center [582, 455] width 434 height 442
select select
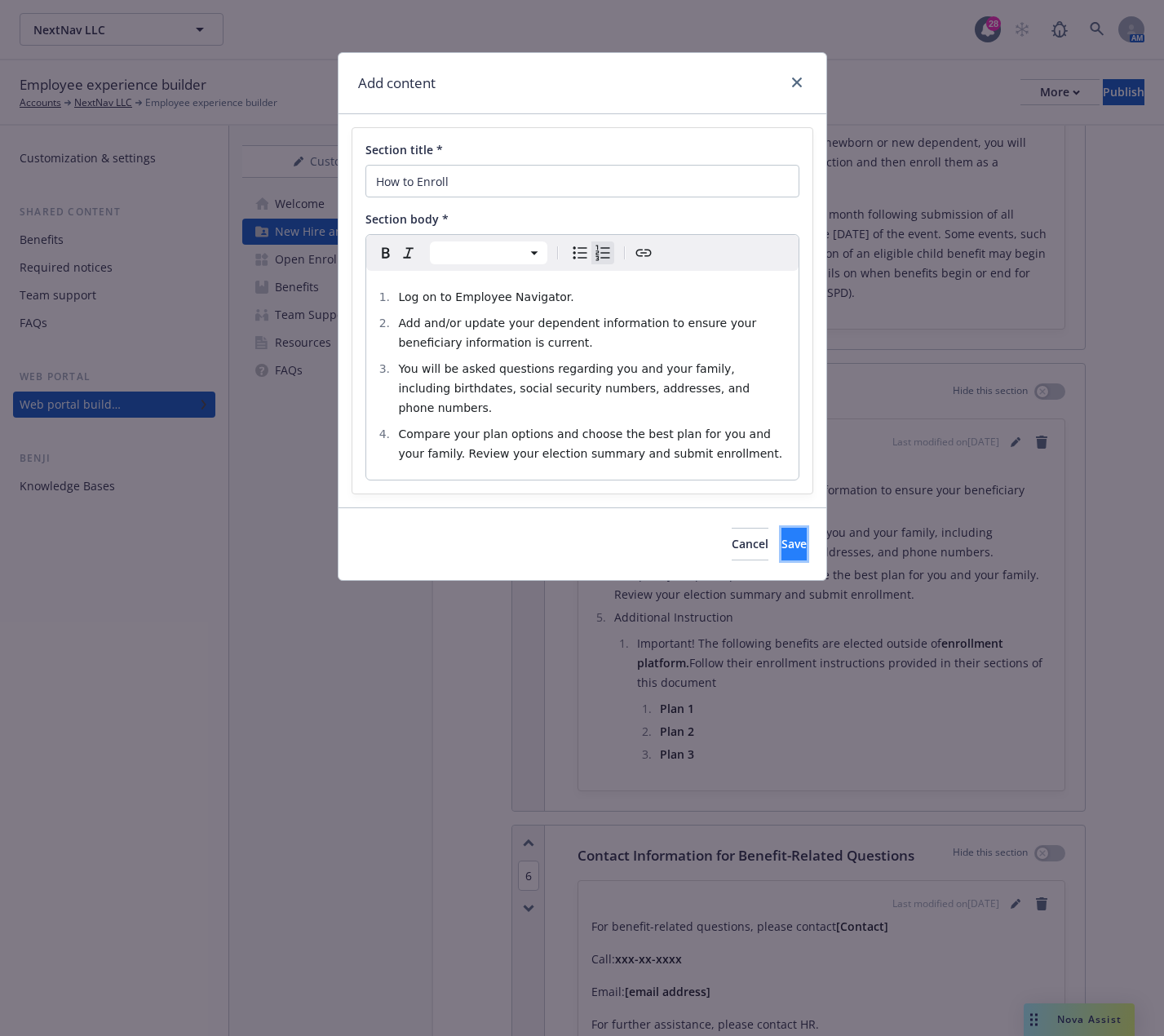
click at [781, 528] on button "Save" at bounding box center [794, 544] width 26 height 33
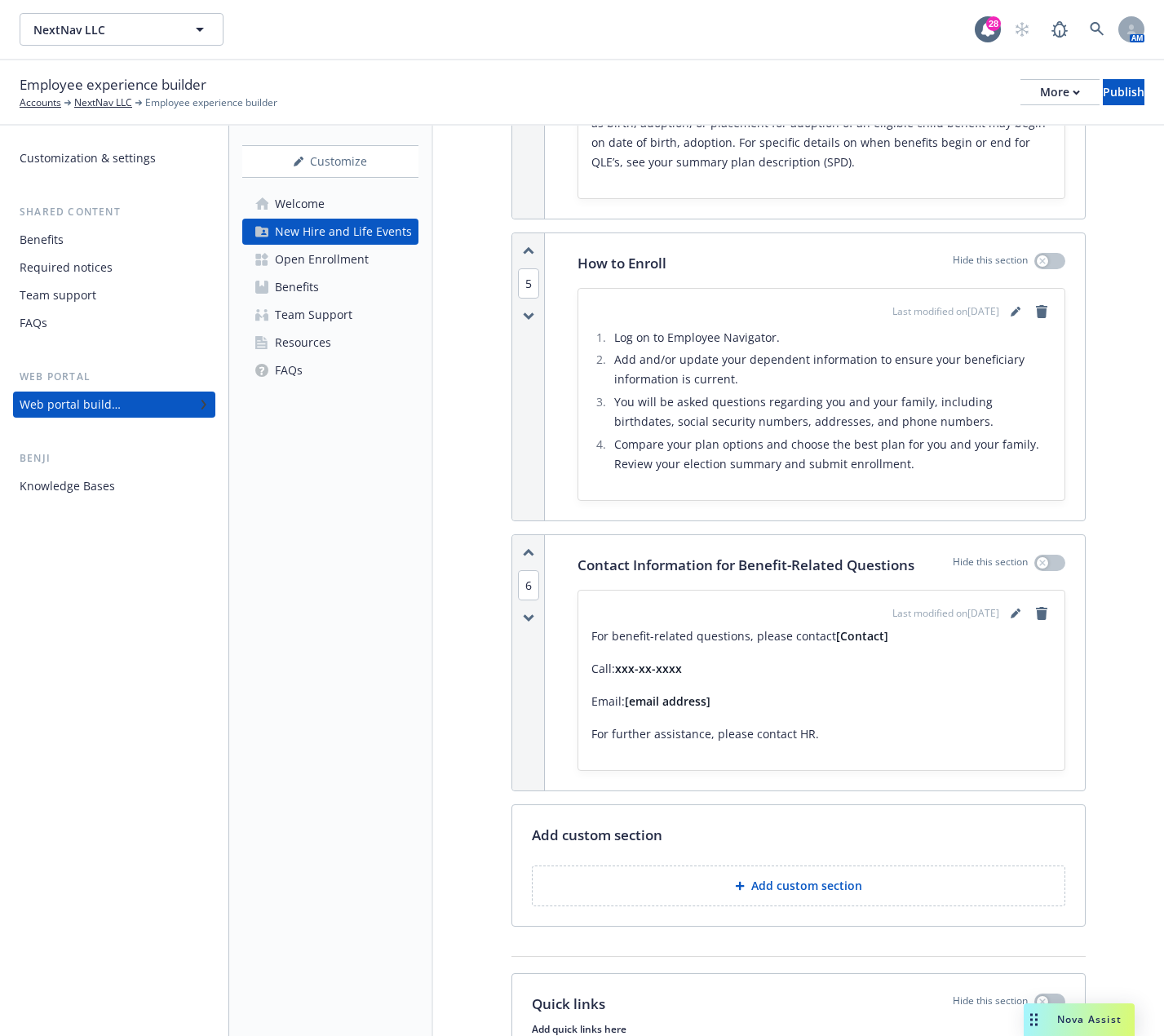
scroll to position [2489, 0]
click at [1011, 607] on icon "editPencil" at bounding box center [1015, 611] width 9 height 9
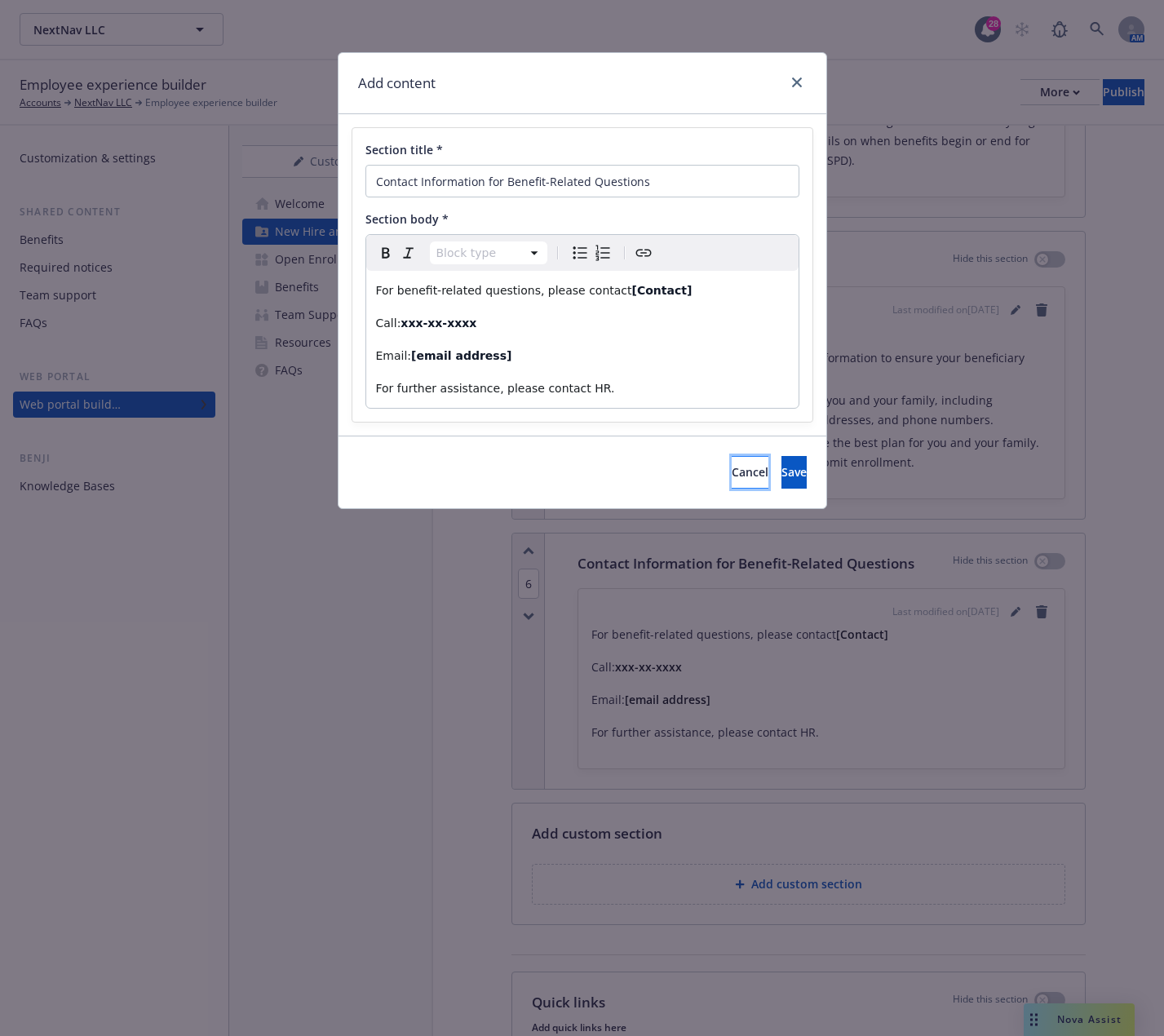
click at [732, 463] on button "Cancel" at bounding box center [750, 472] width 37 height 33
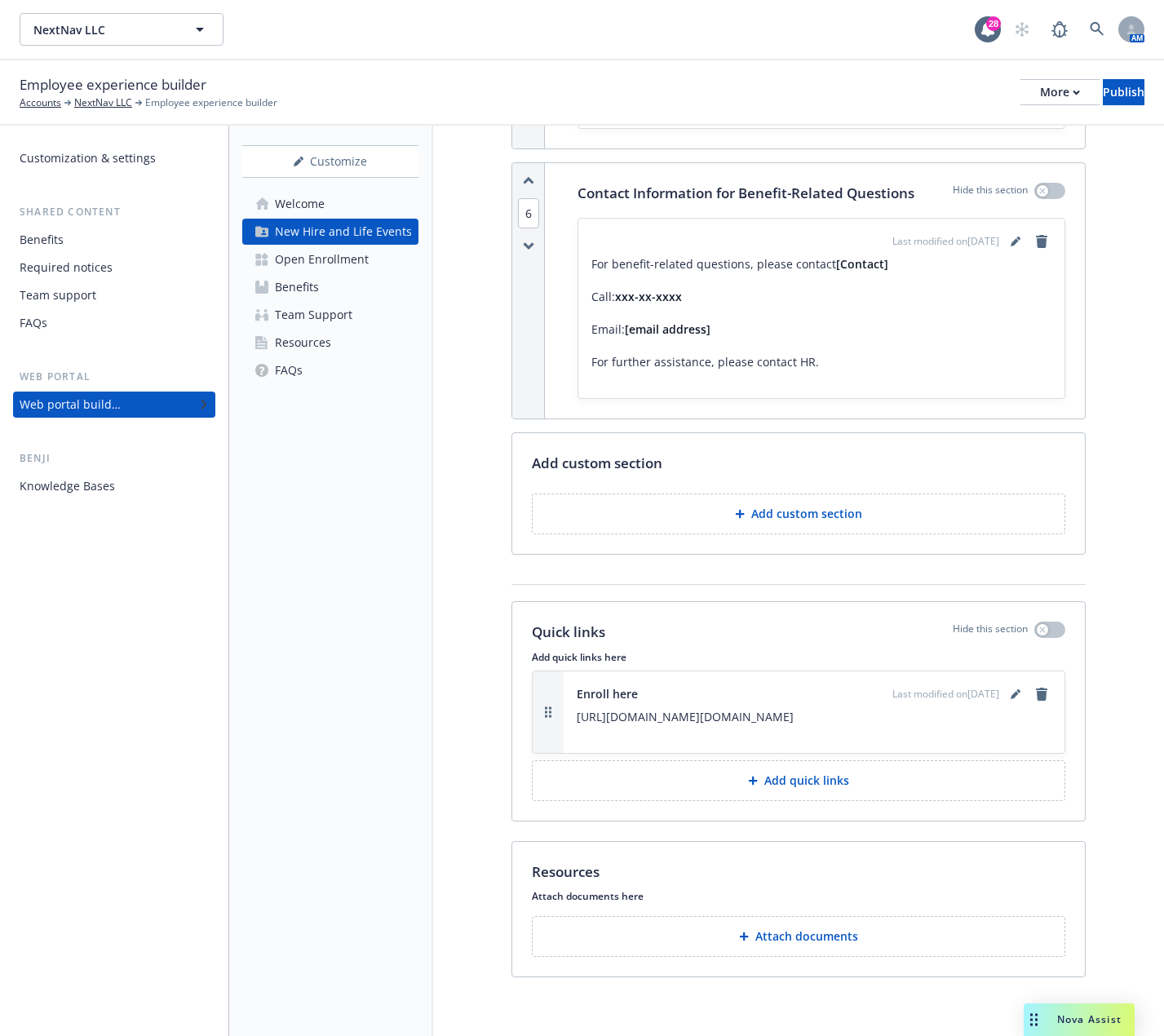
scroll to position [2870, 0]
click at [1011, 690] on icon "editPencil" at bounding box center [1015, 694] width 9 height 9
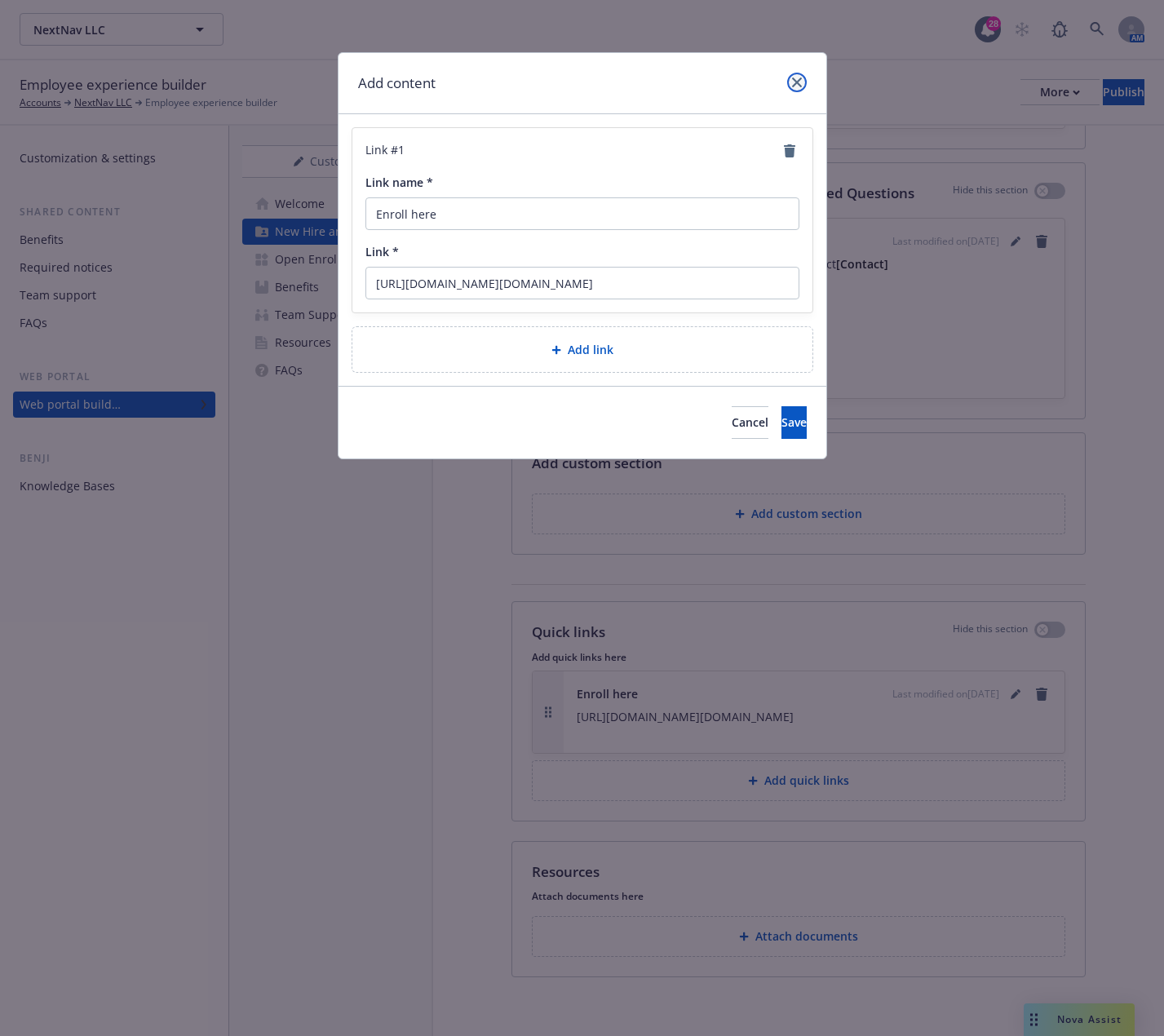
click at [799, 79] on icon "close" at bounding box center [797, 82] width 9 height 9
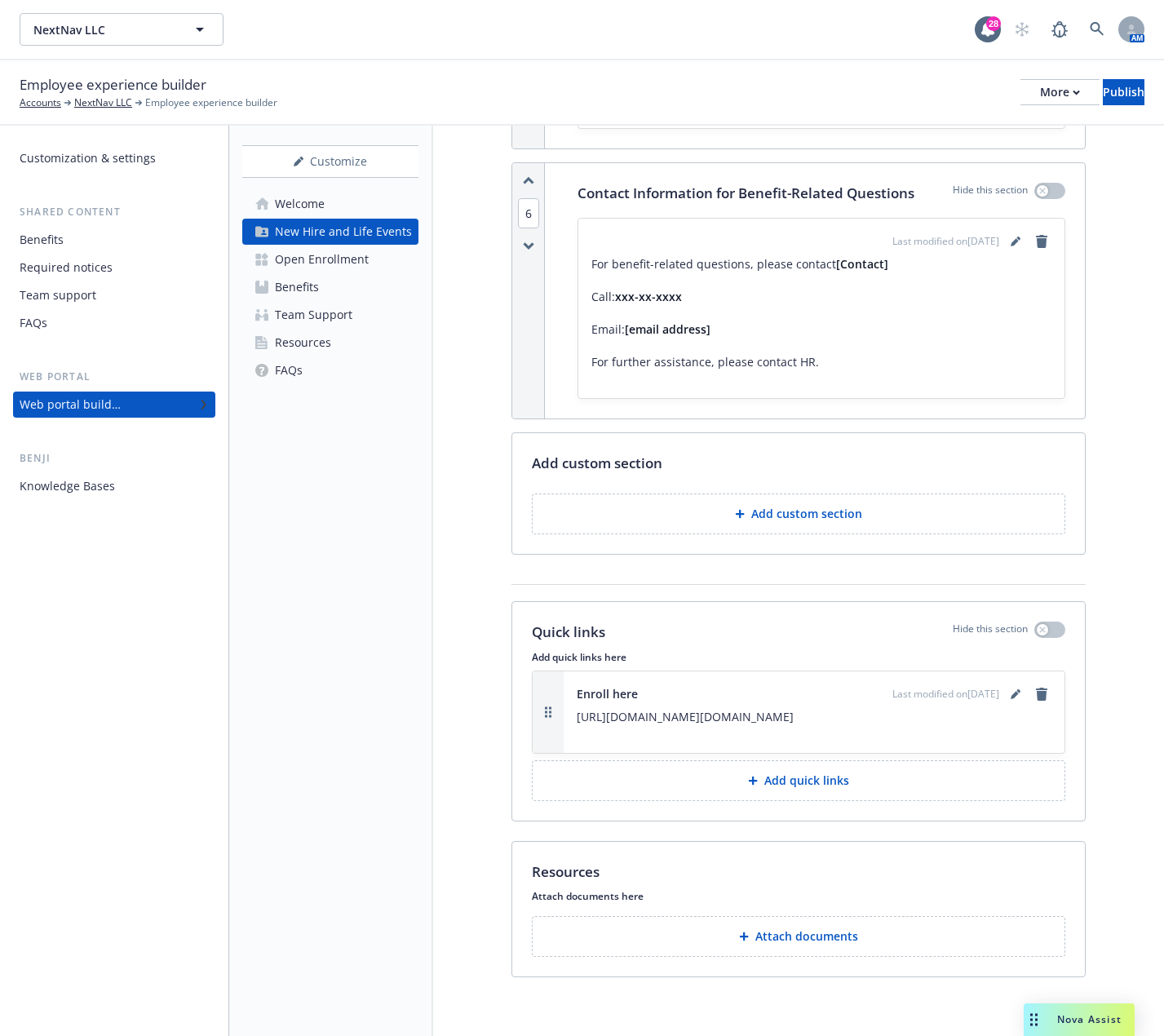
scroll to position [2880, 0]
click at [365, 263] on div "Open Enrollment" at bounding box center [322, 259] width 94 height 27
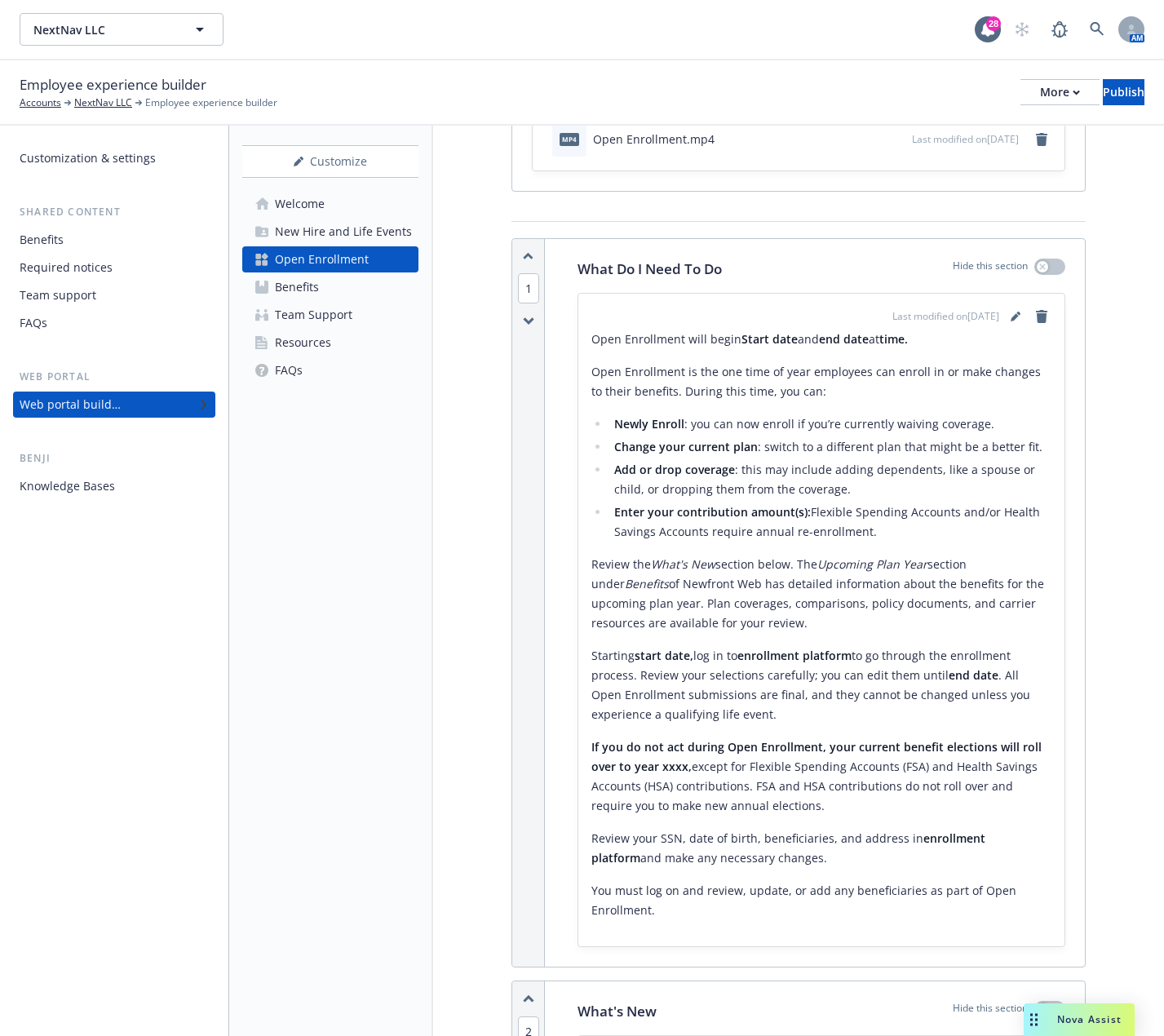
scroll to position [149, 0]
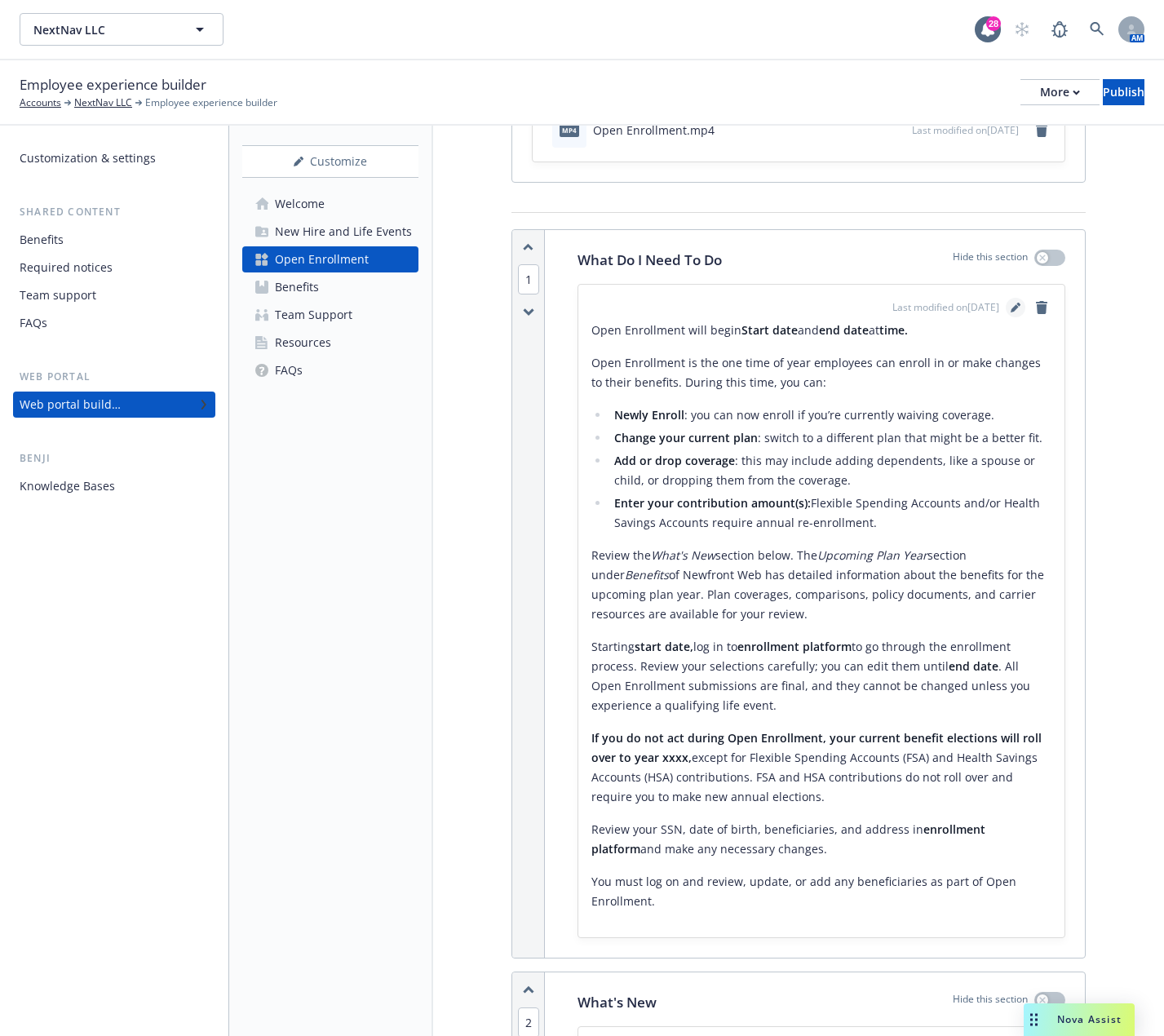
click at [1011, 309] on icon "editPencil" at bounding box center [1015, 309] width 9 height 9
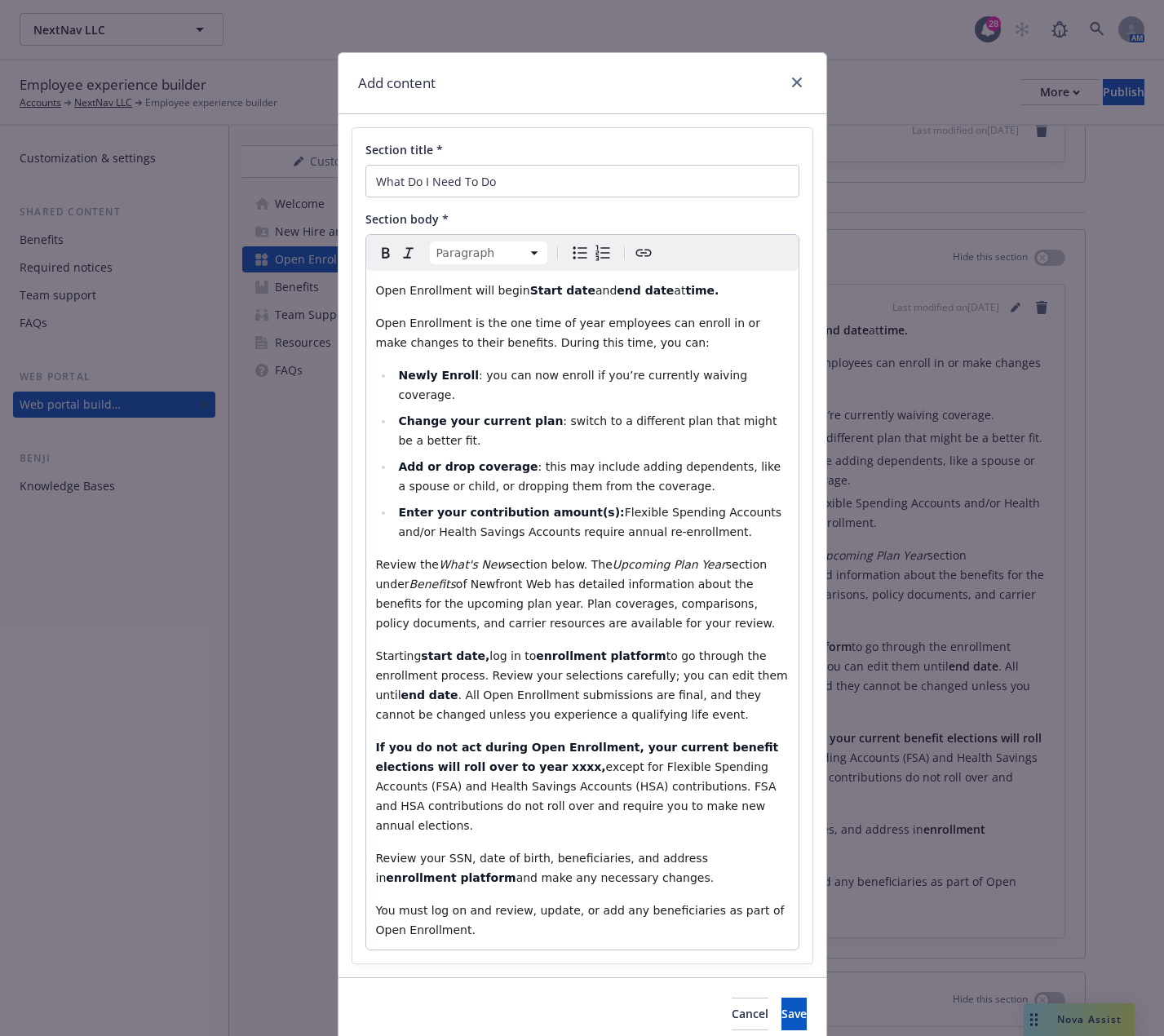
click at [508, 291] on span "Open Enrollment will begin" at bounding box center [453, 290] width 154 height 13
click at [460, 290] on span "Open Enrollment will begin" at bounding box center [453, 290] width 154 height 13
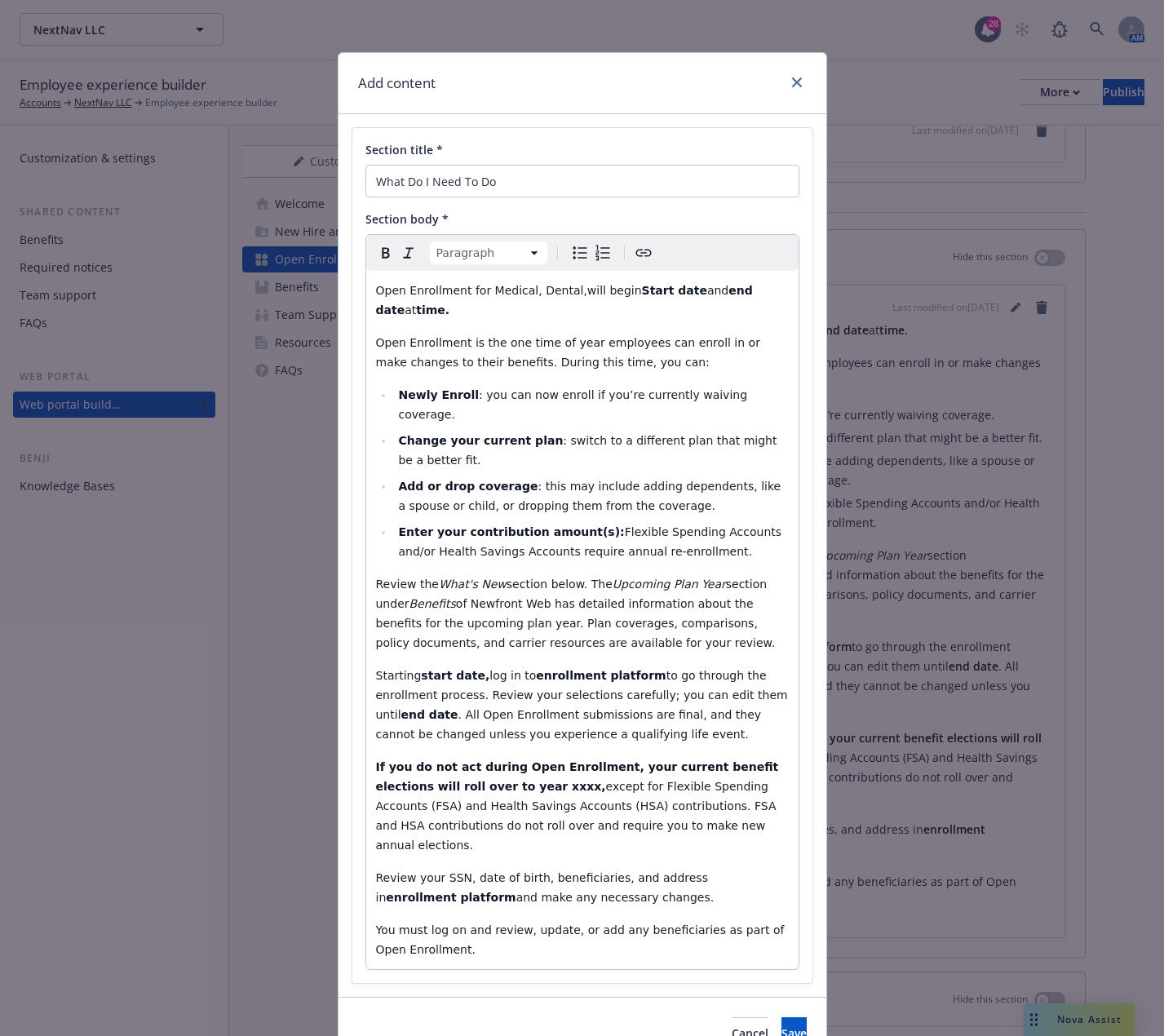
click at [556, 291] on span "Open Enrollment for Medical, Dental,will begin" at bounding box center [508, 290] width 266 height 13
drag, startPoint x: 628, startPoint y: 290, endPoint x: 679, endPoint y: 293, distance: 51.1
click at [679, 293] on strong "Start date" at bounding box center [695, 290] width 65 height 13
drag, startPoint x: 467, startPoint y: 310, endPoint x: 362, endPoint y: 313, distance: 105.0
click at [366, 313] on div "Open Enrollment for Medical & Ancillary will begin 10/15/2025 and end date at t…" at bounding box center [582, 619] width 432 height 698
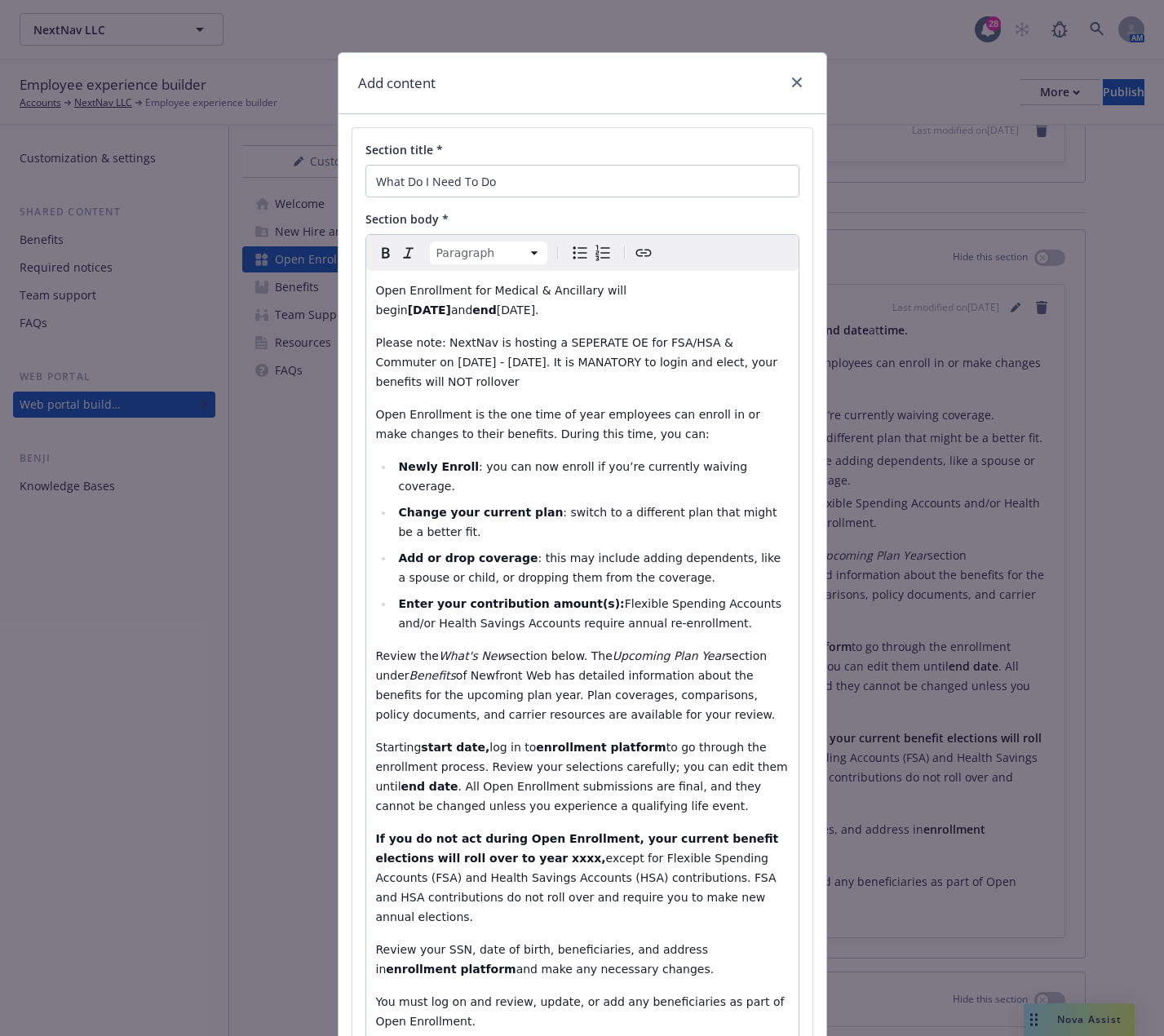
drag, startPoint x: 433, startPoint y: 383, endPoint x: 357, endPoint y: 283, distance: 125.6
click at [357, 283] on div "Section title * What Do I Need To Do Section body * Paragraph Paragraph Heading…" at bounding box center [583, 591] width 460 height 926
copy div "Open Enrollment for Medical & Ancillary will begin 10/15/2025 and end 10/22/202…"
click at [436, 317] on p "Open Enrollment for Medical & Ancillary will begin 10/15/2025 and end 10/22/202…" at bounding box center [582, 300] width 413 height 39
click at [475, 381] on p "Please note: NextNav is hosting a SEPERATE OE for FSA/HSA & Commuter on 10/23/2…" at bounding box center [582, 362] width 413 height 59
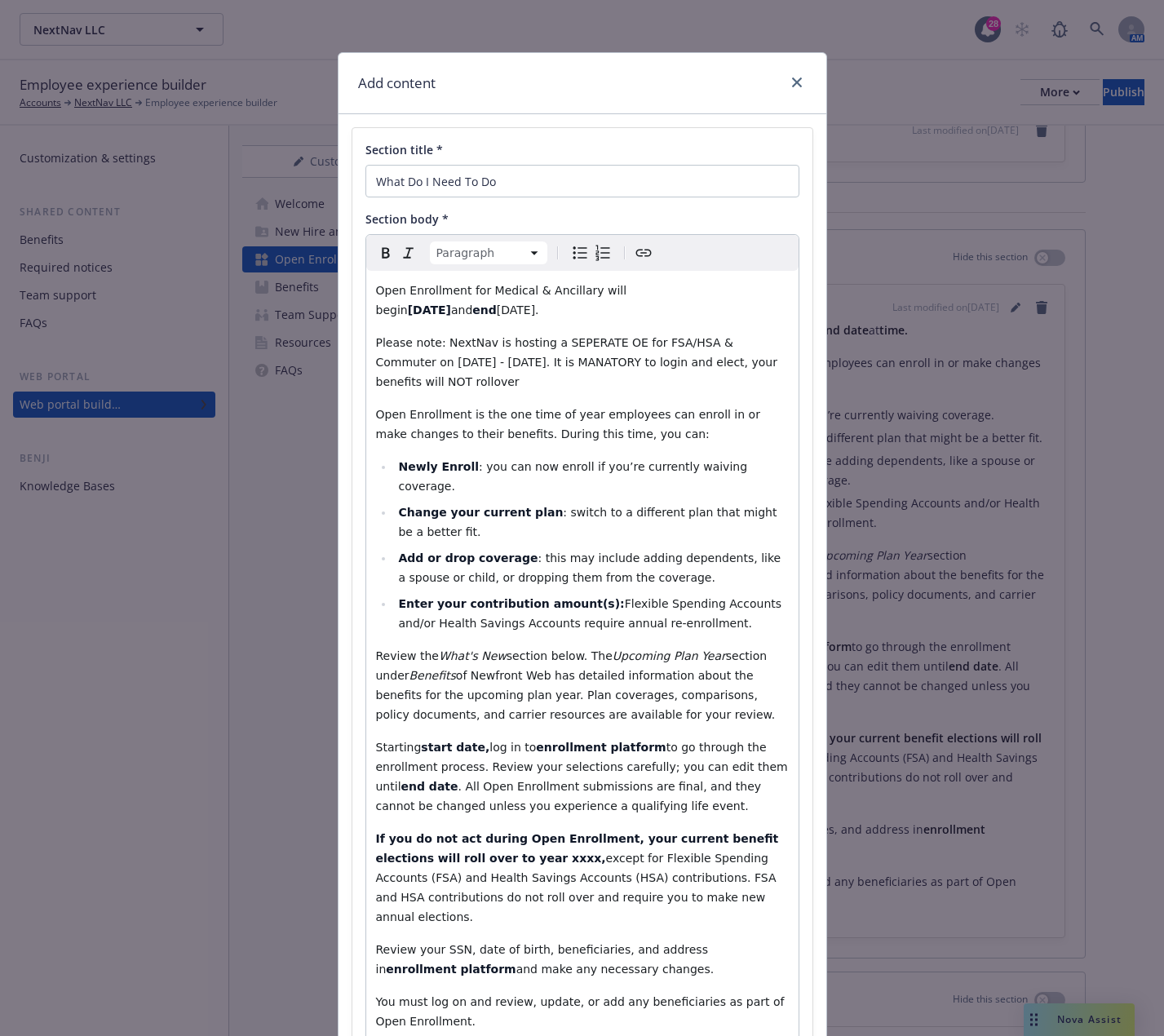
drag, startPoint x: 448, startPoint y: 382, endPoint x: 341, endPoint y: 286, distance: 143.8
click at [341, 286] on div "Section title * What Do I Need To Do Section body * Paragraph Paragraph Heading…" at bounding box center [583, 590] width 488 height 954
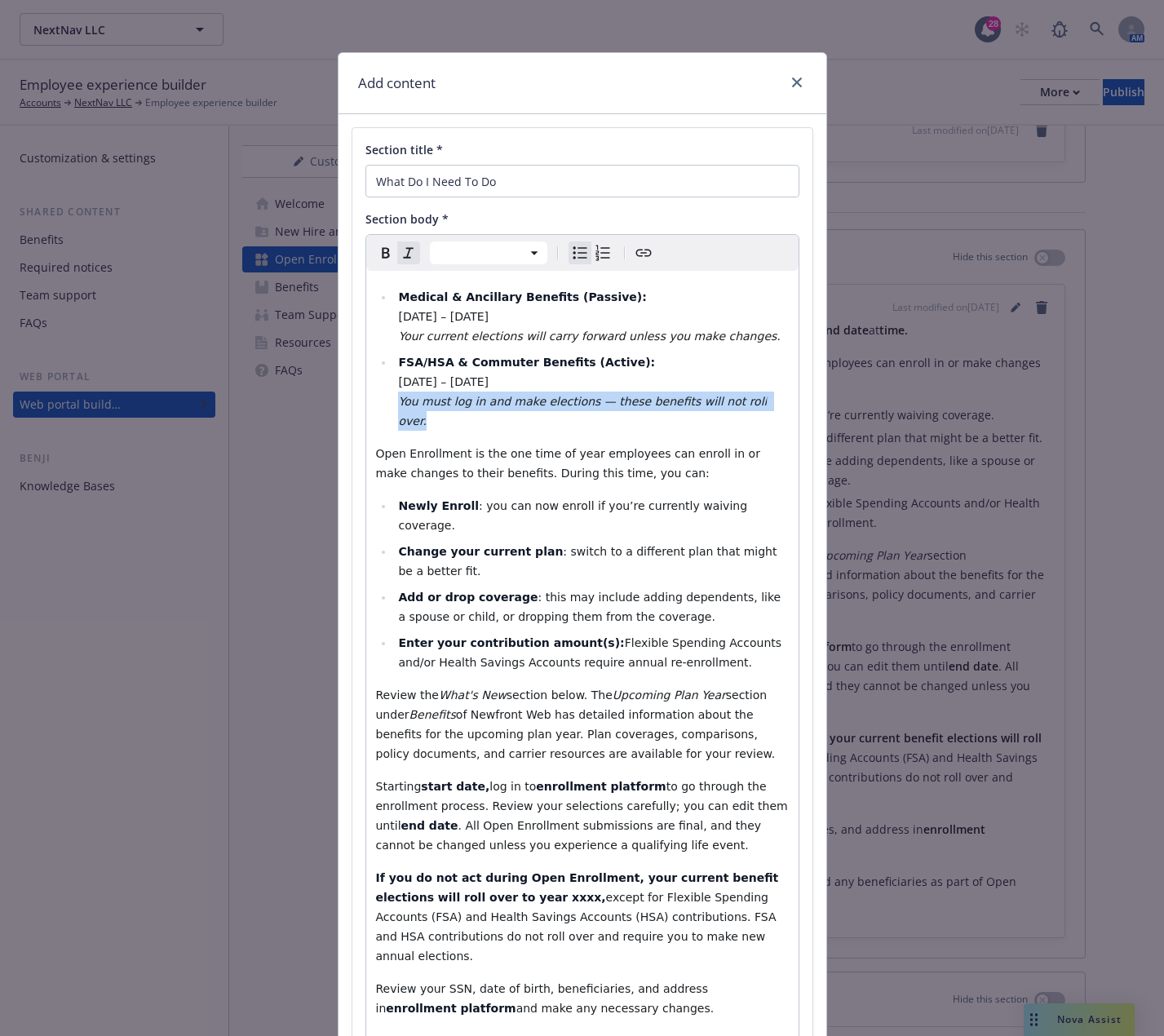
drag, startPoint x: 389, startPoint y: 400, endPoint x: 776, endPoint y: 403, distance: 387.0
click at [776, 403] on li "FSA/HSA & Commuter Benefits (Active): October 23 – October 29, 2025 You must lo…" at bounding box center [591, 392] width 395 height 79
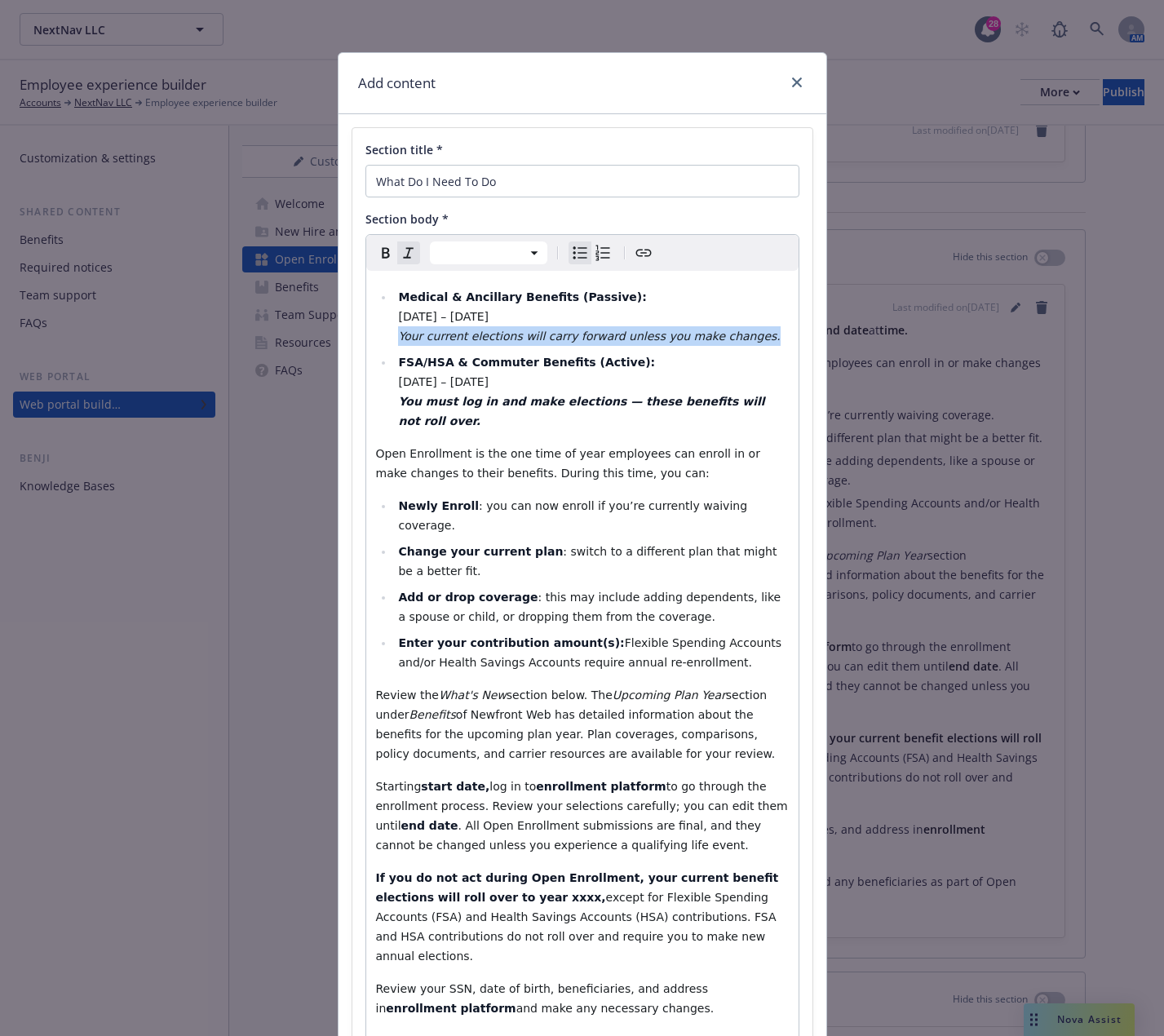
drag, startPoint x: 723, startPoint y: 333, endPoint x: 383, endPoint y: 338, distance: 340.0
click at [383, 338] on ul "Medical & Ancillary Benefits (Passive): October 15 – October 22, 2025 Your curr…" at bounding box center [582, 359] width 413 height 144
click at [639, 368] on li "FSA/HSA & Commuter Benefits (Active): October 23 – October 29, 2025 You must lo…" at bounding box center [591, 392] width 395 height 79
drag, startPoint x: 411, startPoint y: 403, endPoint x: 450, endPoint y: 408, distance: 39.3
click at [450, 408] on strong "You must log in and make elections — these benefits will not roll over." at bounding box center [583, 411] width 371 height 33
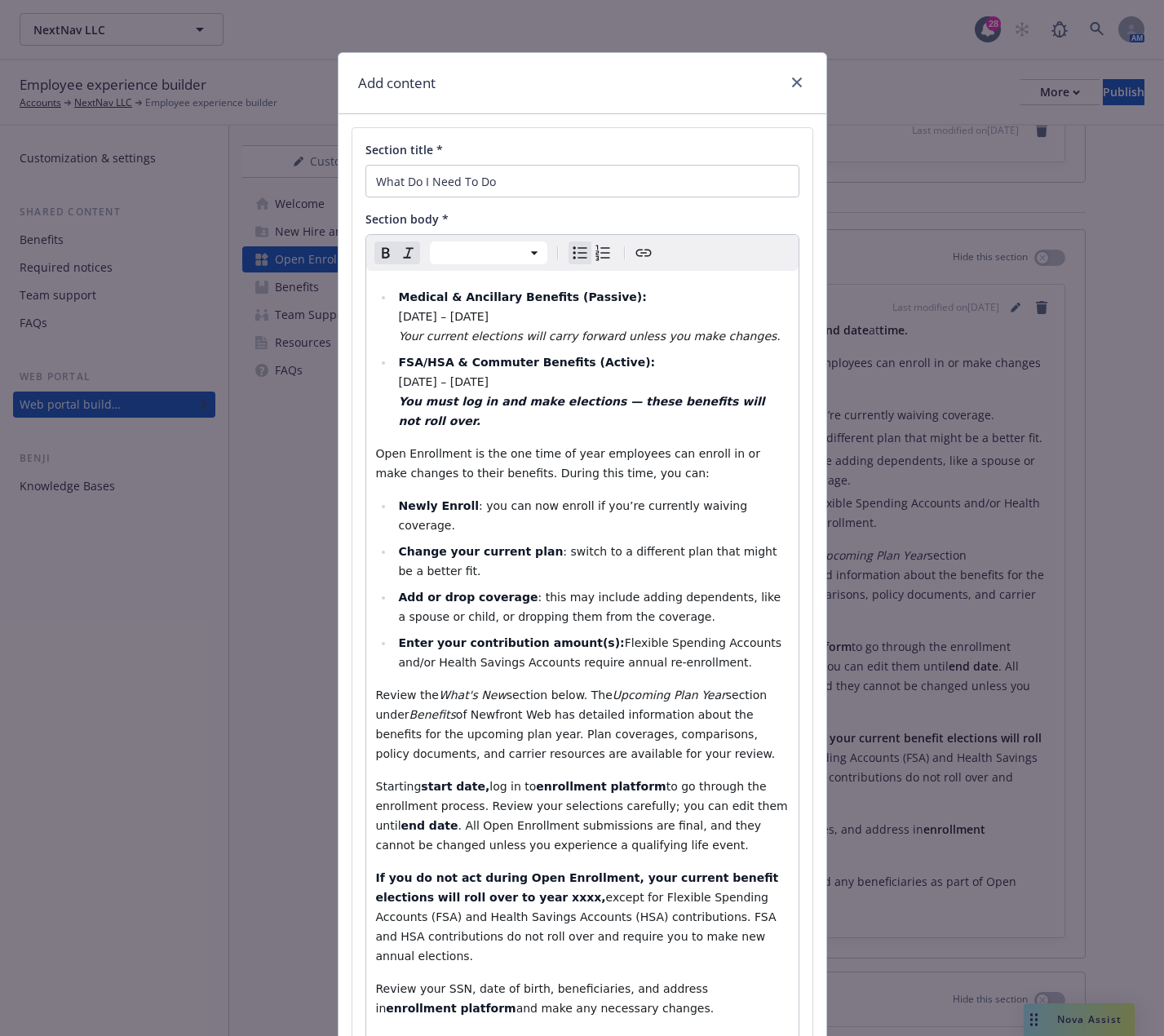
click at [398, 405] on strong "You must log in and make elections — these benefits will not roll over." at bounding box center [583, 411] width 371 height 33
click at [421, 420] on li "FSA/HSA & Commuter Benefits (Active): October 23 – October 29, 2025 NOTE: You m…" at bounding box center [591, 392] width 395 height 79
click at [632, 399] on strong "NOTE: You must log in and make elections — these benefits will not roll over." at bounding box center [591, 411] width 388 height 33
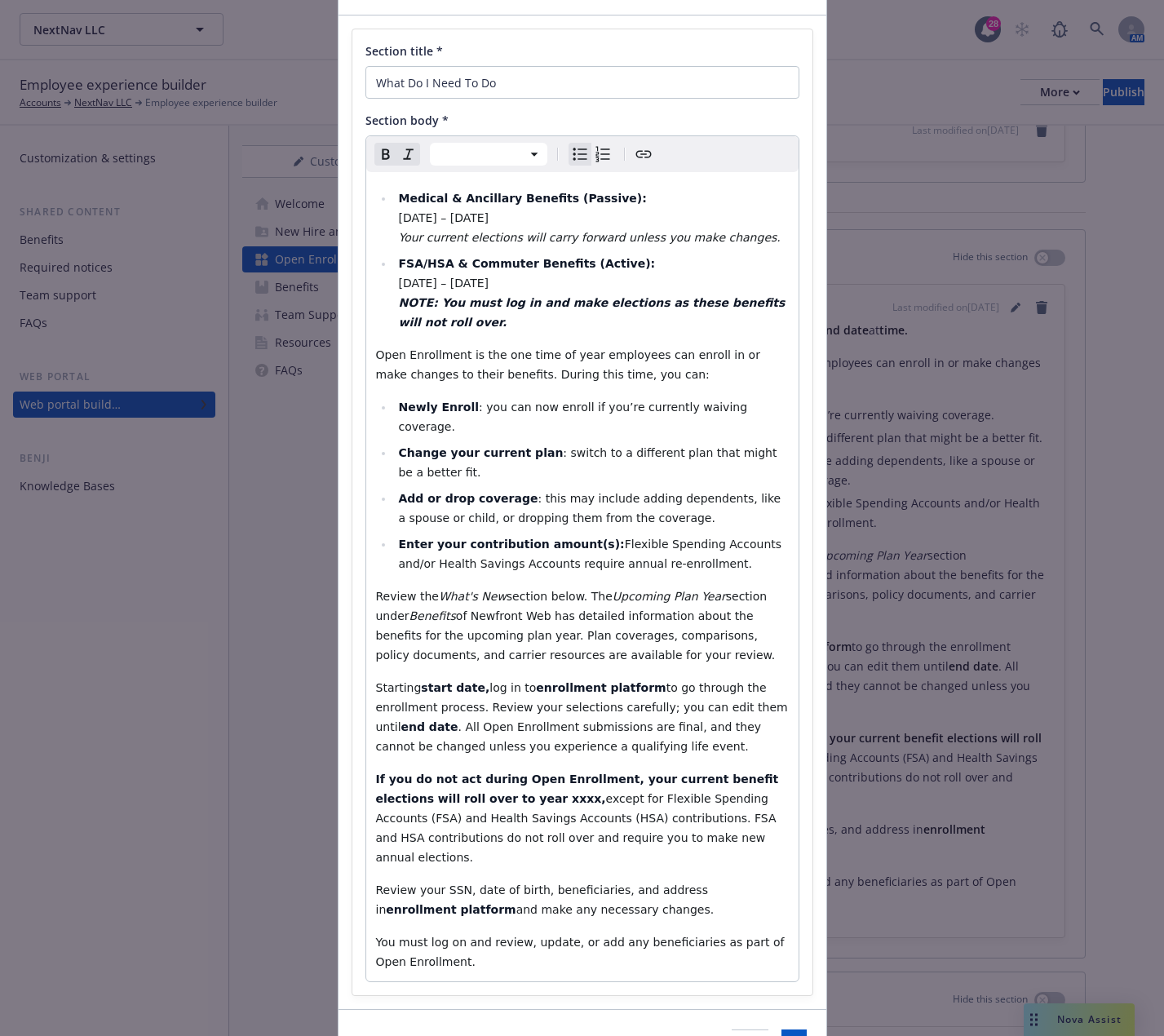
scroll to position [99, 0]
select select "paragraph"
click at [490, 680] on span "log in to" at bounding box center [513, 686] width 46 height 13
drag, startPoint x: 494, startPoint y: 670, endPoint x: 603, endPoint y: 667, distance: 109.0
click at [603, 677] on p "Starting 10/22 log in to enrollment platform to go through the enrollment proce…" at bounding box center [582, 716] width 413 height 79
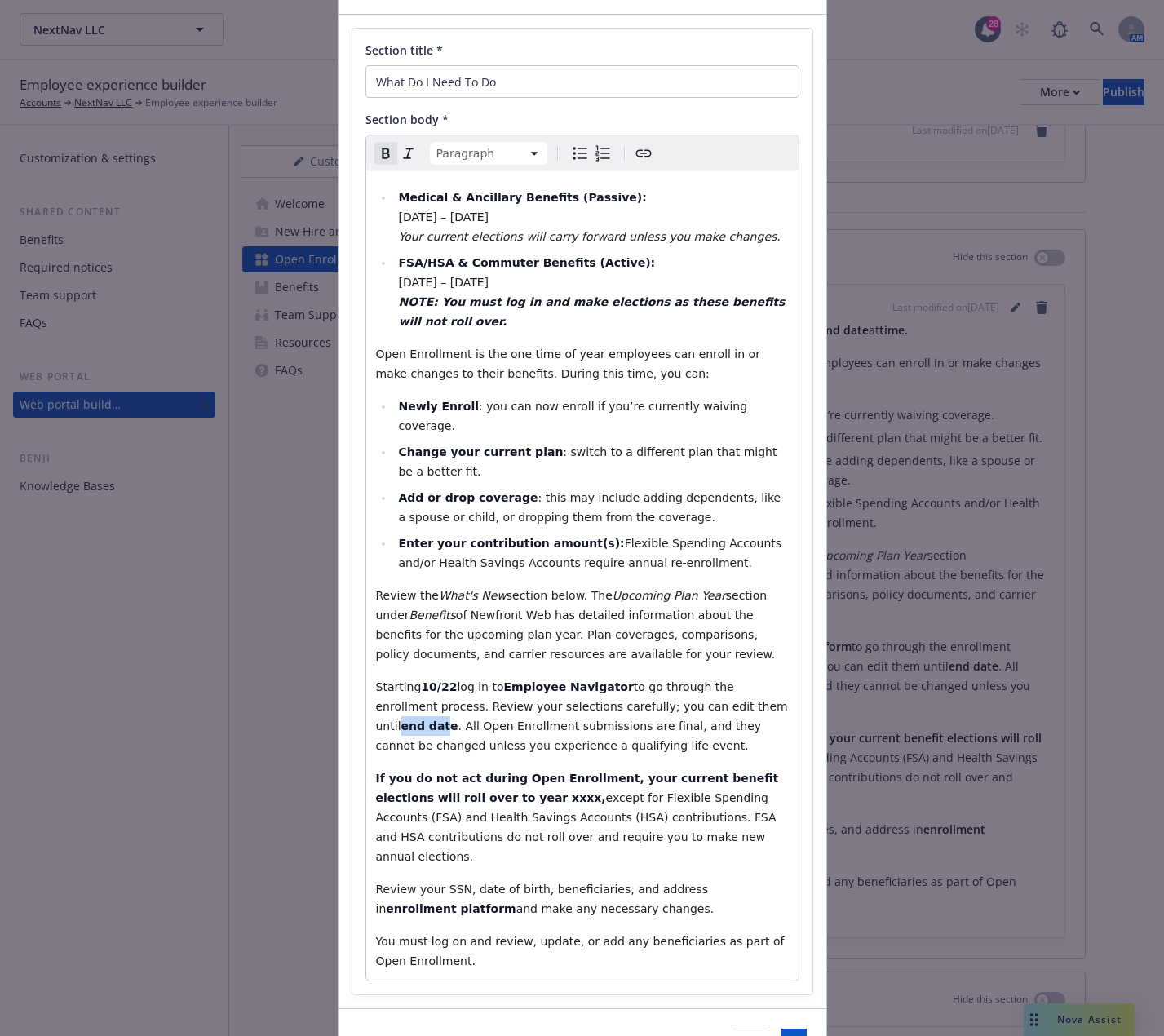
drag, startPoint x: 698, startPoint y: 685, endPoint x: 740, endPoint y: 686, distance: 42.0
click at [459, 719] on strong "end date" at bounding box center [430, 725] width 57 height 13
drag, startPoint x: 415, startPoint y: 685, endPoint x: 700, endPoint y: 692, distance: 285.1
click at [700, 692] on span "to go through the enrollment process. Review your selections carefully; you can…" at bounding box center [584, 716] width 416 height 72
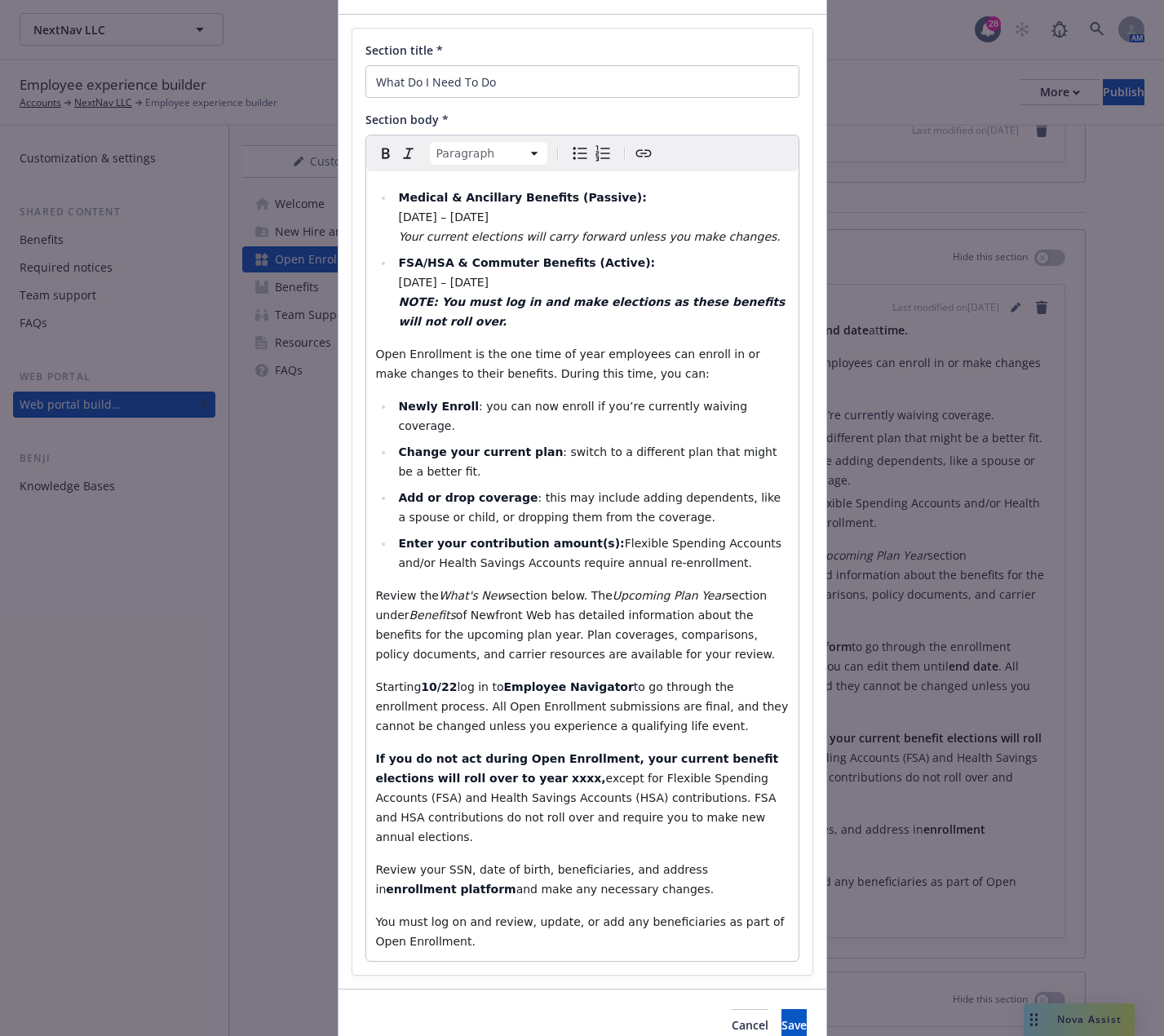
click at [489, 767] on p "If you do not act during Open Enrollment, your current benefit elections will r…" at bounding box center [582, 797] width 413 height 98
click at [690, 790] on p "If you do not act during Open Enrollment, your current benefit elections will r…" at bounding box center [582, 797] width 413 height 98
drag, startPoint x: 673, startPoint y: 830, endPoint x: 413, endPoint y: 842, distance: 260.3
click at [413, 882] on strong "enrollment platform" at bounding box center [451, 888] width 130 height 13
drag, startPoint x: 369, startPoint y: 826, endPoint x: 389, endPoint y: 829, distance: 20.2
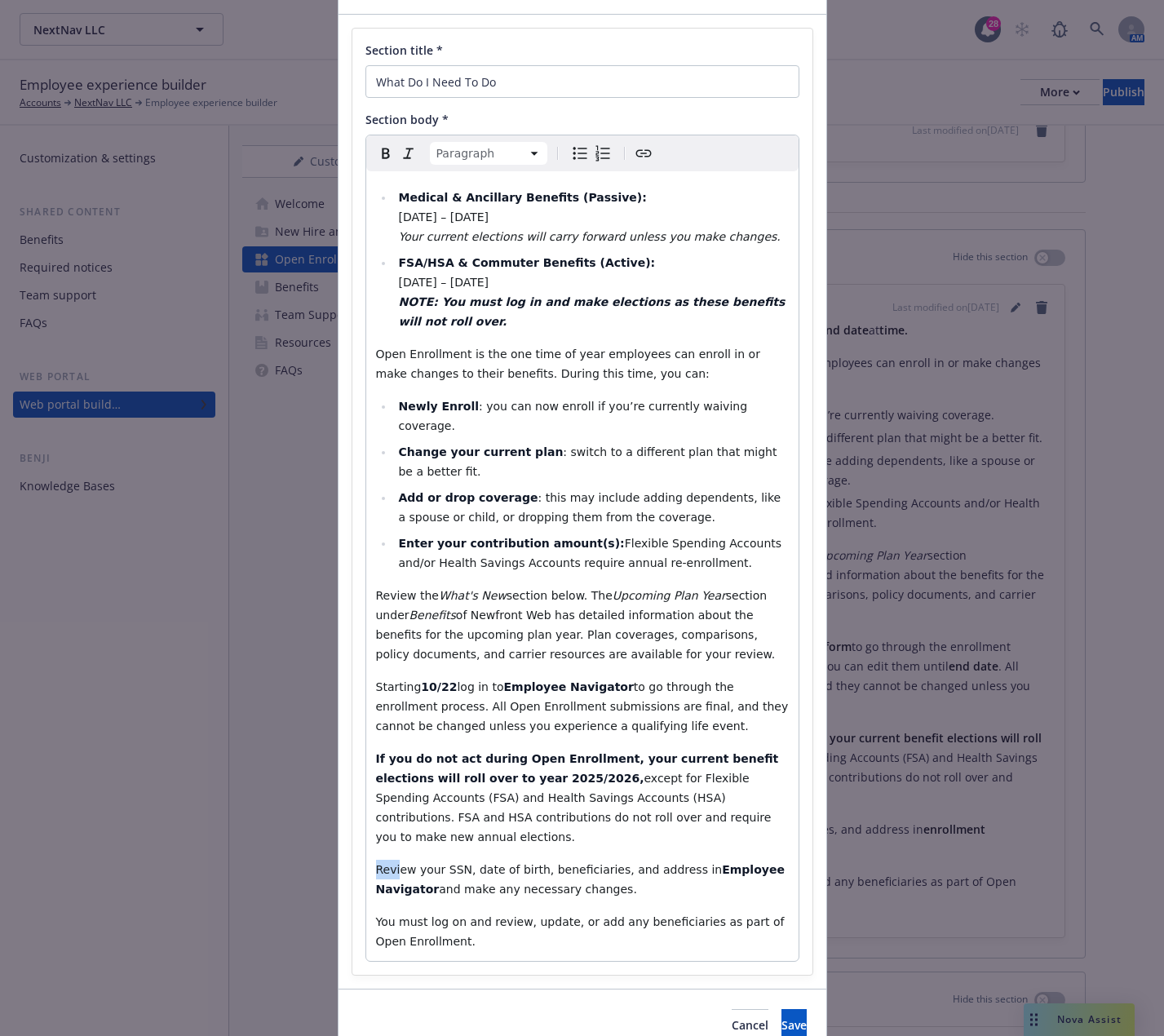
click at [389, 829] on div "Medical & Ancillary Benefits (Passive): October 15 – October 22, 2025 Your curr…" at bounding box center [582, 565] width 432 height 790
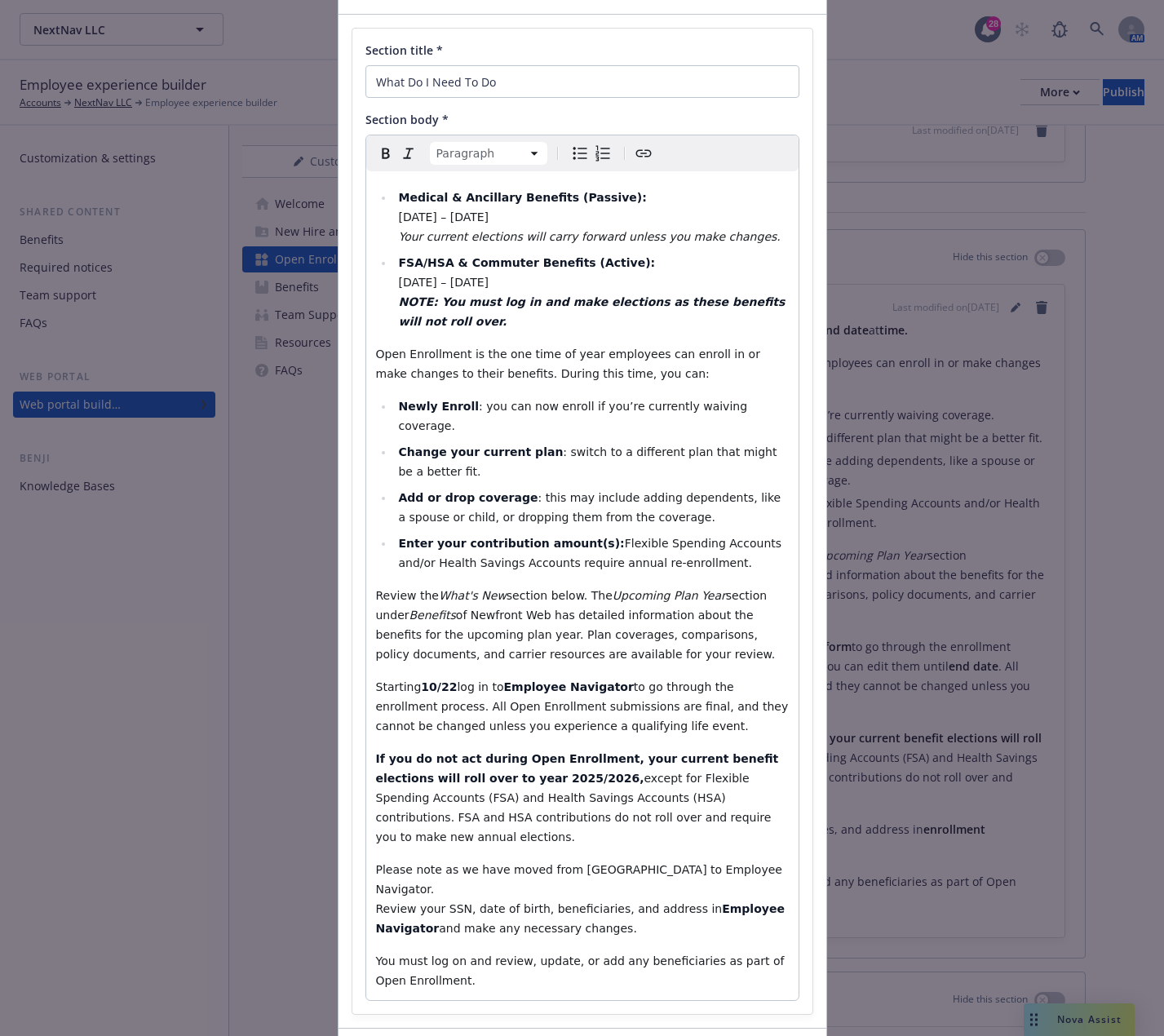
drag, startPoint x: 698, startPoint y: 830, endPoint x: 333, endPoint y: 812, distance: 365.4
drag, startPoint x: 333, startPoint y: 812, endPoint x: 745, endPoint y: 815, distance: 412.0
drag, startPoint x: 745, startPoint y: 815, endPoint x: 722, endPoint y: 820, distance: 23.5
click at [722, 820] on div "Medical & Ancillary Benefits (Passive): October 15 – October 22, 2025 Your curr…" at bounding box center [582, 585] width 432 height 829
drag, startPoint x: 695, startPoint y: 826, endPoint x: 342, endPoint y: 835, distance: 353.1
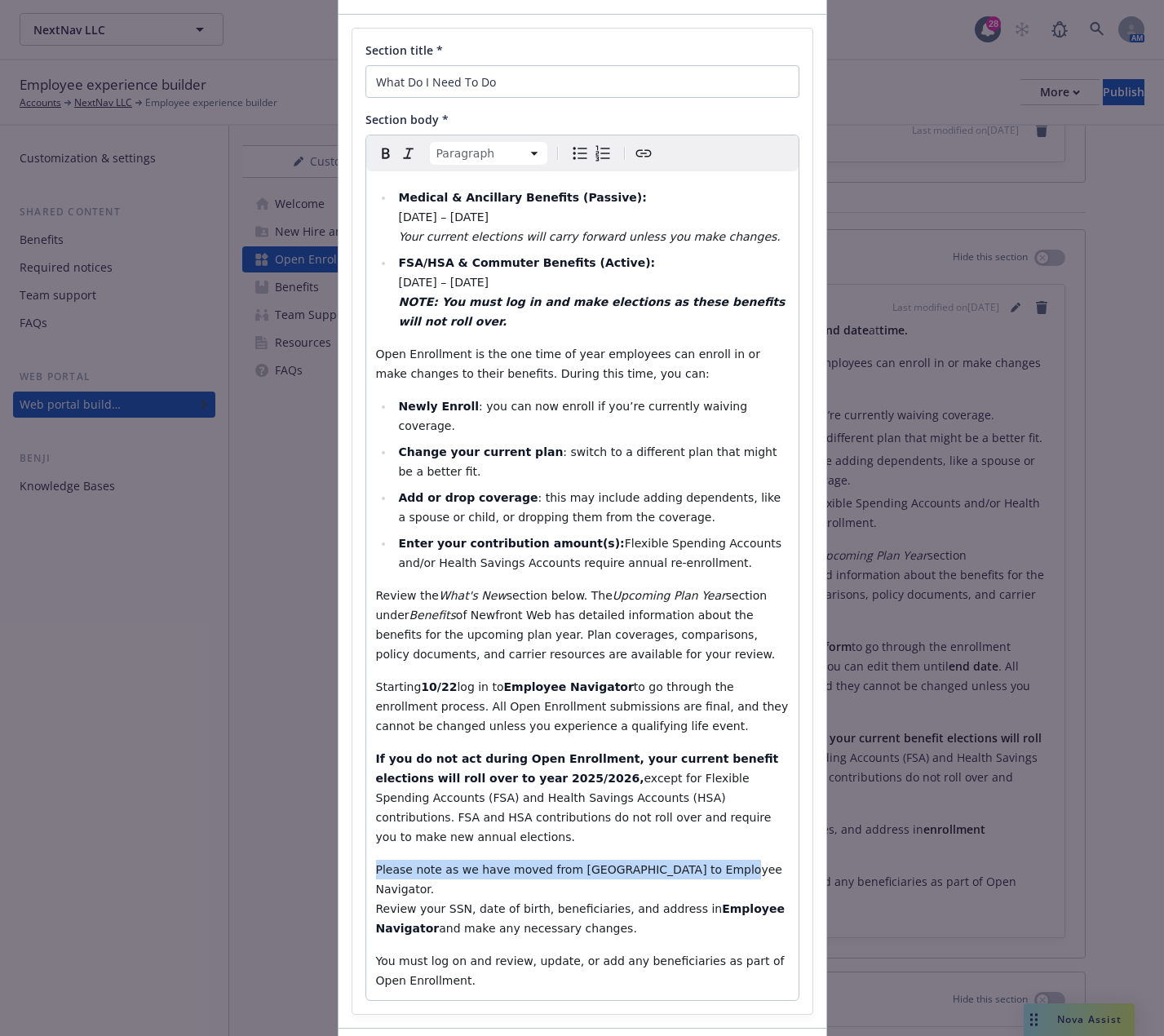
click at [342, 835] on div "Section title * What Do I Need To Do Section body * Paragraph Paragraph Heading…" at bounding box center [583, 521] width 488 height 1013
click at [654, 874] on p "Please note as we have moved from Ease to Employee Navigator. Review your SSN, …" at bounding box center [582, 899] width 413 height 79
drag, startPoint x: 710, startPoint y: 826, endPoint x: 336, endPoint y: 826, distance: 374.0
click at [339, 826] on div "Section title * What Do I Need To Do Section body * Paragraph Paragraph Heading…" at bounding box center [583, 521] width 488 height 1013
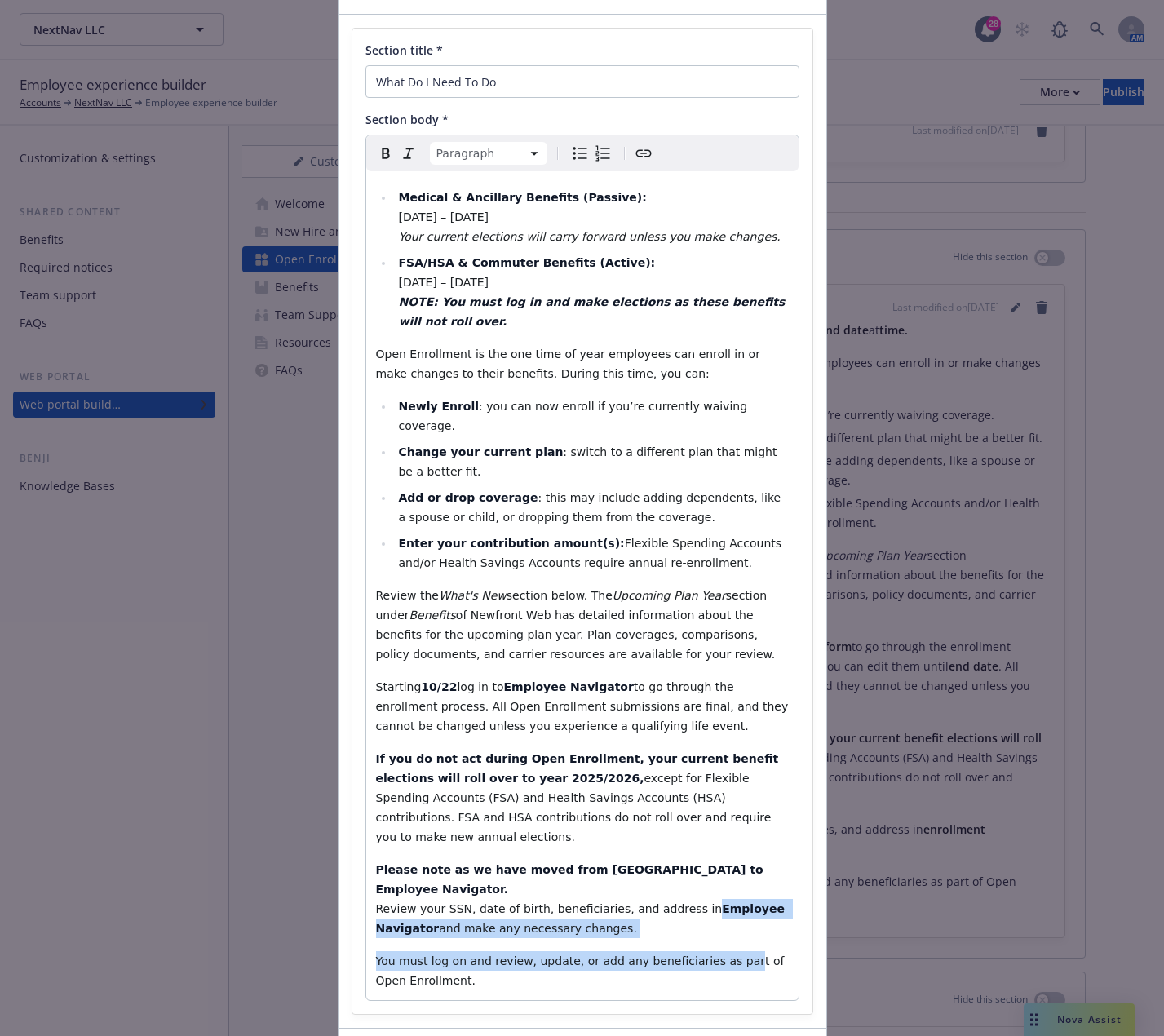
drag, startPoint x: 668, startPoint y: 850, endPoint x: 711, endPoint y: 884, distance: 54.8
click at [711, 884] on div "Medical & Ancillary Benefits (Passive): October 15 – October 22, 2025 Your curr…" at bounding box center [582, 585] width 432 height 829
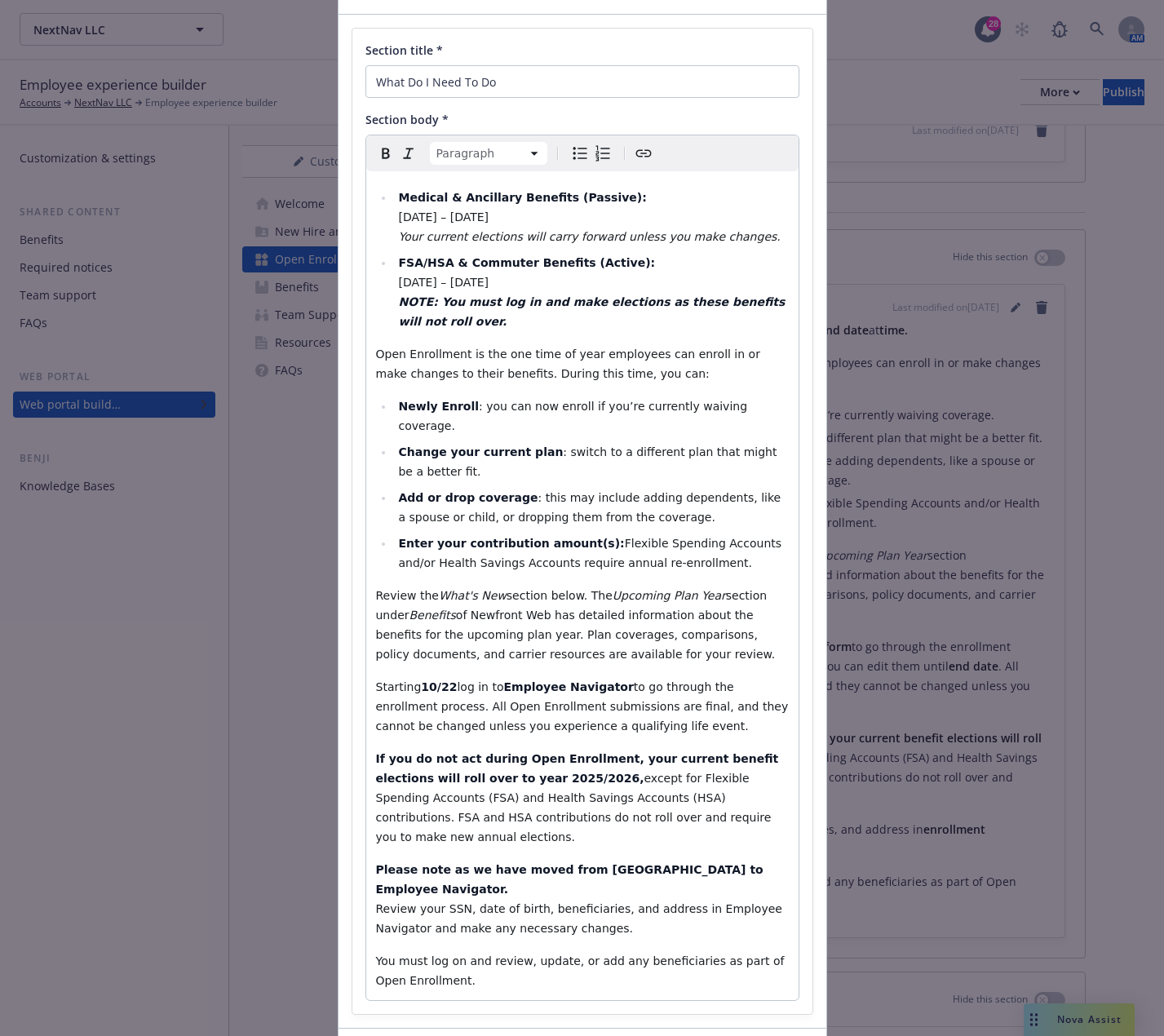
click at [668, 782] on span "except for Flexible Spending Accounts (FSA) and Health Savings Accounts (HSA) c…" at bounding box center [575, 808] width 399 height 72
drag, startPoint x: 608, startPoint y: 702, endPoint x: 486, endPoint y: 635, distance: 139.2
drag, startPoint x: 486, startPoint y: 635, endPoint x: 596, endPoint y: 704, distance: 129.8
click at [596, 704] on span "to go through the enrollment process. All Open Enrollment submissions are final…" at bounding box center [584, 706] width 416 height 52
drag, startPoint x: 617, startPoint y: 672, endPoint x: 359, endPoint y: 652, distance: 258.8
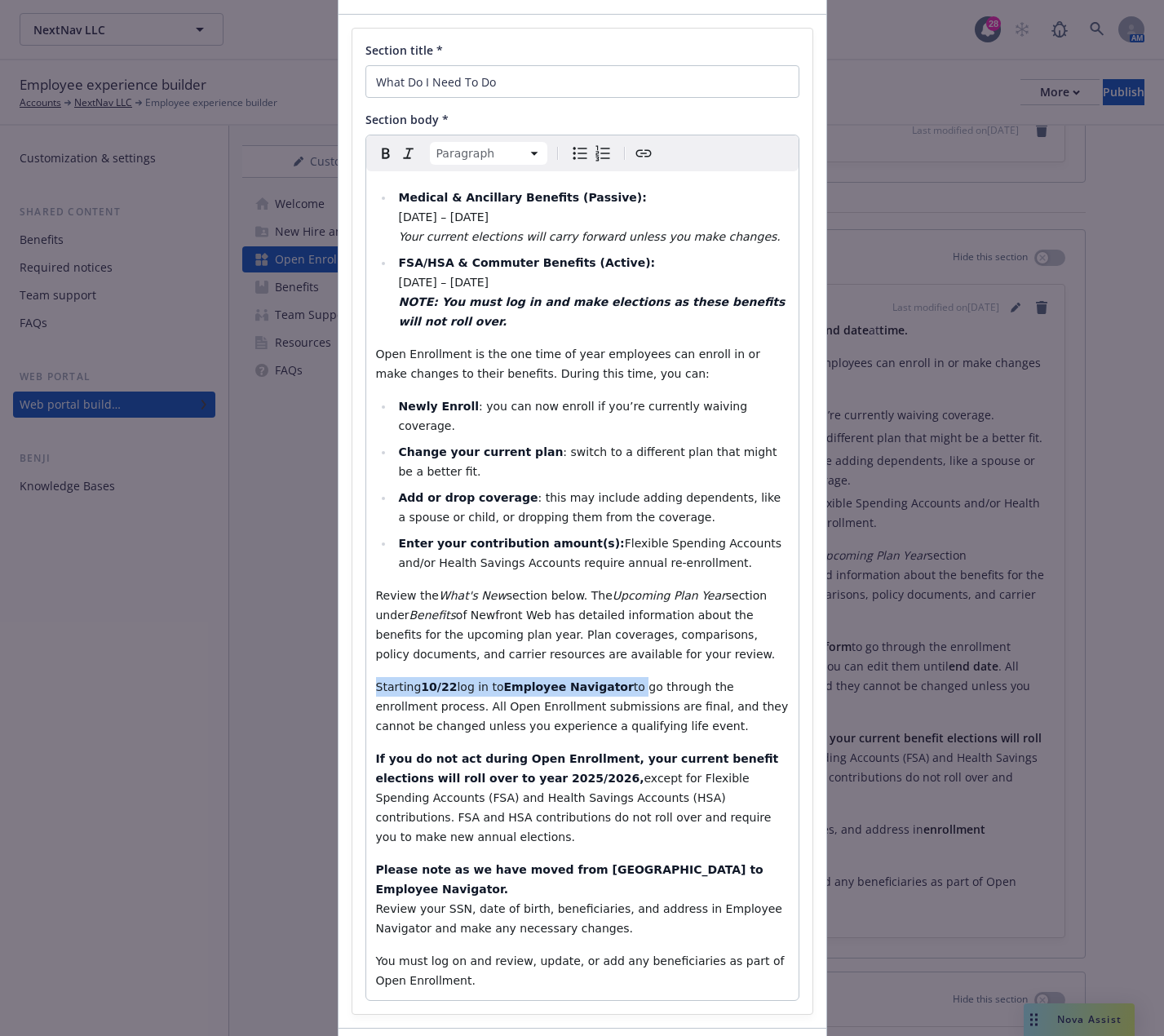
click at [359, 652] on div "Section title * What Do I Need To Do Section body * Paragraph Paragraph Heading…" at bounding box center [583, 521] width 460 height 986
drag, startPoint x: 619, startPoint y: 262, endPoint x: 465, endPoint y: 252, distance: 154.3
click at [465, 252] on ul "Medical & Ancillary Benefits (Passive): October 15 – October 22, 2025 Your curr…" at bounding box center [582, 259] width 413 height 144
select select "paragraph"
click at [582, 680] on span "Starting 10/22 log in to Employee Navigator to go through the enrollment proces…" at bounding box center [584, 706] width 416 height 52
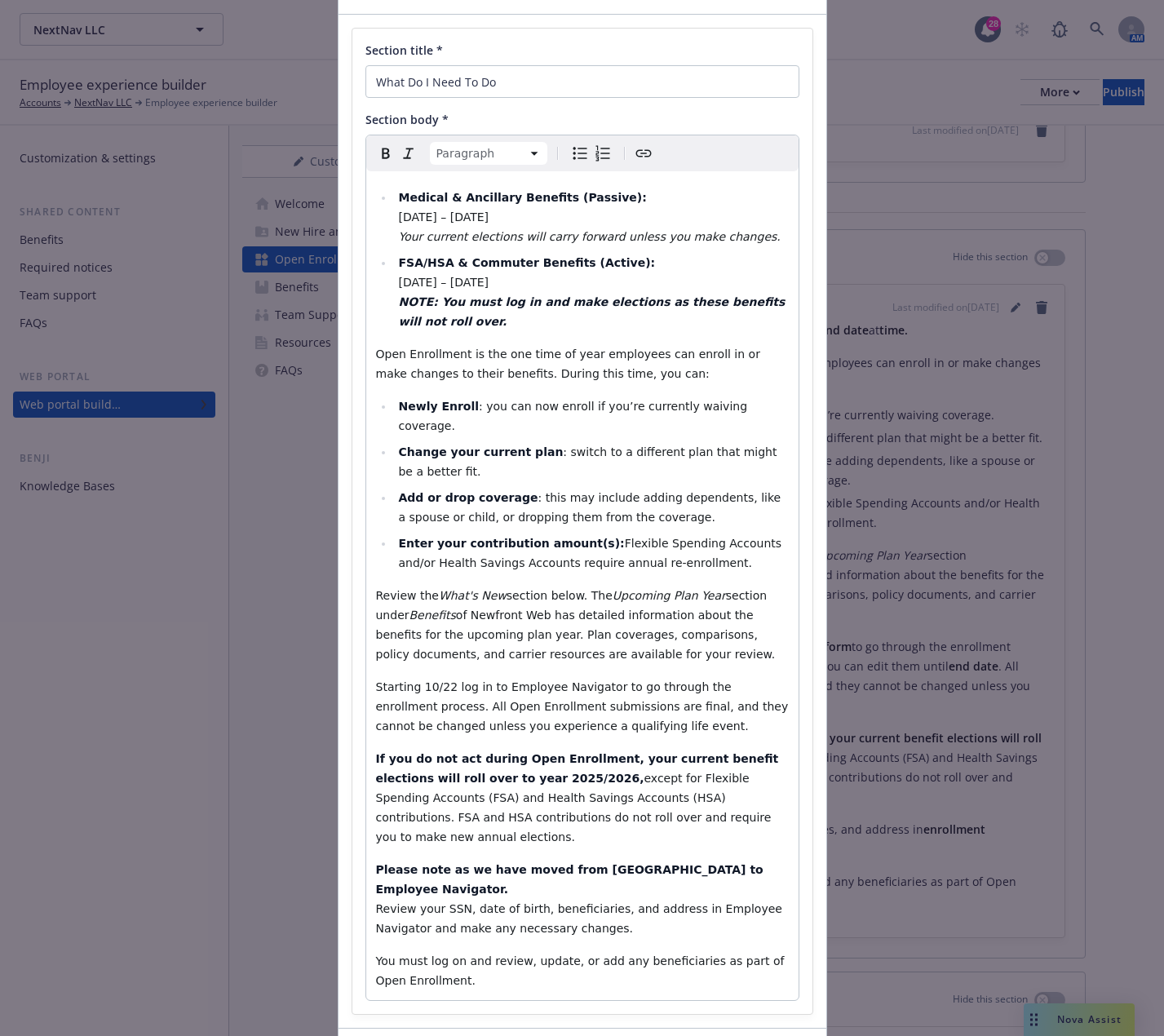
scroll to position [126, 0]
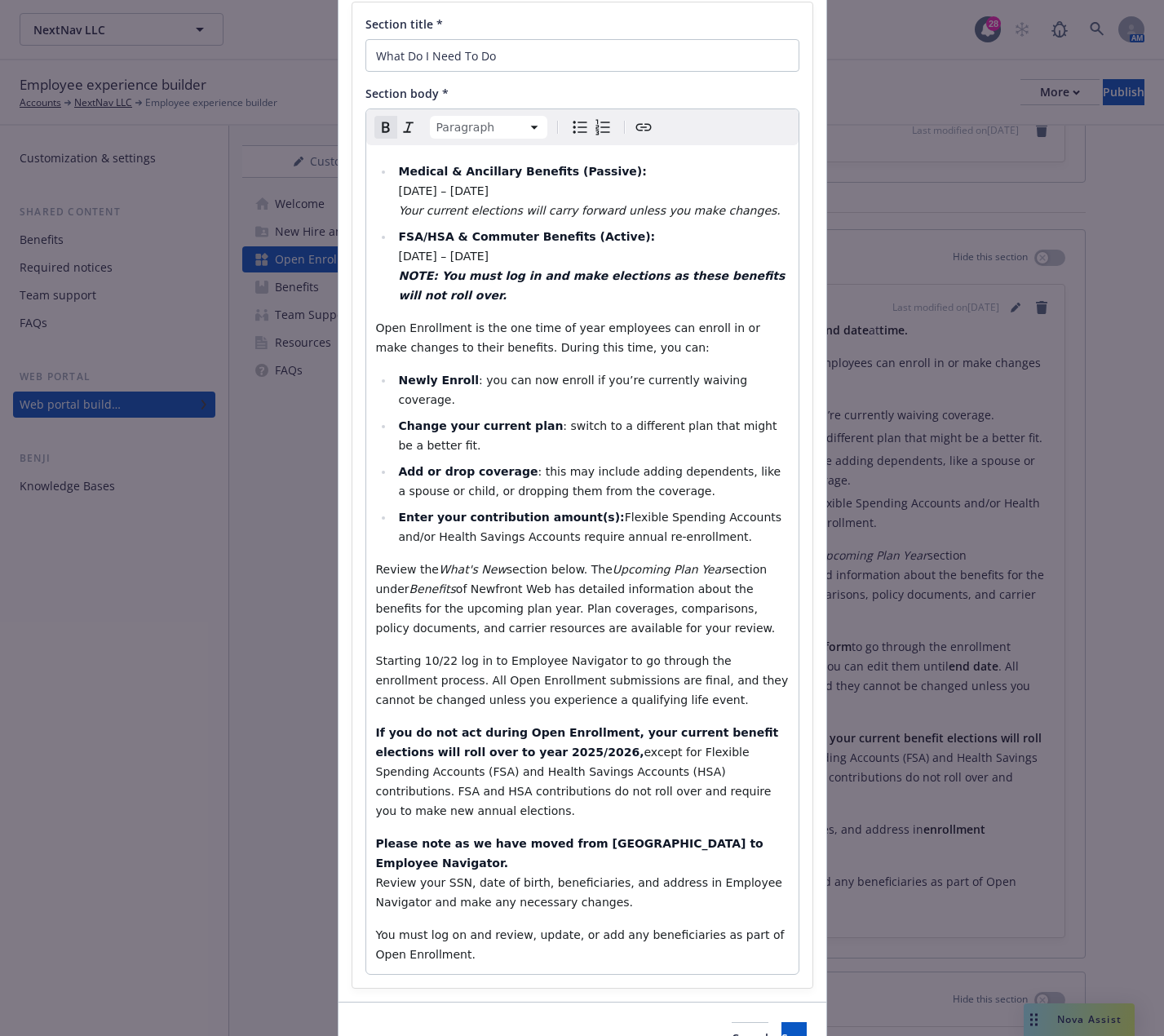
click at [737, 833] on p "Please note as we have moved from Ease to Employee Navigator. Review your SSN, …" at bounding box center [582, 873] width 413 height 79
click at [383, 876] on span "Review your SSN, date of birth, beneficiaries, and address in Employee Navigato…" at bounding box center [581, 892] width 411 height 33
click at [702, 836] on p "Please note as we have moved from Ease to Employee Navigator. It is important t…" at bounding box center [582, 873] width 413 height 79
click at [518, 876] on span "It is important to review your SSN, date of birth, beneficiaries, and address i…" at bounding box center [567, 892] width 384 height 33
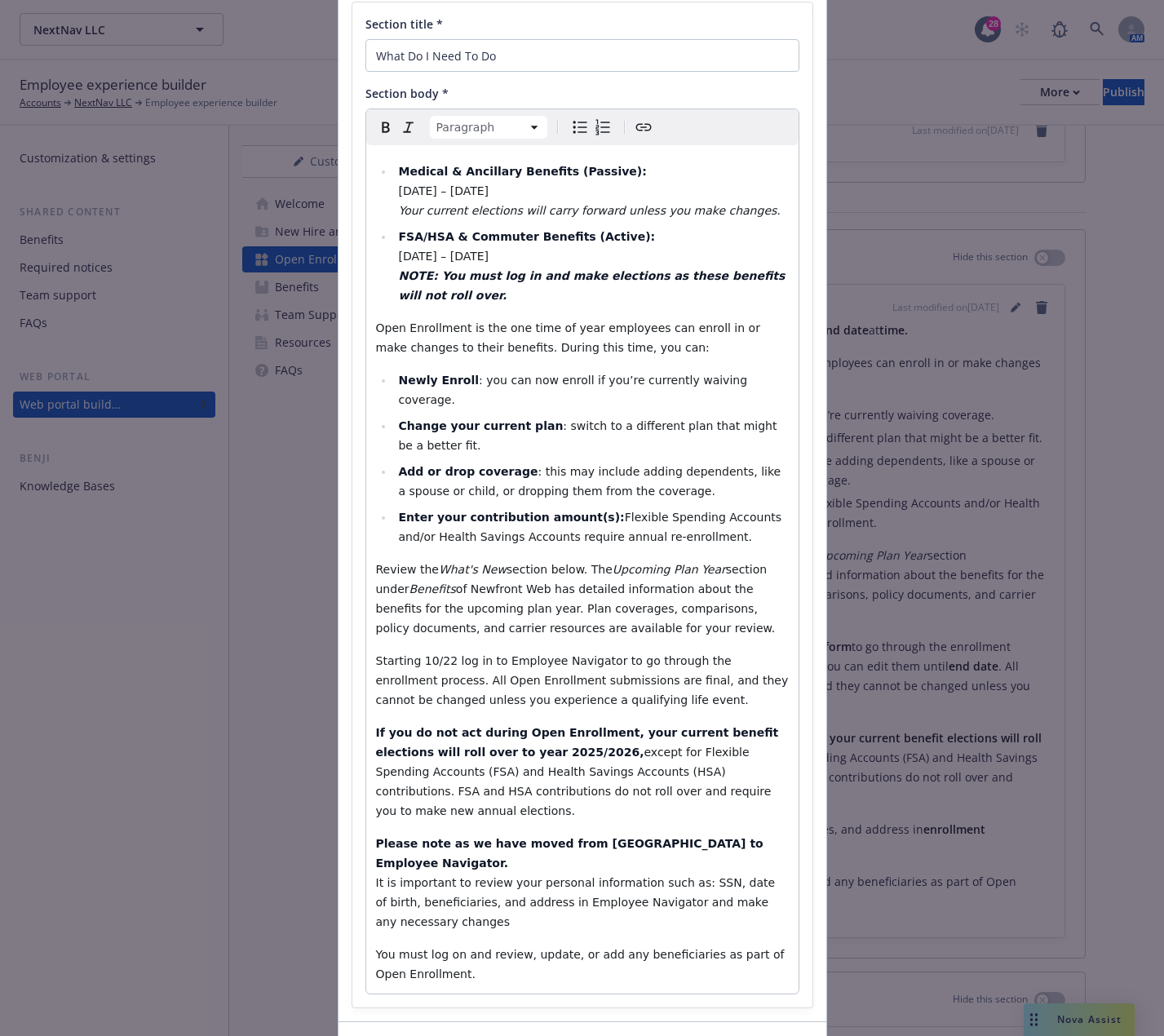
click at [447, 853] on p "Please note as we have moved from Ease to Employee Navigator. It is important t…" at bounding box center [582, 882] width 413 height 98
click at [432, 861] on p "Please note as we have moved from Ease to Employee Navigator. It is important t…" at bounding box center [582, 882] width 413 height 98
drag, startPoint x: 432, startPoint y: 861, endPoint x: 354, endPoint y: 808, distance: 94.3
drag, startPoint x: 354, startPoint y: 808, endPoint x: 448, endPoint y: 848, distance: 102.2
click at [448, 876] on span "It is important to review your personal information such as: SSN, date of birth…" at bounding box center [577, 902] width 403 height 52
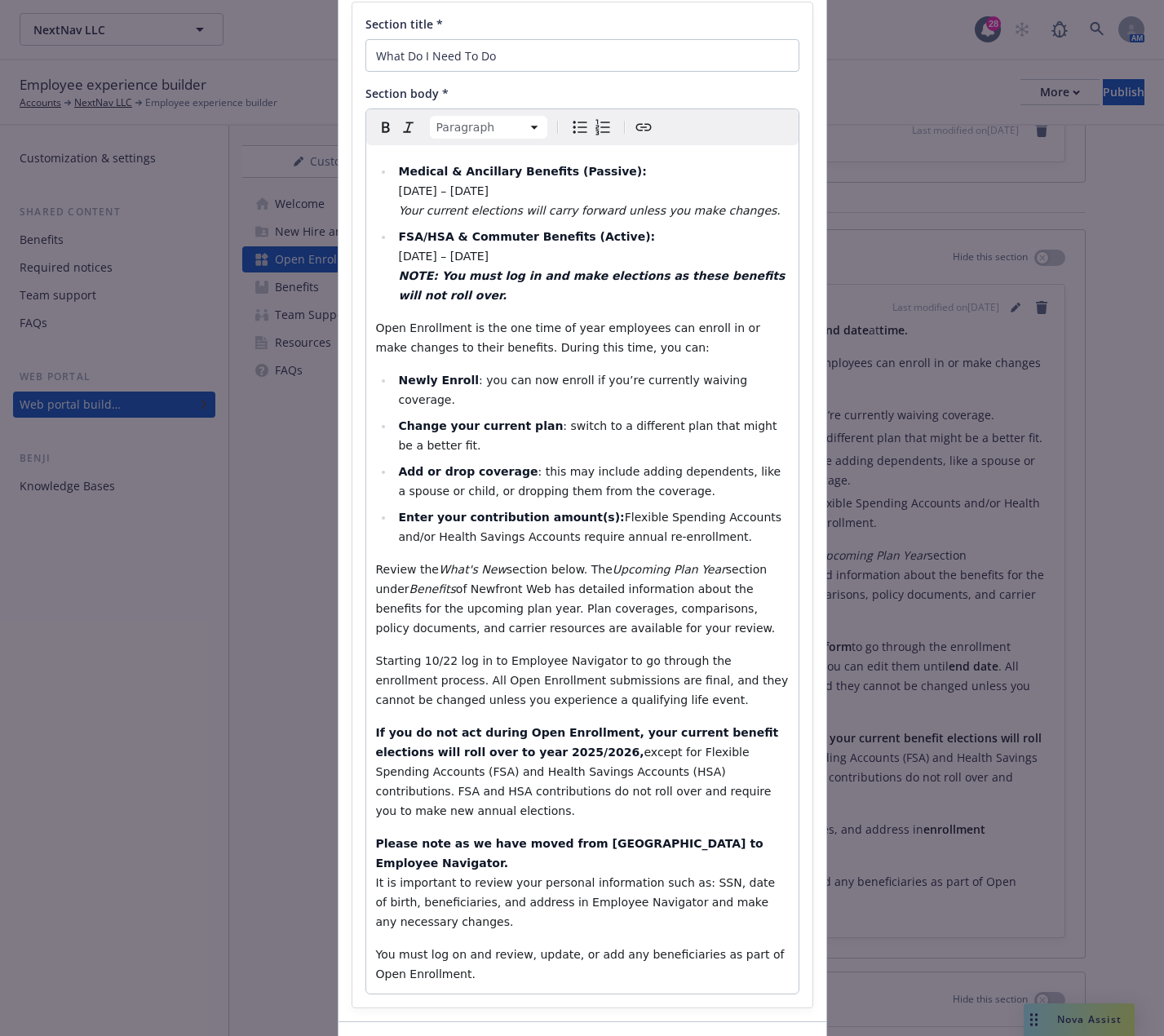
drag, startPoint x: 428, startPoint y: 862, endPoint x: 354, endPoint y: 832, distance: 79.8
click at [354, 832] on div "Section title * What Do I Need To Do Section body * Paragraph Paragraph Heading…" at bounding box center [583, 505] width 460 height 1004
copy span "It is important to review your personal information such as: SSN, date of birth…"
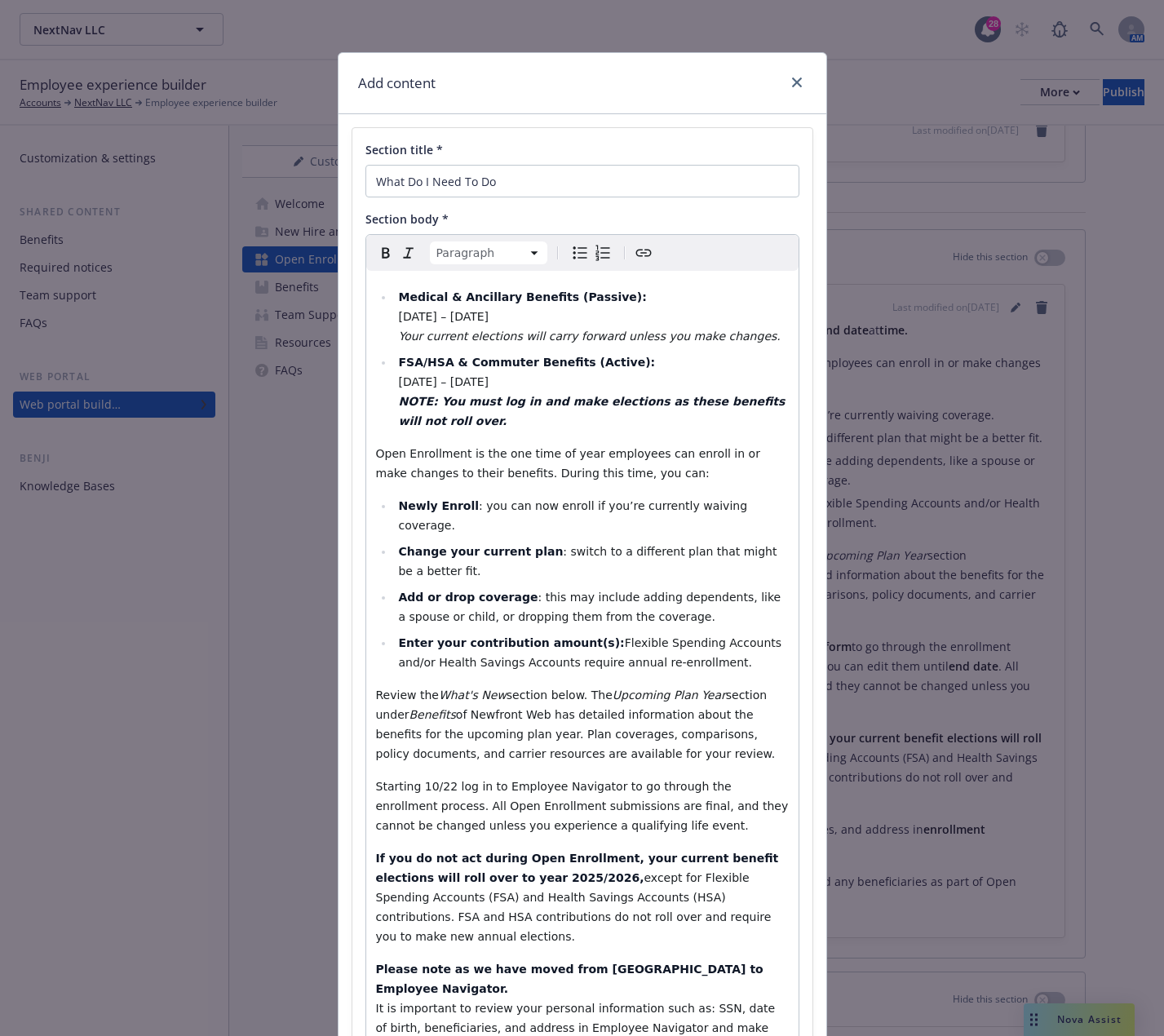
scroll to position [0, 0]
click at [452, 417] on li "FSA/HSA & Commuter Benefits (Active): October 23 – October 29, 2025 NOTE: You m…" at bounding box center [591, 392] width 395 height 79
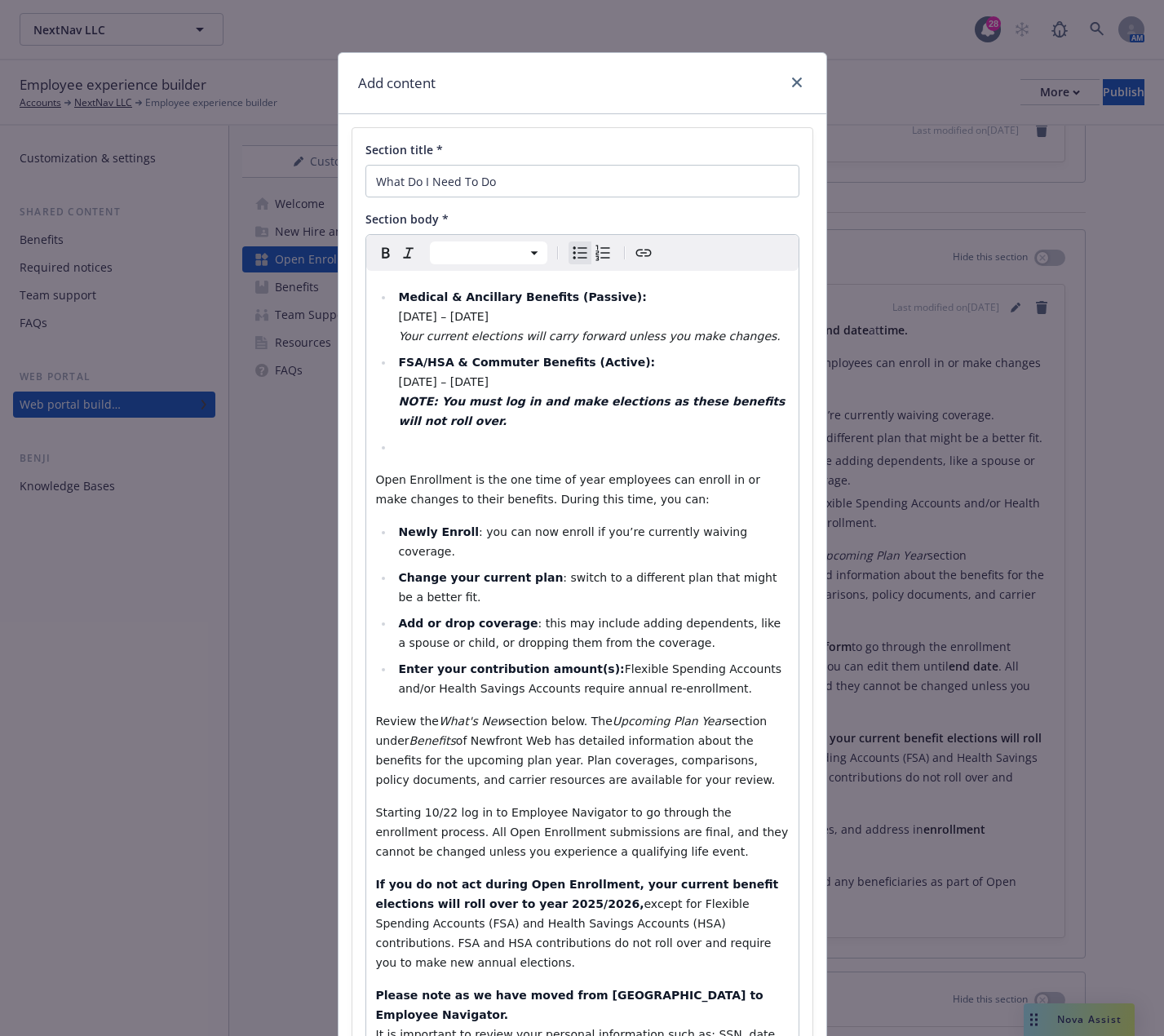
select select "paragraph"
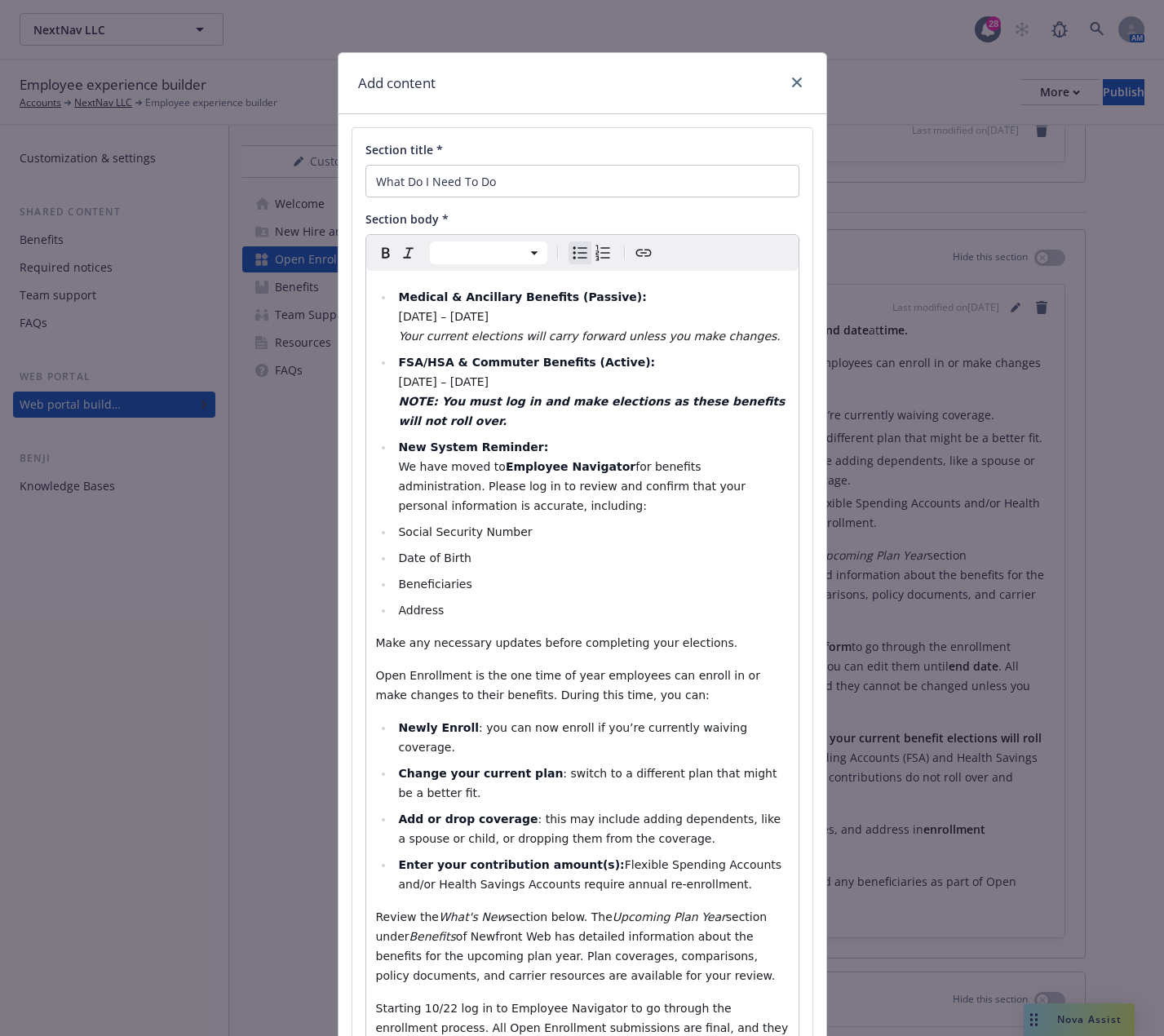
click at [386, 533] on ul "Medical & Ancillary Benefits (Passive): October 15 – October 22, 2025 Your curr…" at bounding box center [582, 453] width 413 height 333
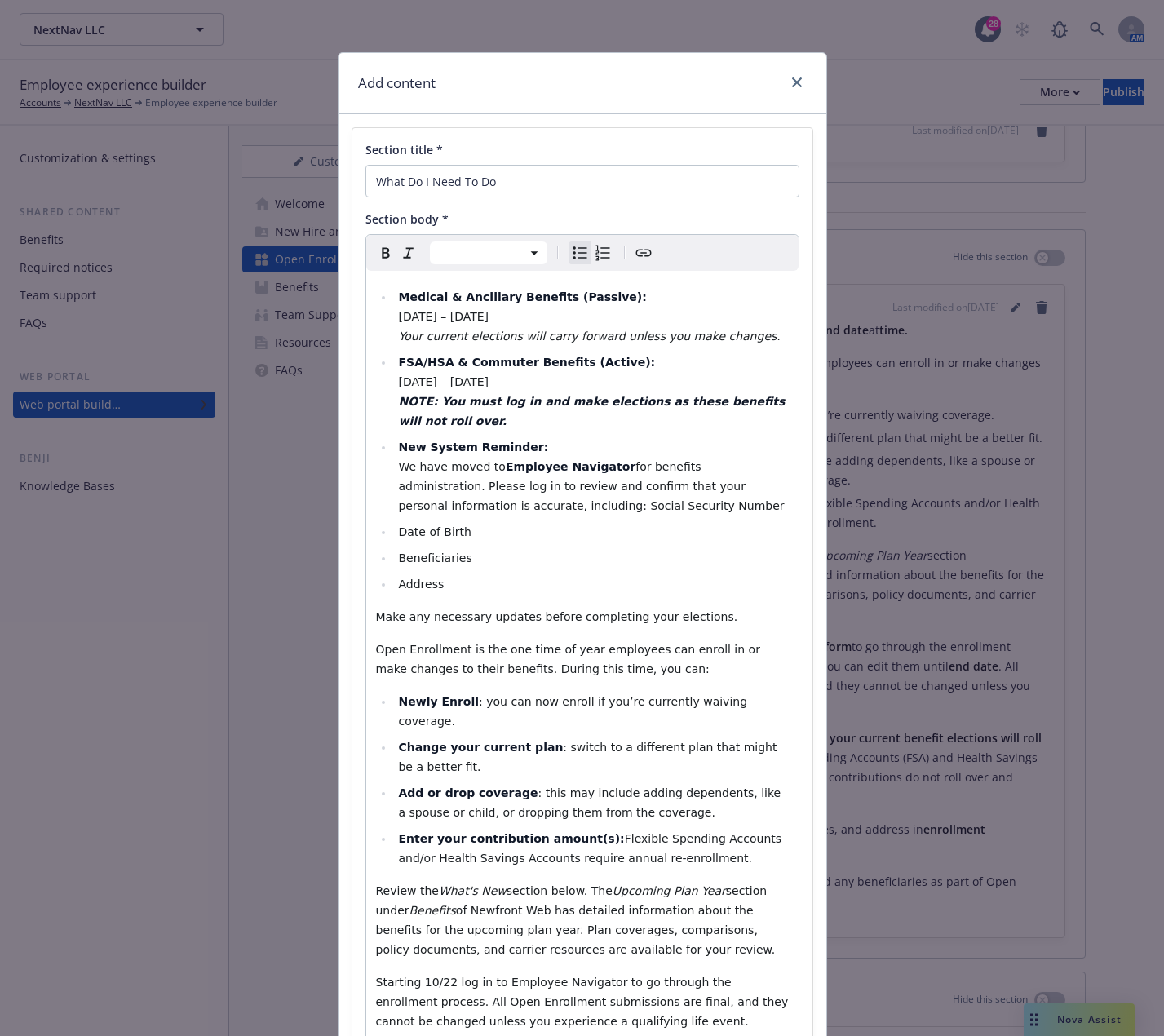
click at [386, 533] on ul "Medical & Ancillary Benefits (Passive): October 15 – October 22, 2025 Your curr…" at bounding box center [582, 441] width 413 height 306
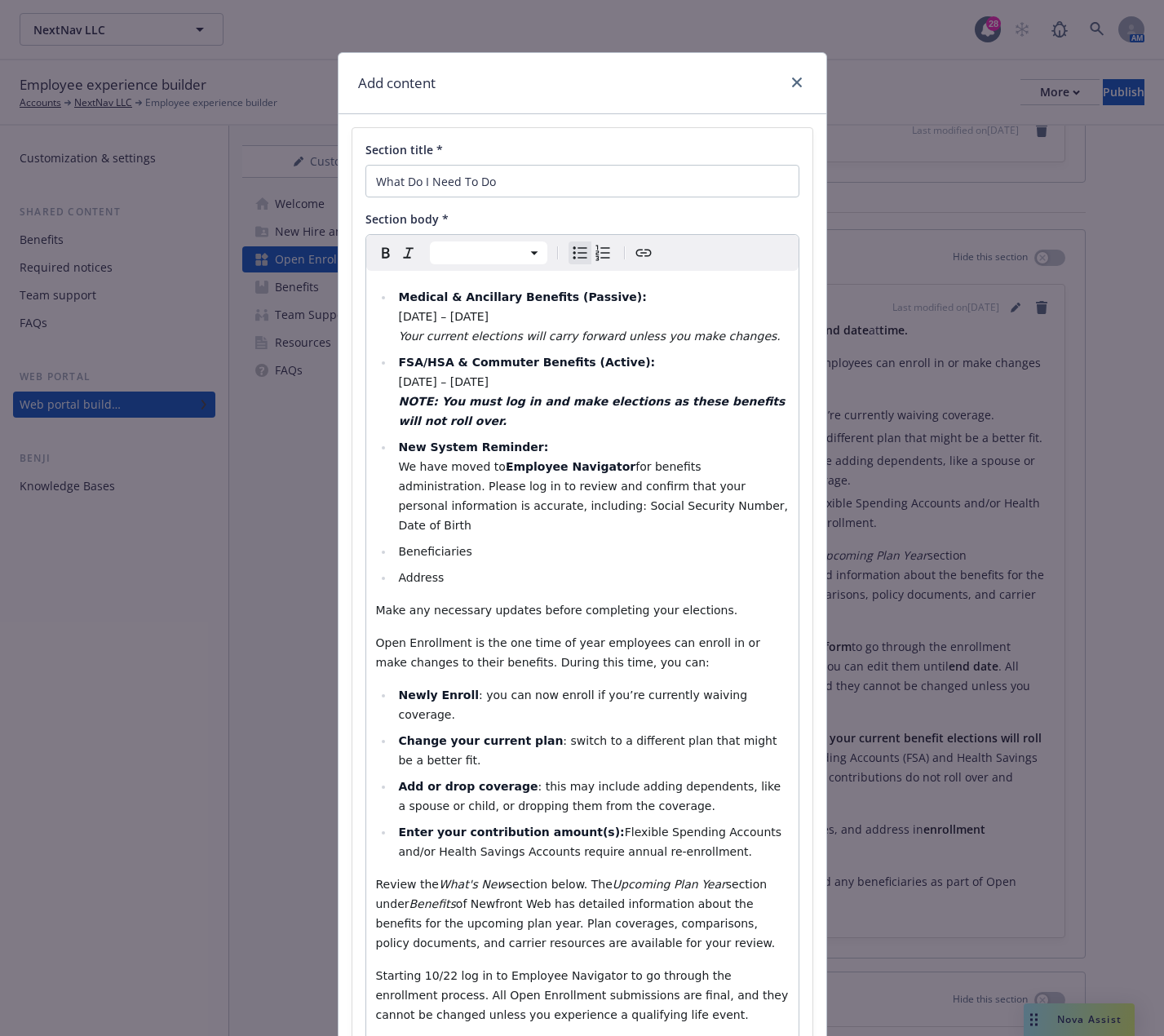
click at [386, 533] on ul "Medical & Ancillary Benefits (Passive): October 15 – October 22, 2025 Your curr…" at bounding box center [582, 437] width 413 height 300
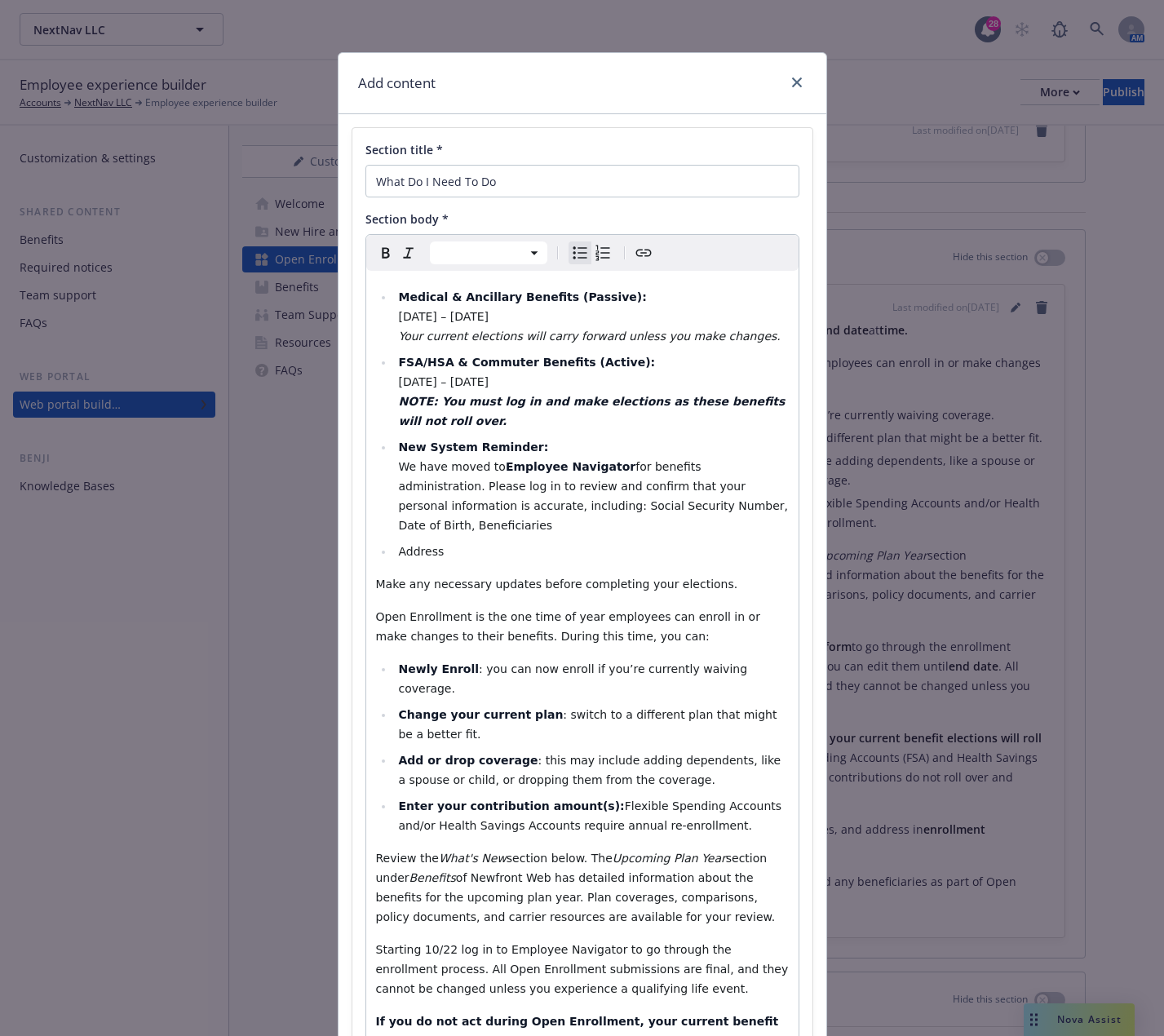
click at [394, 542] on li "Address" at bounding box center [591, 551] width 395 height 20
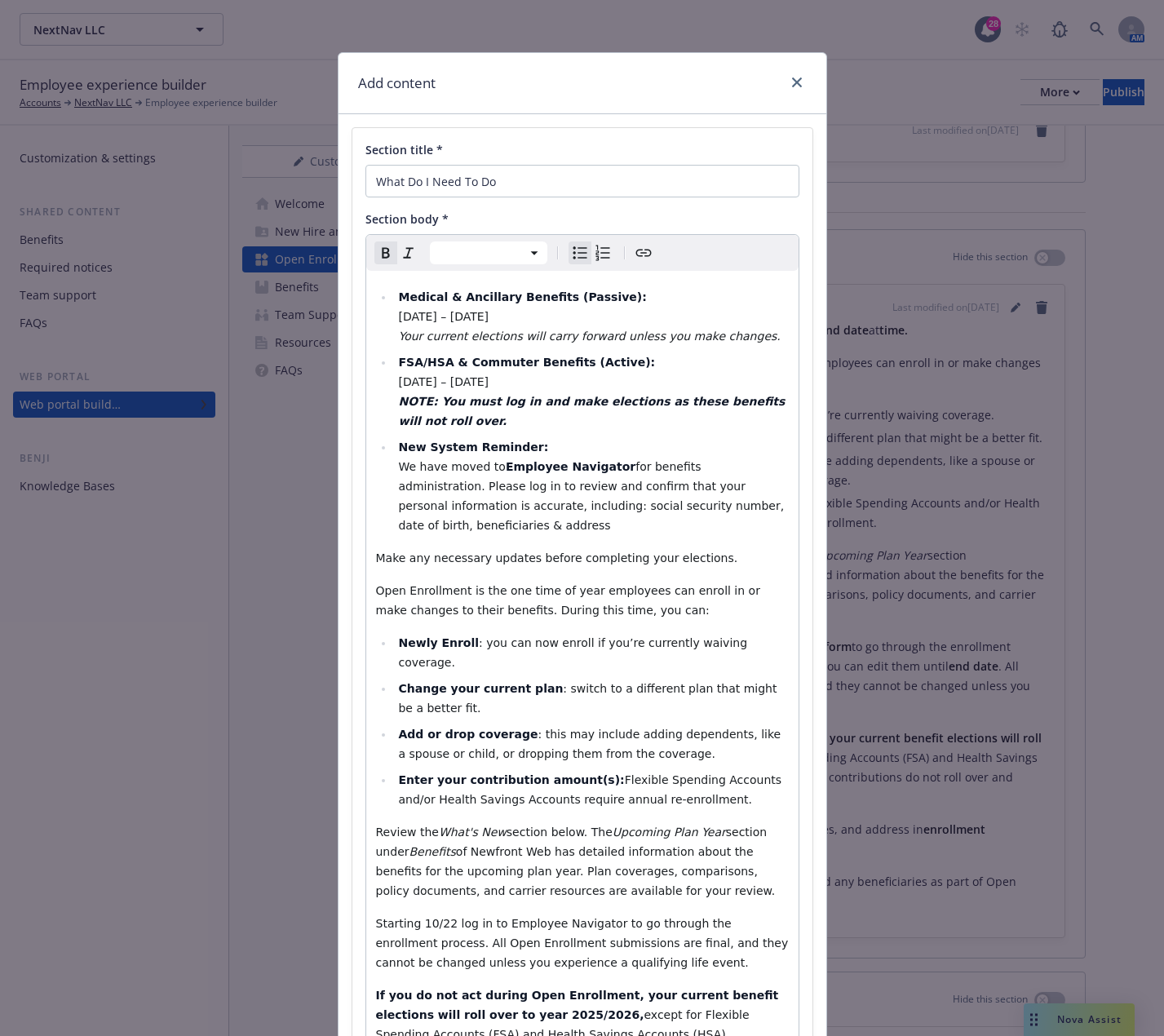
click at [524, 449] on li "New System Reminder: We have moved to Employee Navigator for benefits administr…" at bounding box center [591, 486] width 395 height 98
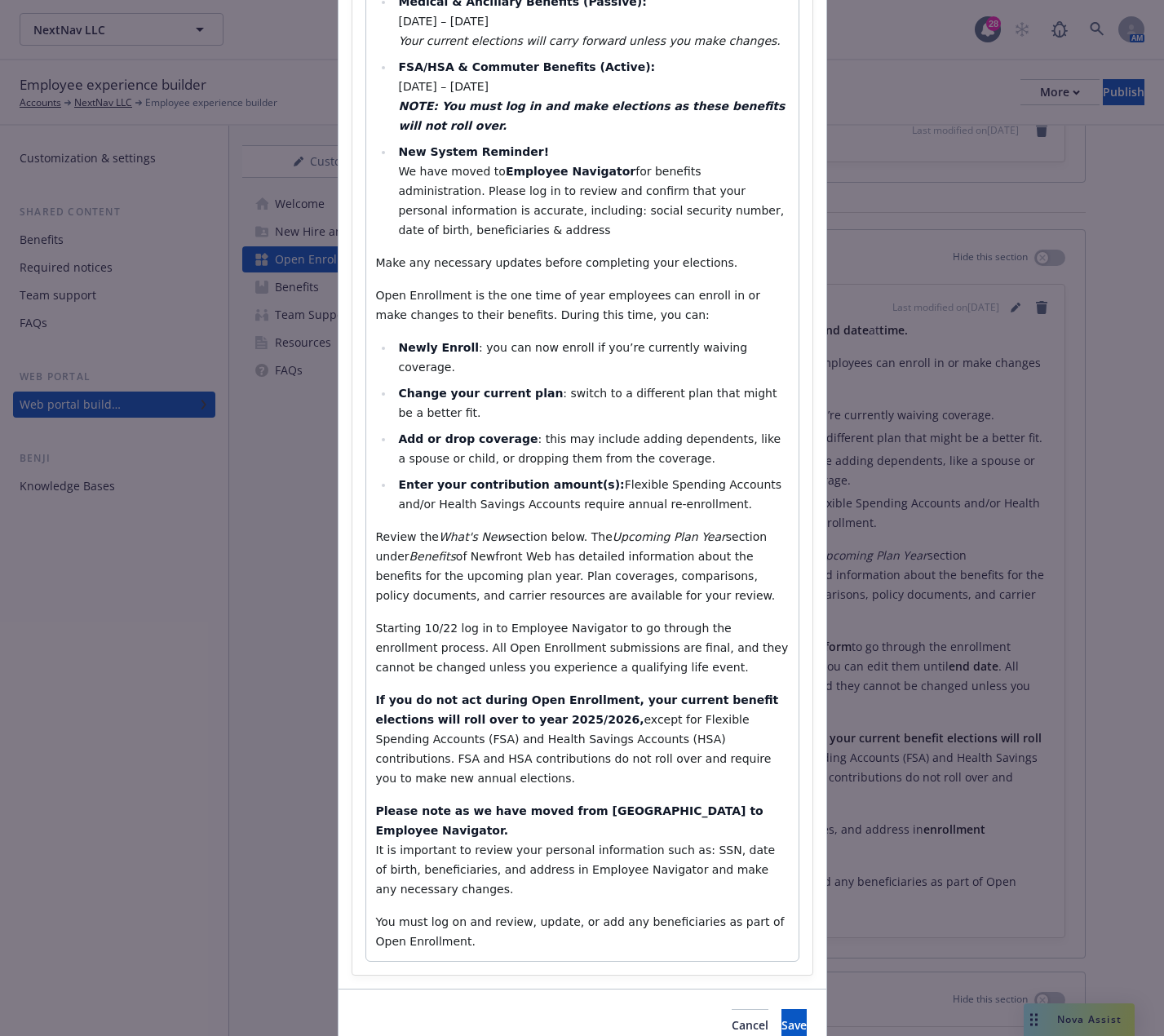
select select "paragraph"
drag, startPoint x: 440, startPoint y: 812, endPoint x: 406, endPoint y: 804, distance: 34.9
click at [406, 804] on p "Please note as we have moved from Ease to Employee Navigator. It is important t…" at bounding box center [582, 850] width 413 height 98
click at [484, 808] on p "Please note as we have moved from Ease to Employee Navigator. It is important t…" at bounding box center [582, 850] width 413 height 98
drag, startPoint x: 730, startPoint y: 749, endPoint x: 308, endPoint y: 746, distance: 422.0
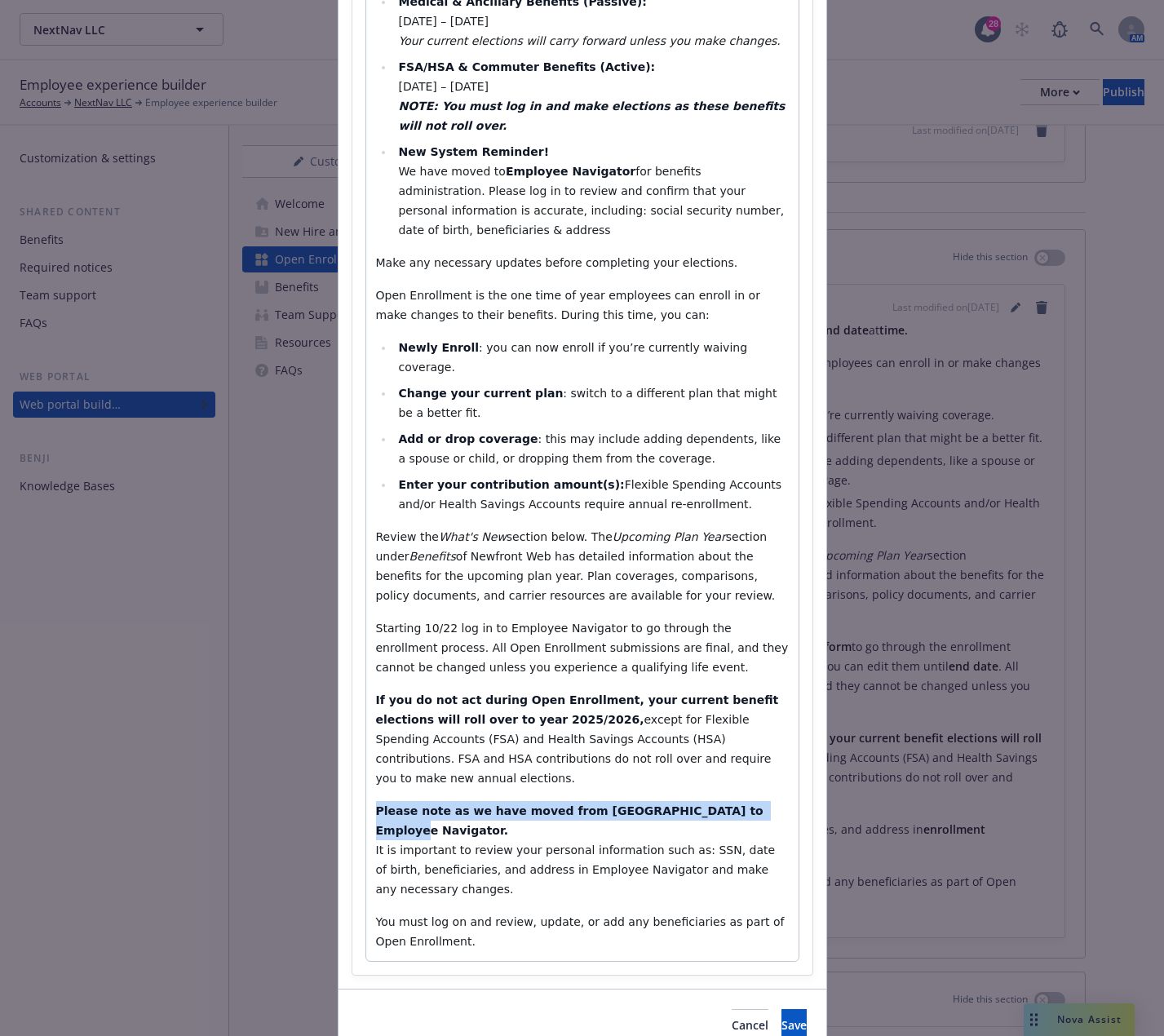
click at [308, 746] on div "Add content Section title * What Do I Need To Do Section body * Paragraph Parag…" at bounding box center [582, 518] width 1164 height 1036
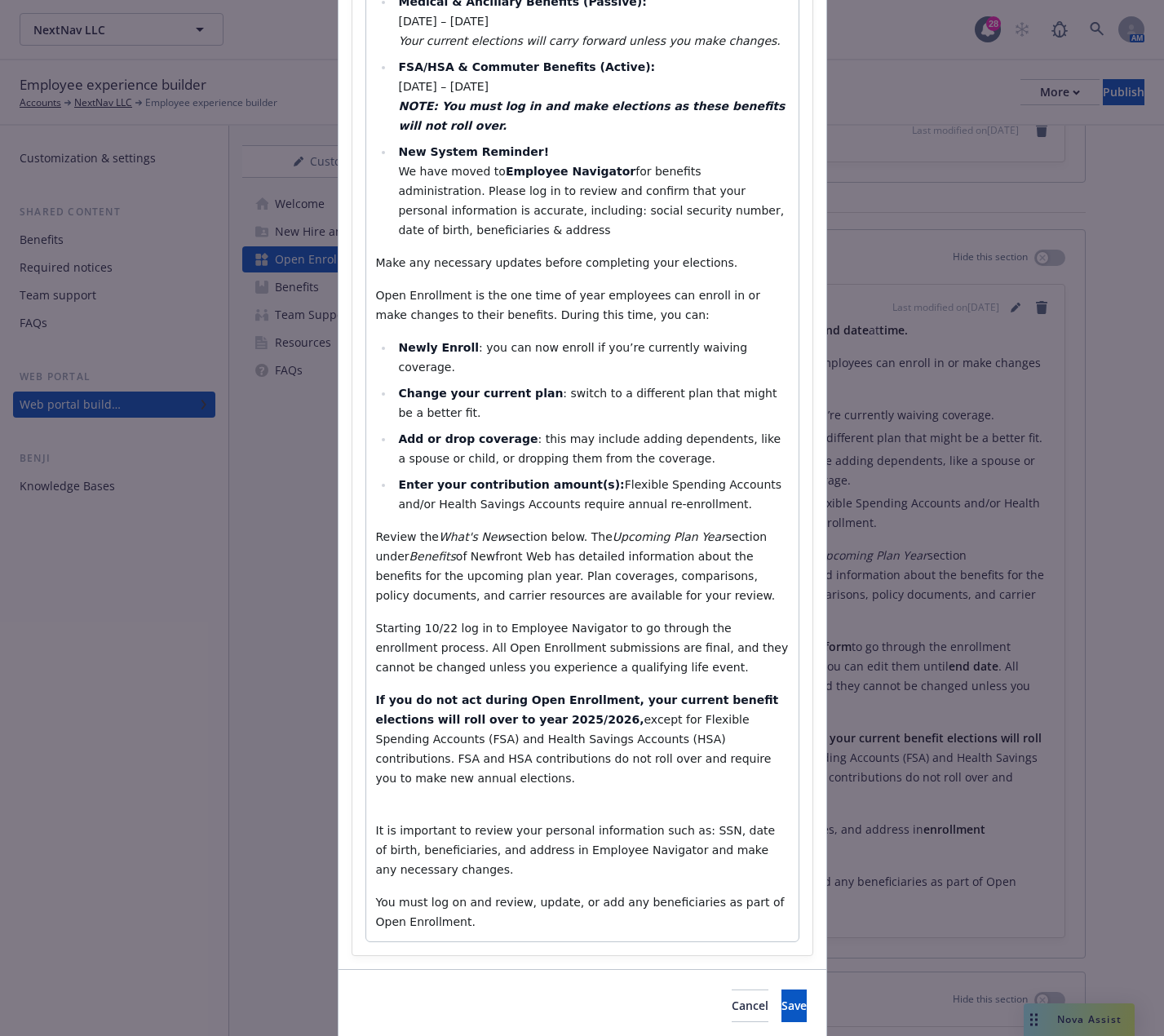
scroll to position [263, 0]
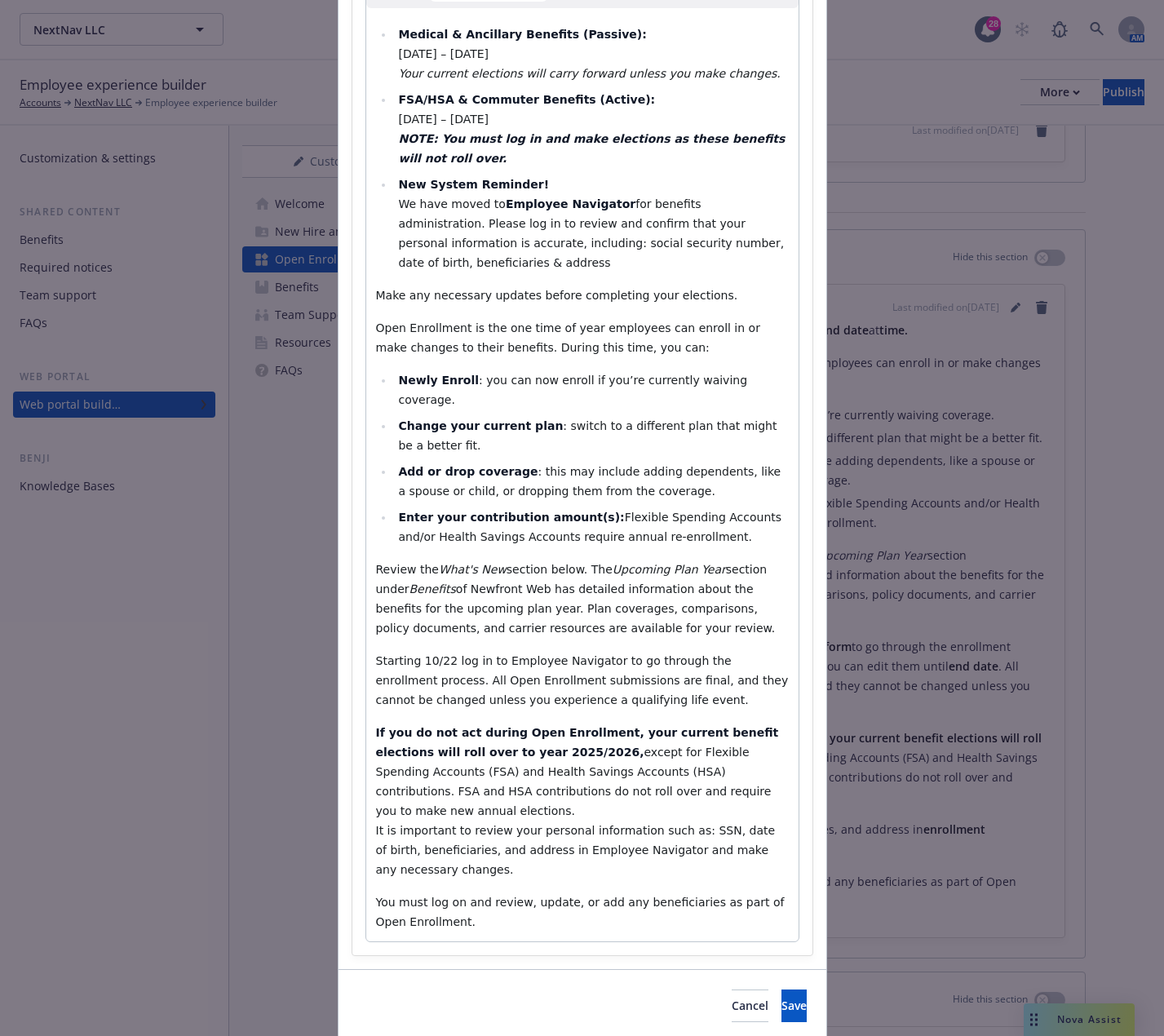
drag, startPoint x: 435, startPoint y: 807, endPoint x: 359, endPoint y: 778, distance: 81.3
click at [366, 778] on div "Medical & Ancillary Benefits (Passive): October 15 – October 22, 2025 Your curr…" at bounding box center [582, 475] width 432 height 933
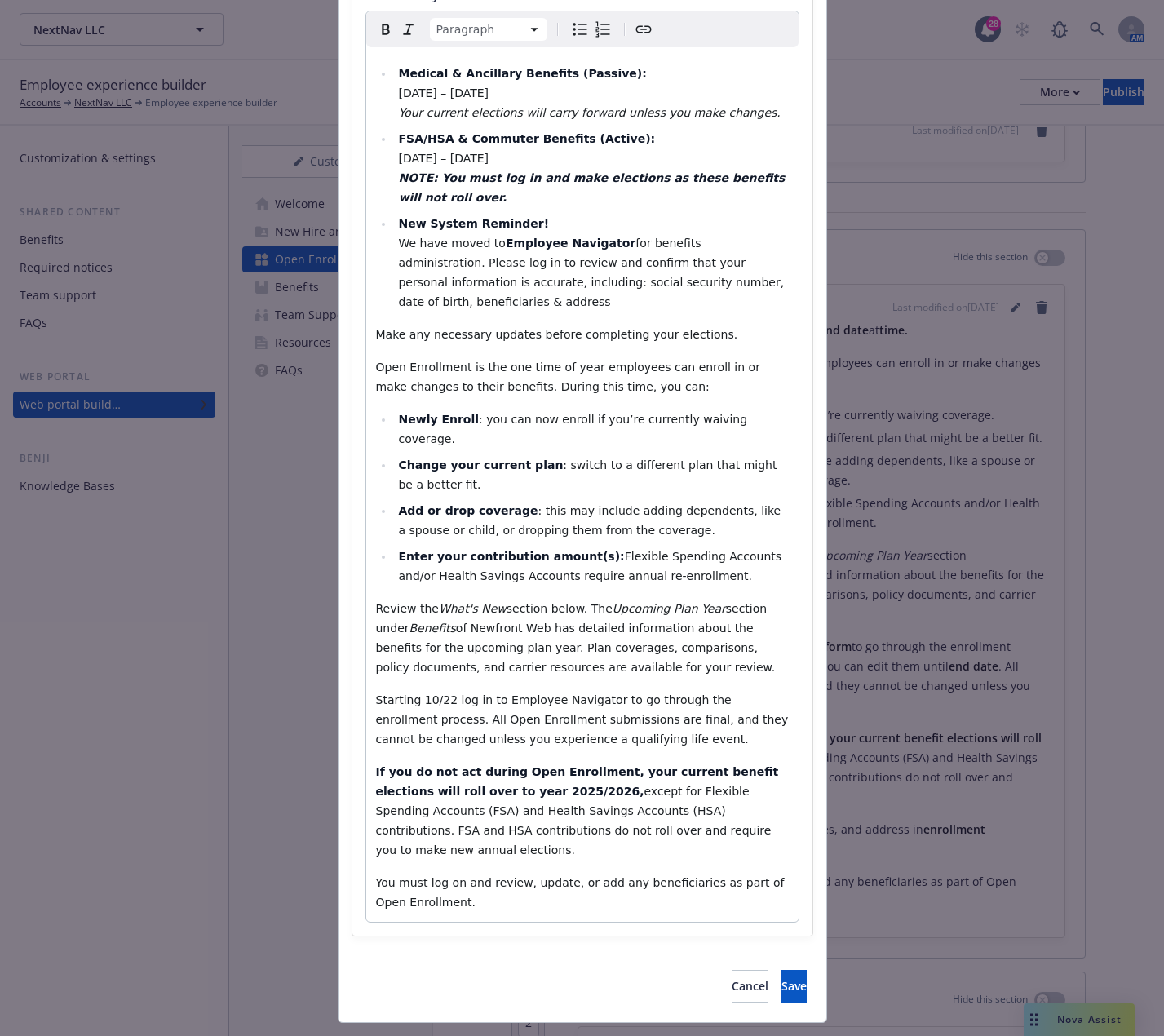
scroll to position [204, 0]
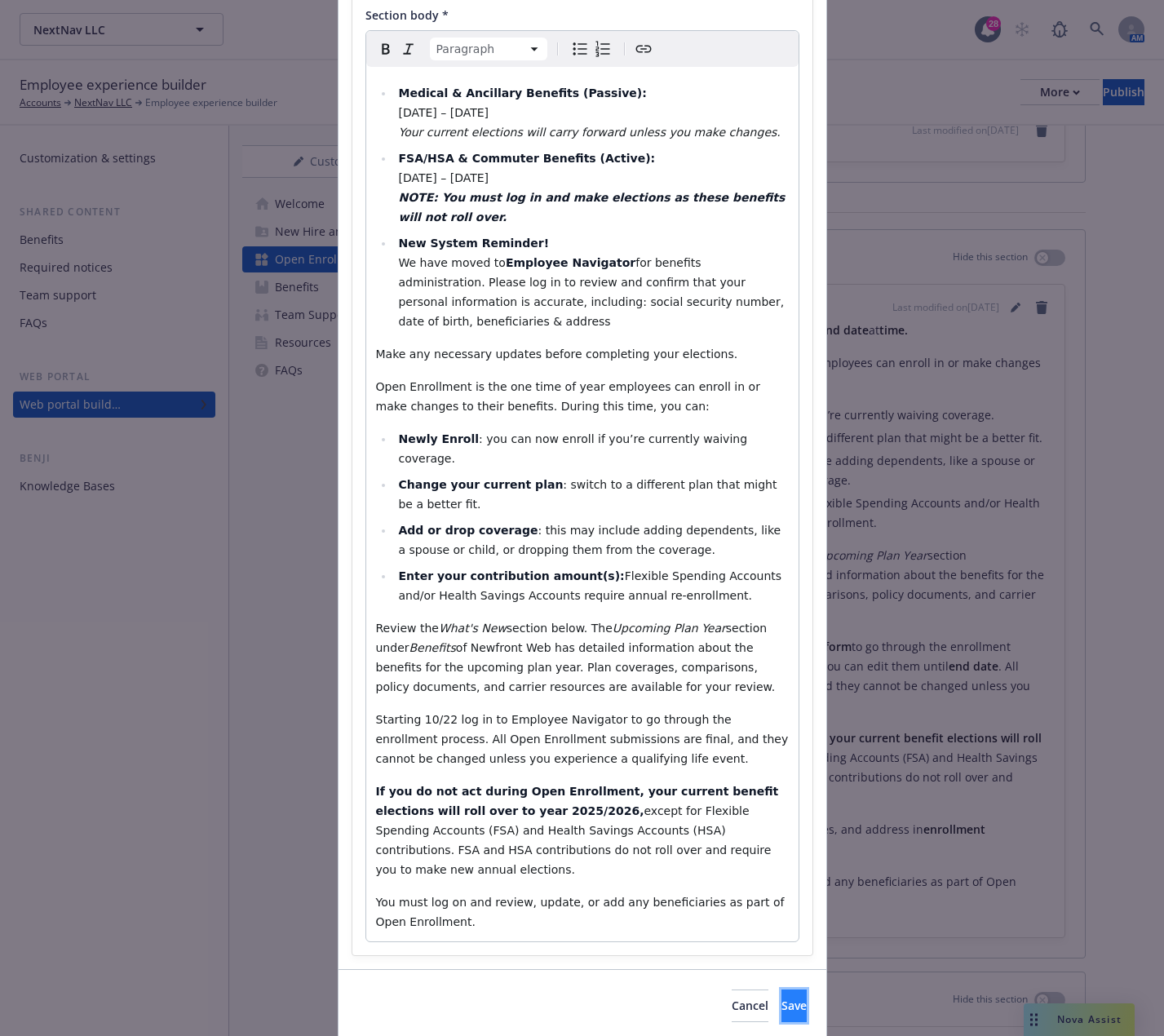
click at [781, 998] on span "Save" at bounding box center [794, 1005] width 26 height 15
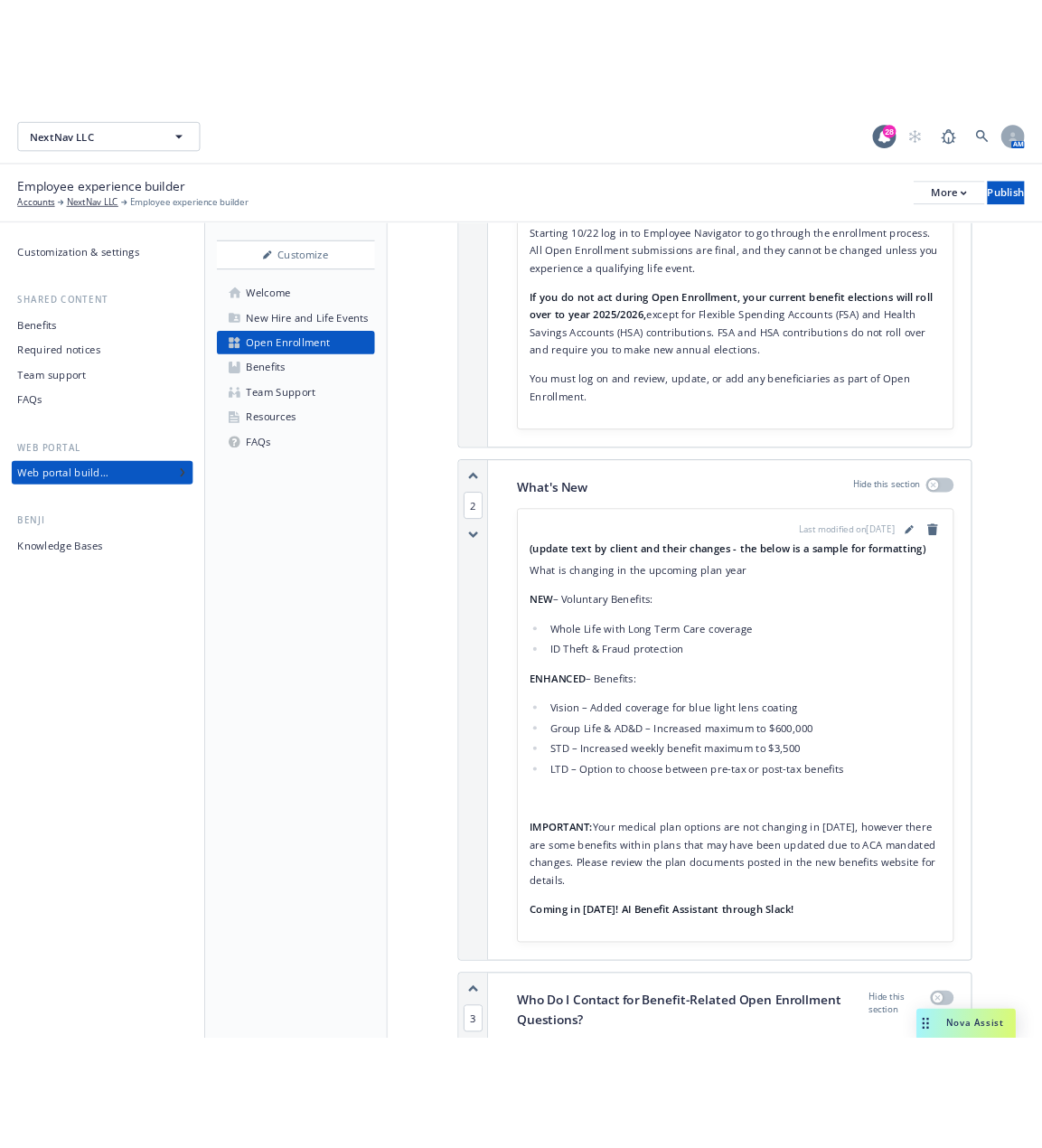
scroll to position [930, 0]
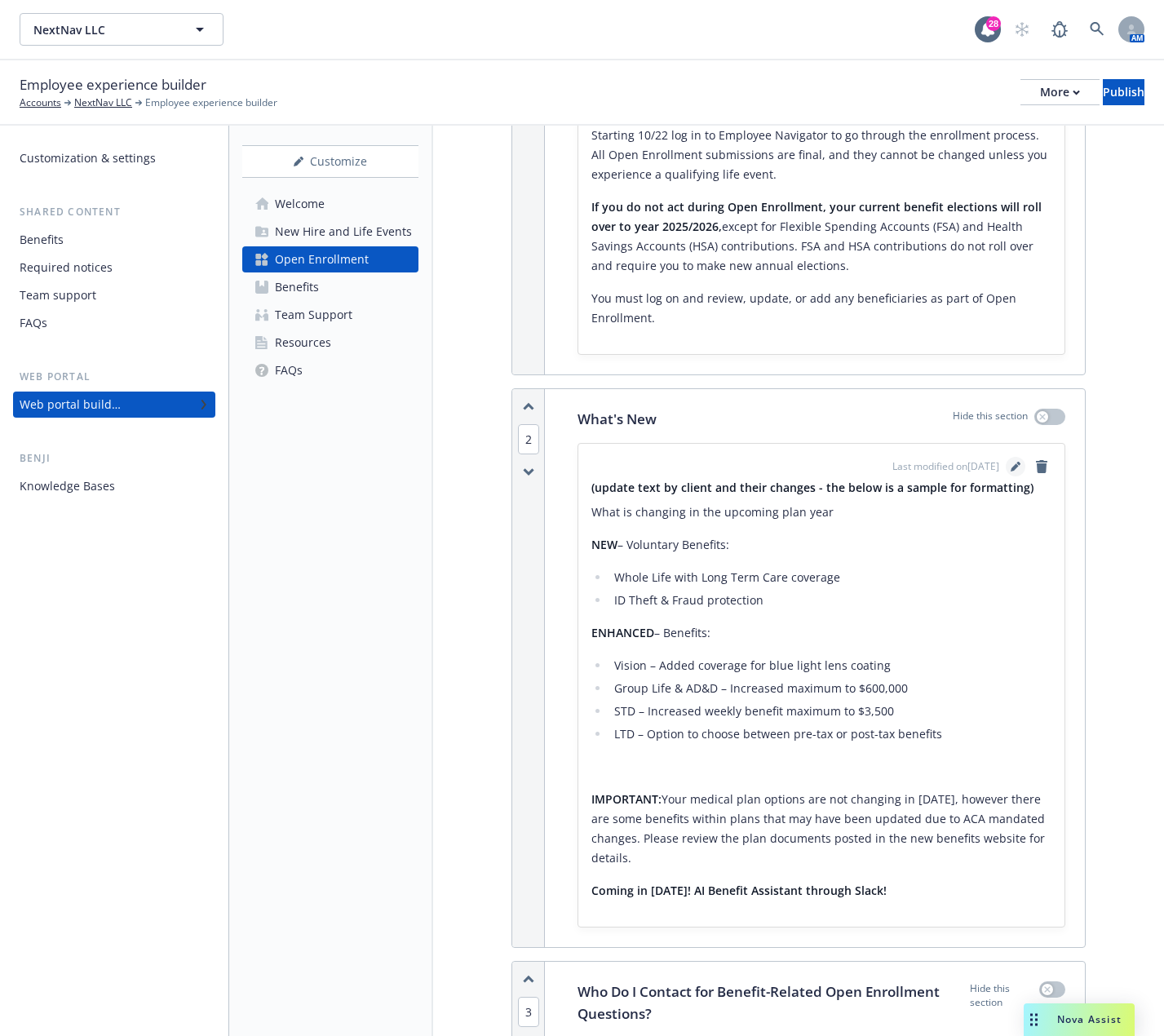
click at [1011, 464] on icon "editPencil" at bounding box center [1015, 466] width 9 height 9
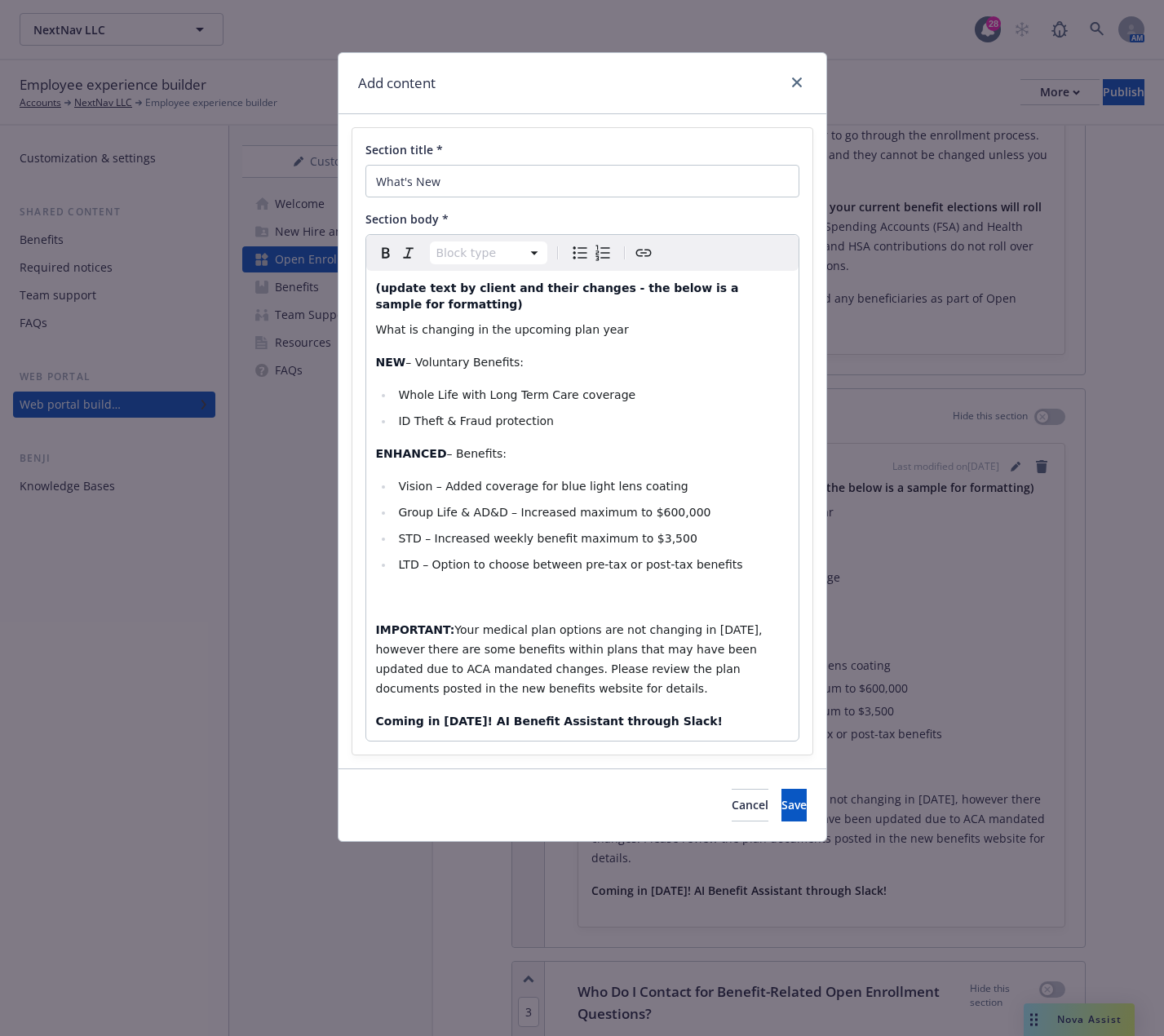
select select
drag, startPoint x: 652, startPoint y: 386, endPoint x: 405, endPoint y: 384, distance: 247.0
click at [405, 385] on li "Whole Life with Long Term Care coverage​" at bounding box center [591, 394] width 395 height 20
drag, startPoint x: 548, startPoint y: 401, endPoint x: 397, endPoint y: 396, distance: 151.1
click at [397, 411] on li "ID Theft & Fraud protection​" at bounding box center [591, 420] width 395 height 20
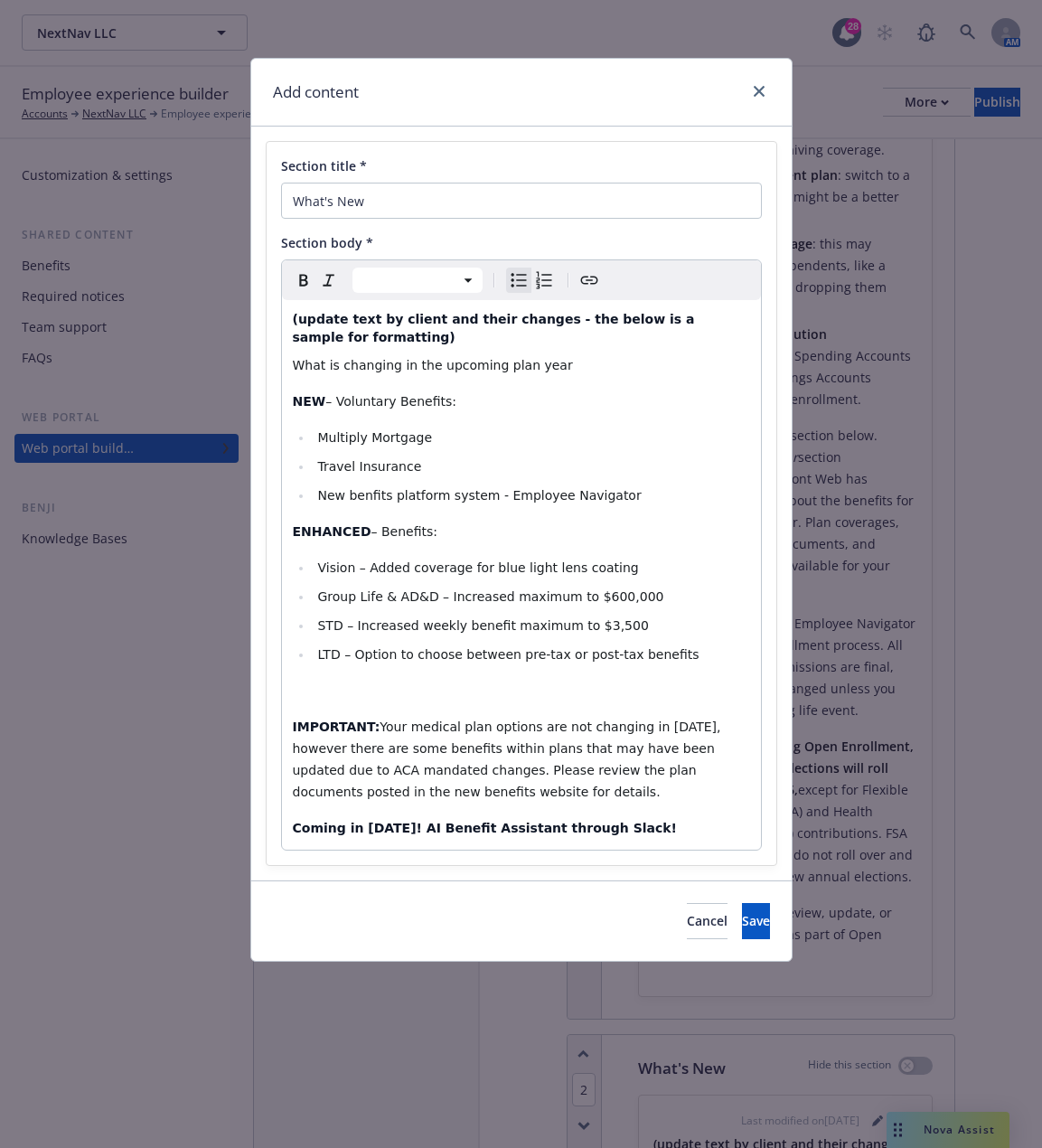
scroll to position [945, 0]
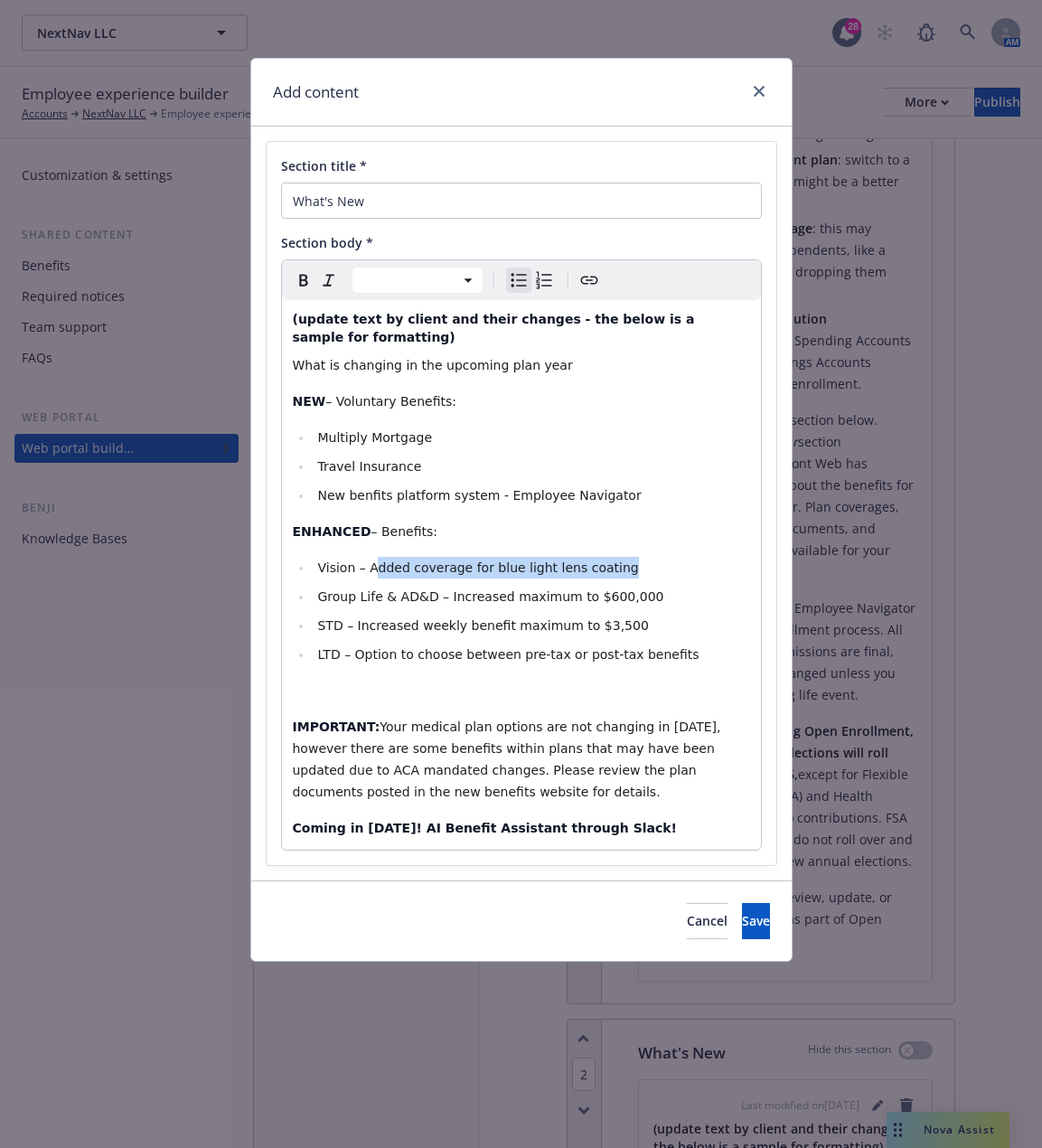
drag, startPoint x: 620, startPoint y: 544, endPoint x: 374, endPoint y: 531, distance: 246.3
click at [374, 531] on div "(update text by client and their changes - the below is a sample for formatting…" at bounding box center [521, 574] width 479 height 550
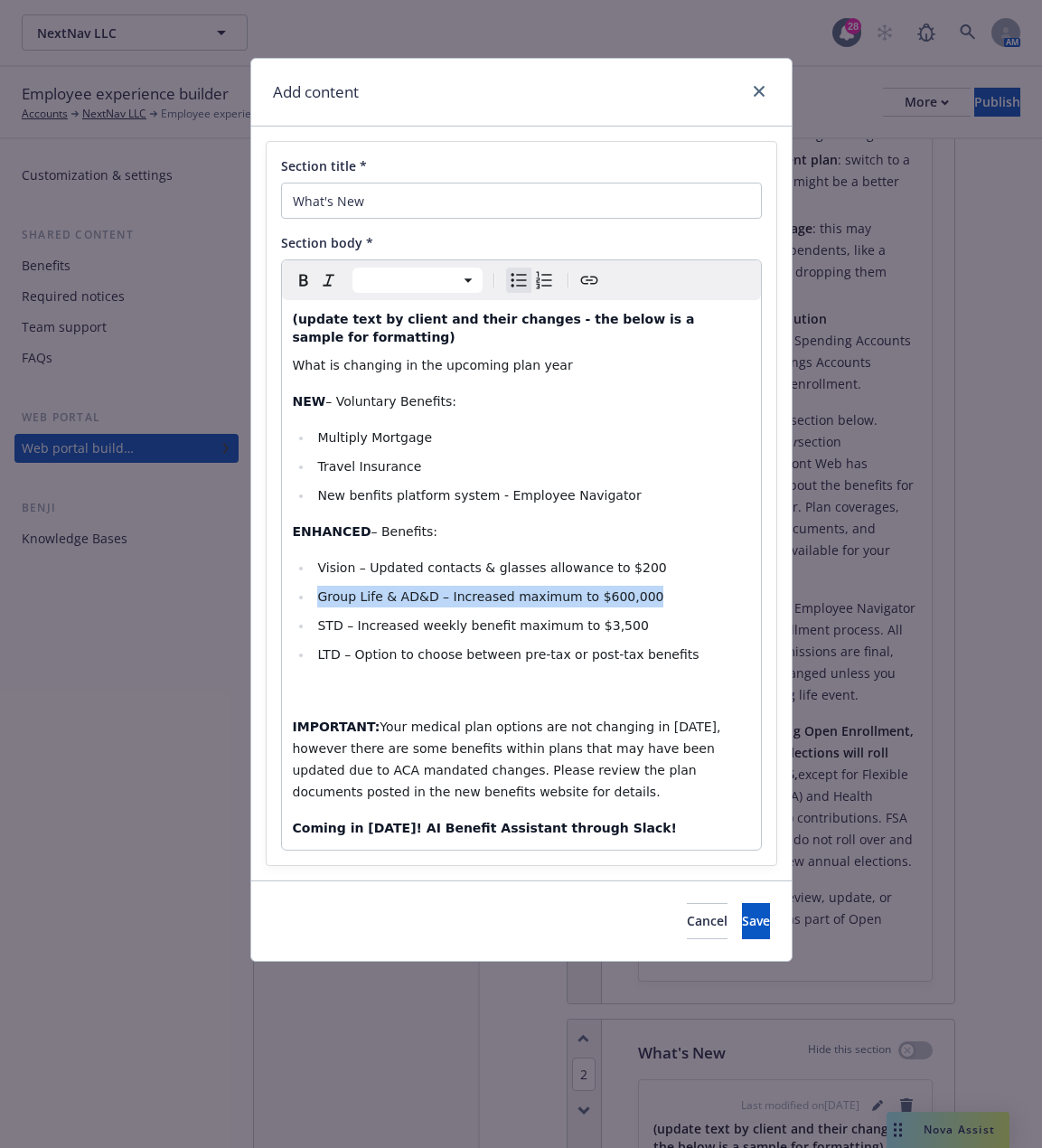
drag, startPoint x: 638, startPoint y: 572, endPoint x: 320, endPoint y: 571, distance: 318.0
click at [320, 586] on li "Group Life & AD&D – Increased maximum to $600,000​" at bounding box center [531, 596] width 437 height 22
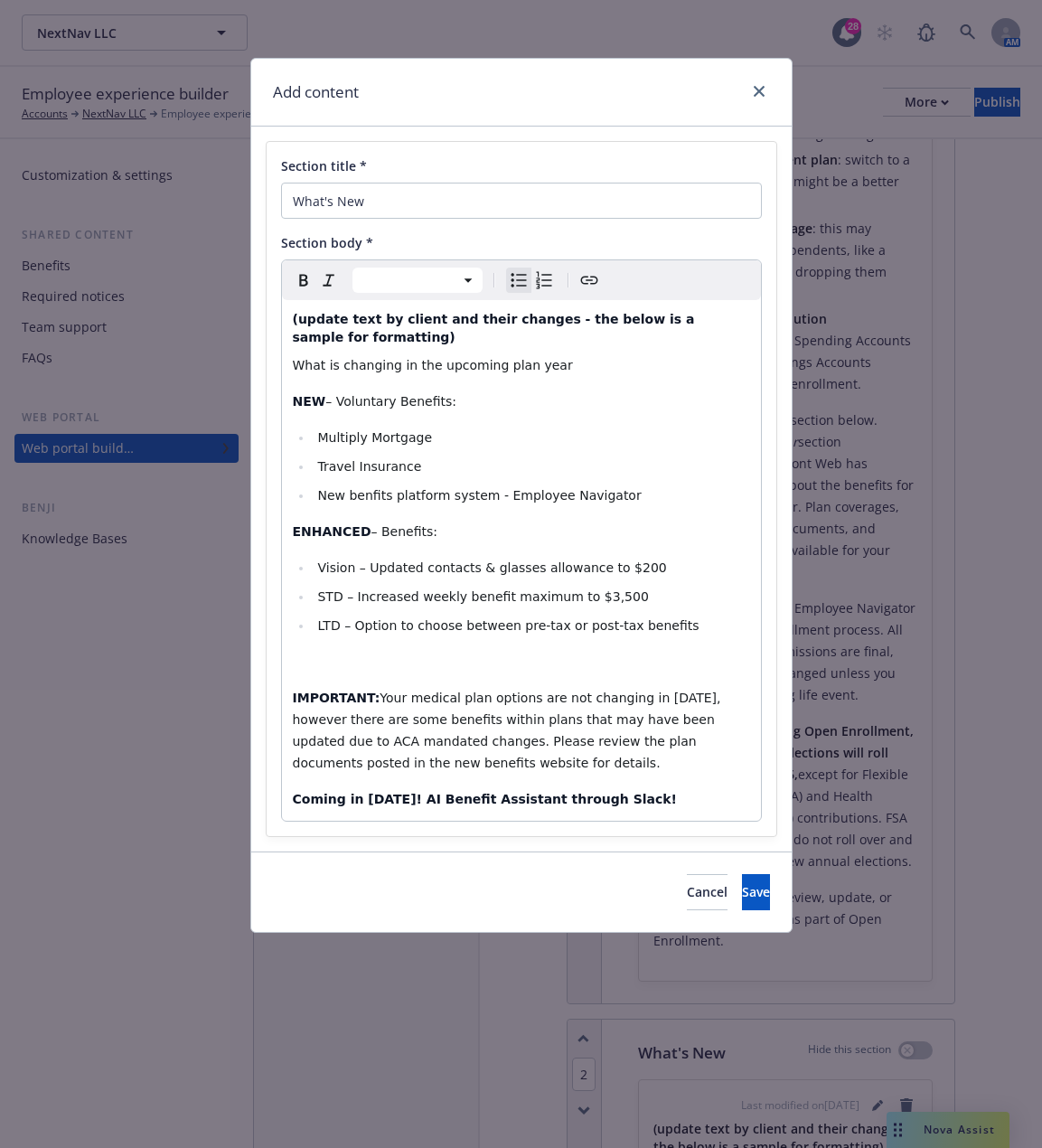
click at [618, 586] on li "STD – Increased weekly benefit maximum to $3,500​" at bounding box center [531, 596] width 437 height 22
drag, startPoint x: 671, startPoint y: 604, endPoint x: 353, endPoint y: 595, distance: 318.1
click at [353, 595] on ul "Vision – Updated contacts & glasses allowance to $200 STD – Increased weekly be…" at bounding box center [521, 596] width 457 height 80
select select "paragraph"
click at [474, 727] on span "Your medical plan options are not changing in 2025, however there are some bene…" at bounding box center [509, 730] width 432 height 80
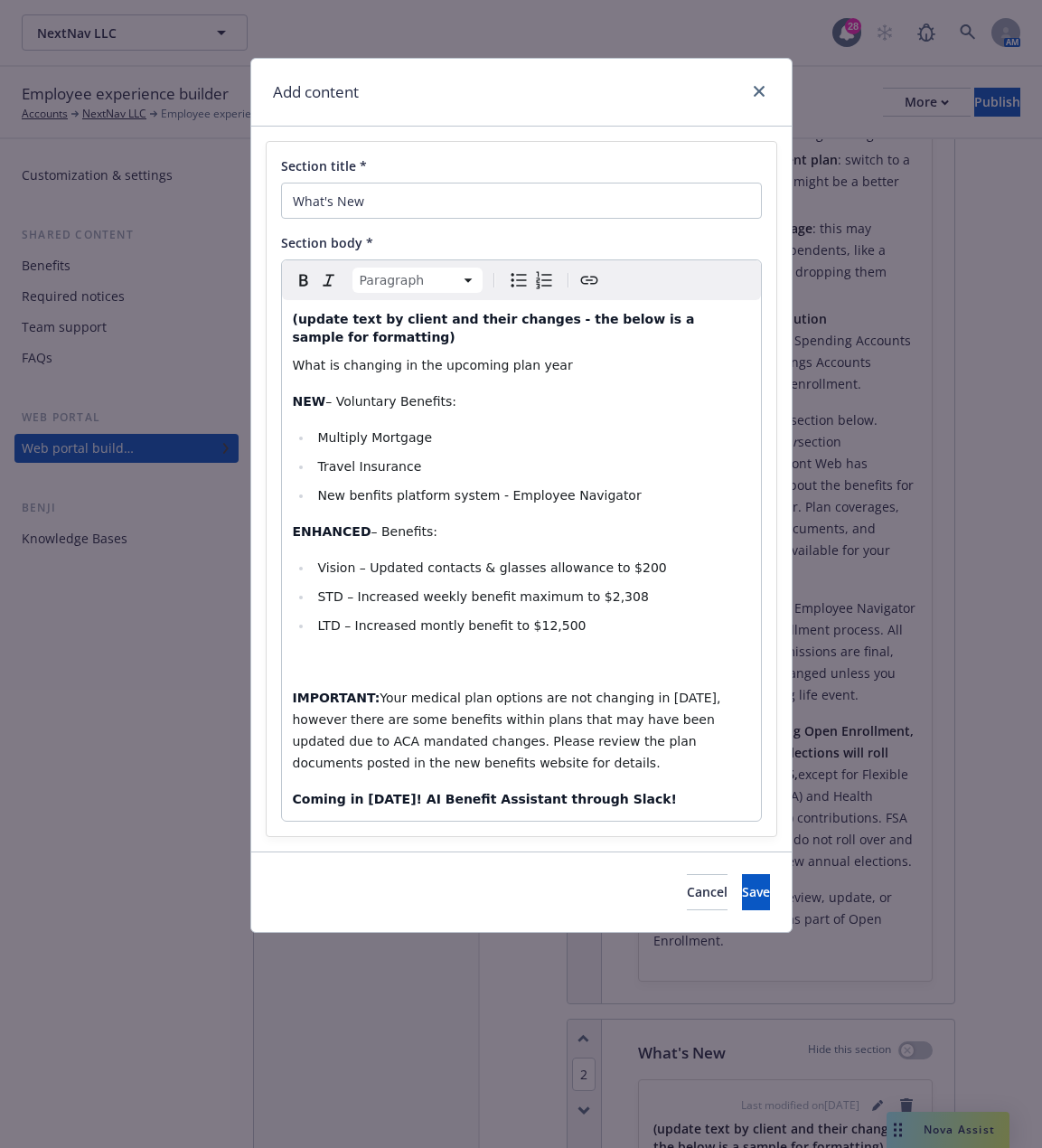
click at [604, 788] on p "Coming in 2025! AI Benefit Assistant through Slack!" at bounding box center [521, 798] width 457 height 22
drag, startPoint x: 604, startPoint y: 773, endPoint x: 259, endPoint y: 766, distance: 345.1
click at [259, 766] on div "Section title * What's New Section body * Paragraph Paragraph Heading 1 Heading…" at bounding box center [521, 488] width 540 height 725
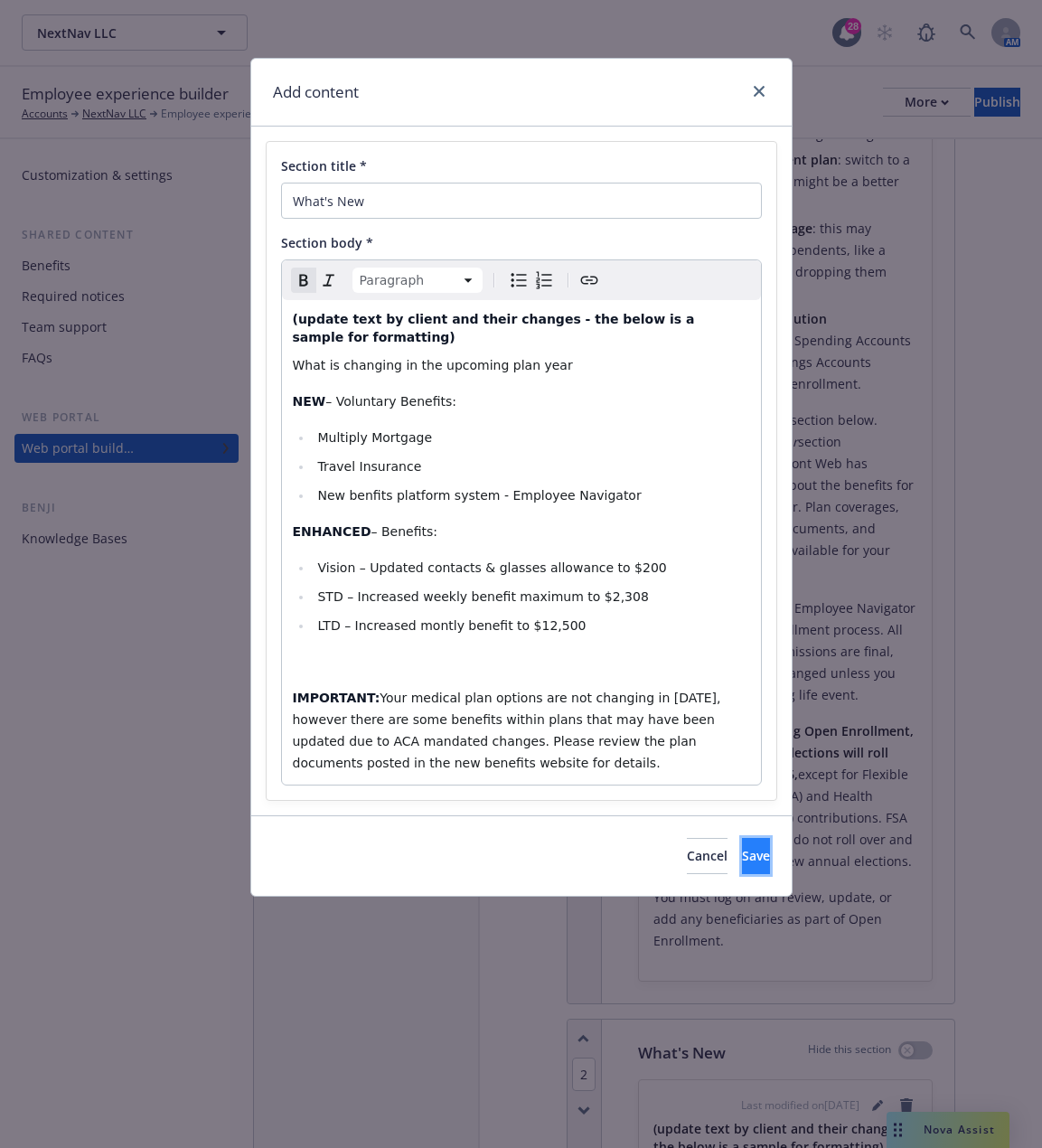
click at [742, 838] on button "Save" at bounding box center [757, 856] width 28 height 36
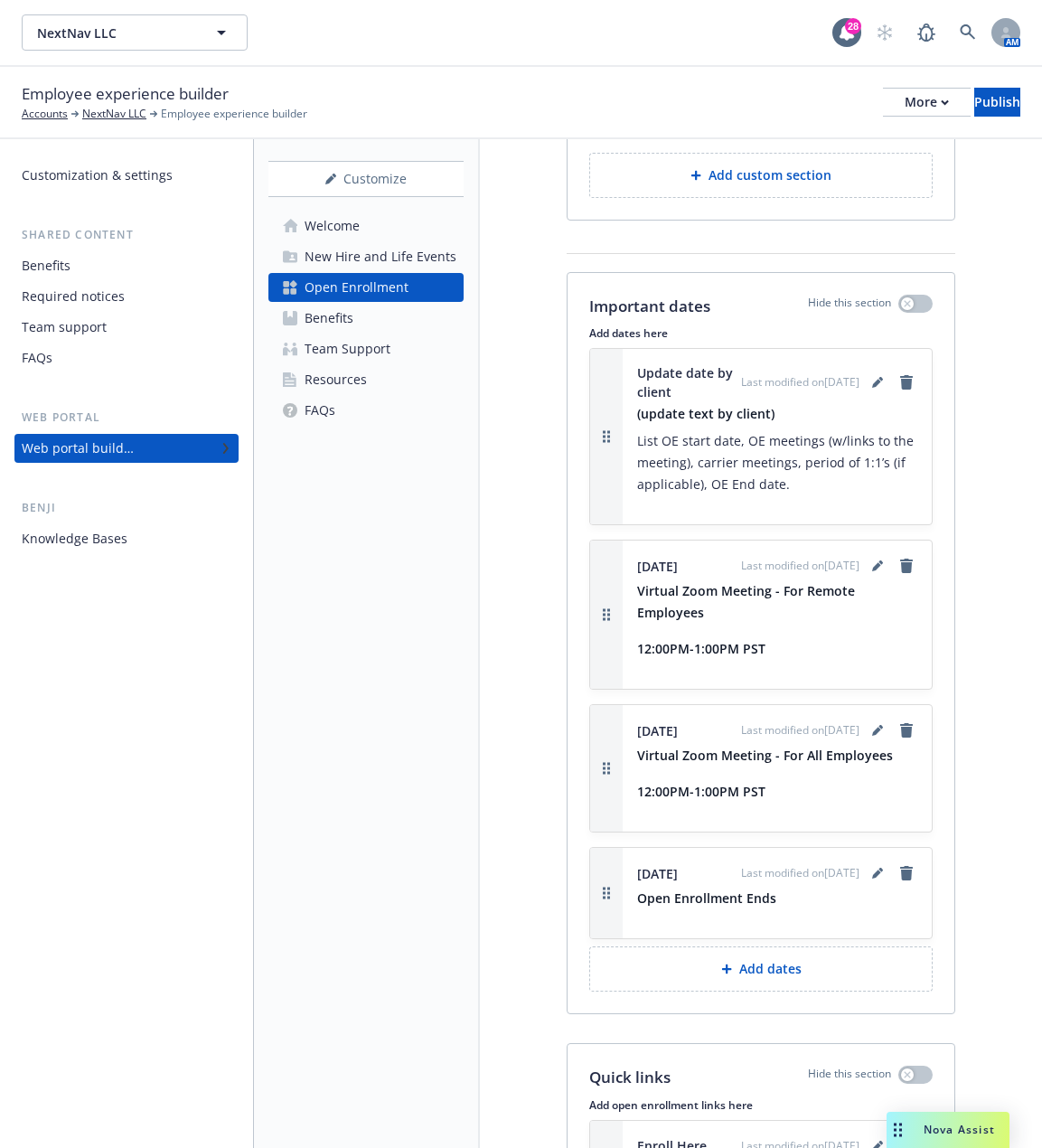
scroll to position [3038, 0]
click at [862, 81] on div "Employee experience builder Accounts NextNav LLC Employee experience builder Mo…" at bounding box center [521, 103] width 1042 height 72
click at [905, 100] on div "More" at bounding box center [926, 101] width 45 height 27
click at [718, 137] on link "Copy preview link" at bounding box center [777, 143] width 267 height 36
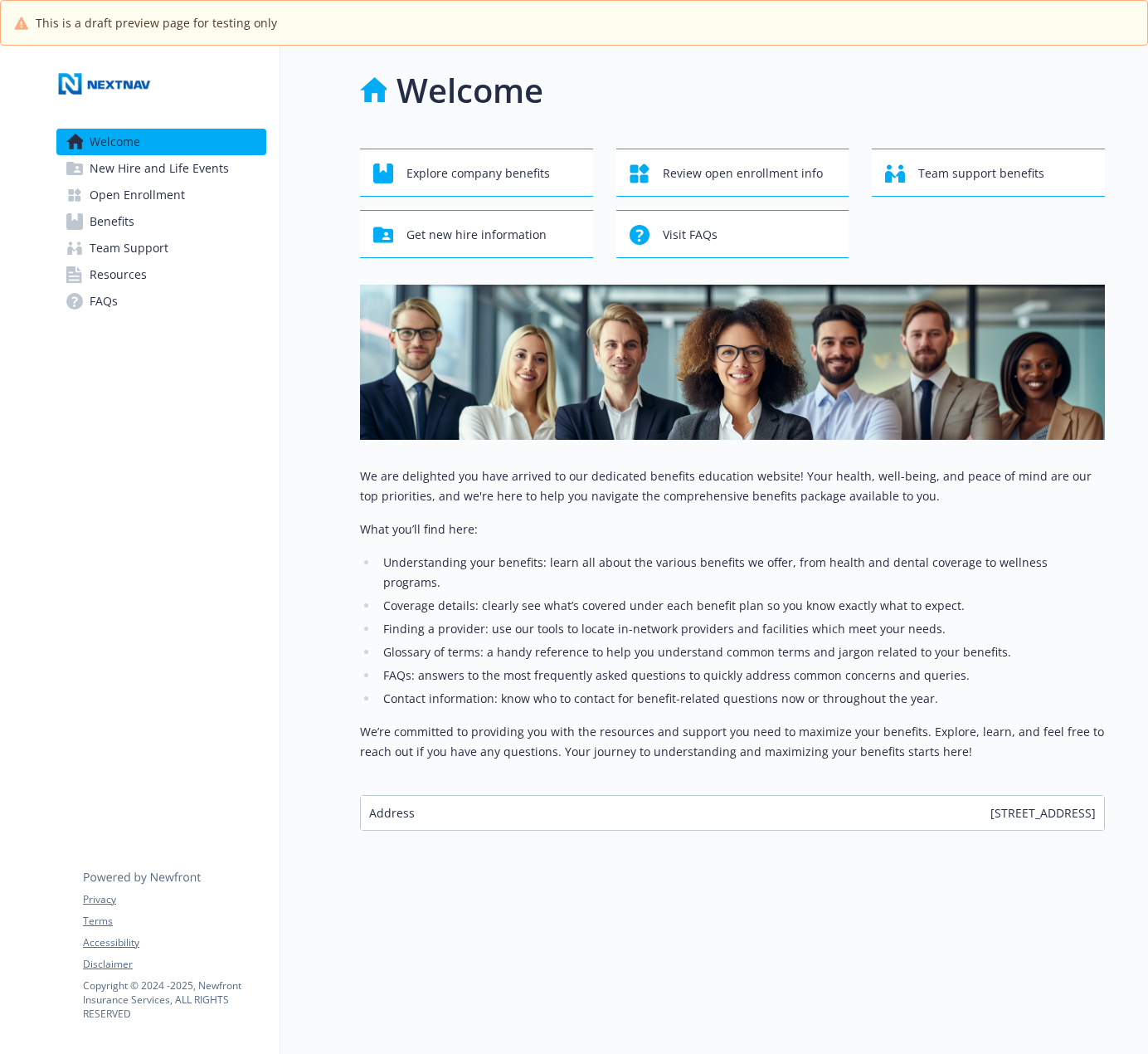
click at [126, 169] on span "New Hire and Life Events" at bounding box center [159, 168] width 139 height 27
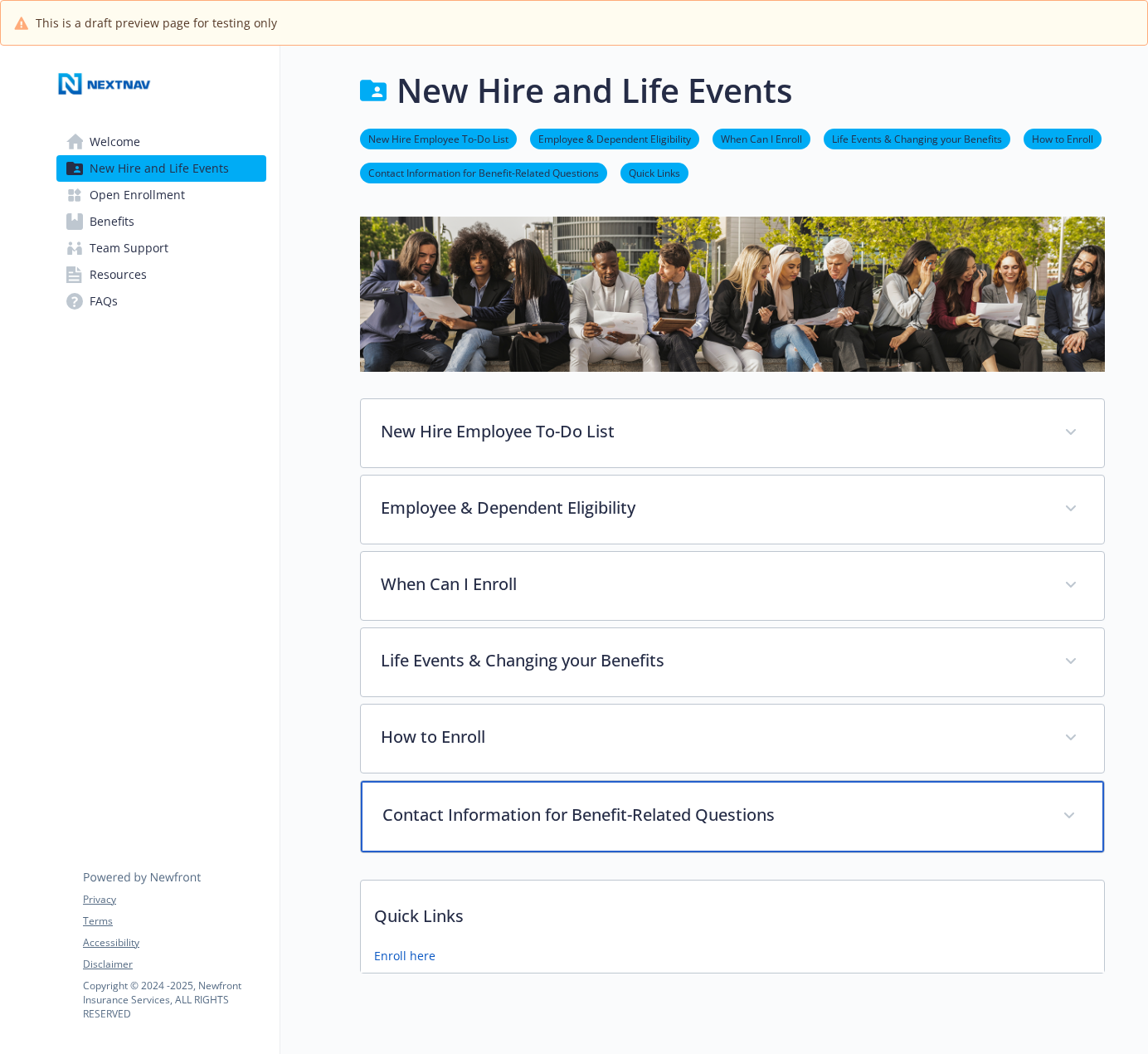
click at [471, 809] on p "Contact Information for Benefit-Related Questions" at bounding box center [712, 815] width 661 height 25
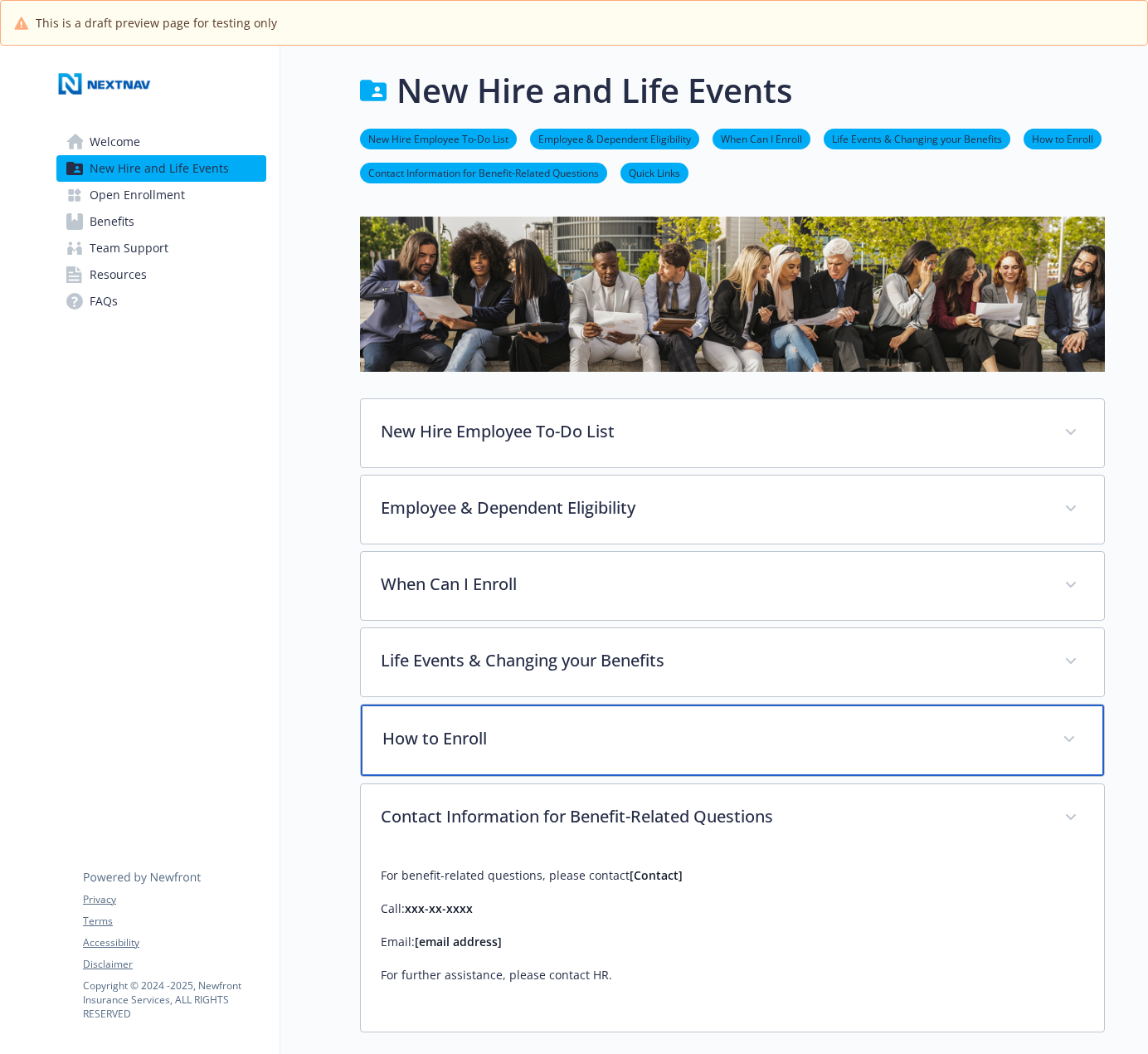
click at [467, 724] on div "How to Enroll" at bounding box center [733, 740] width 743 height 71
